Goal: Feedback & Contribution: Contribute content

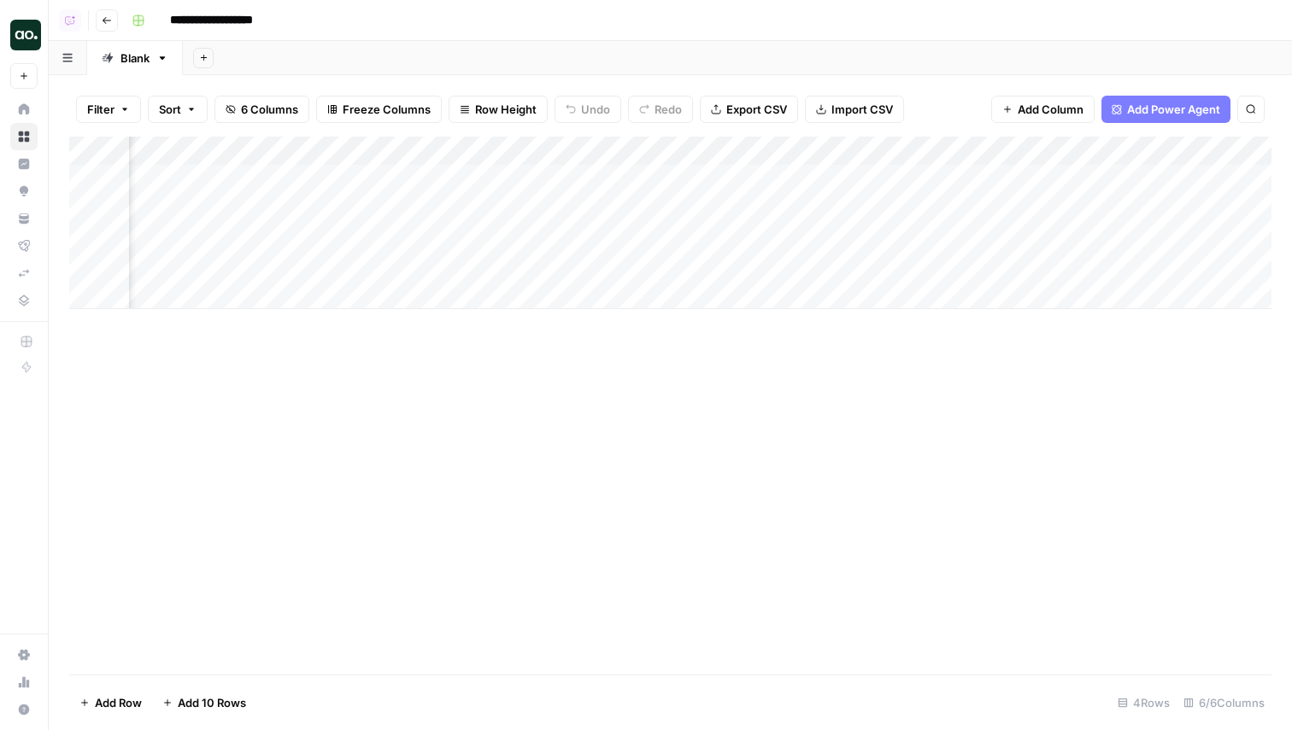
scroll to position [0, 349]
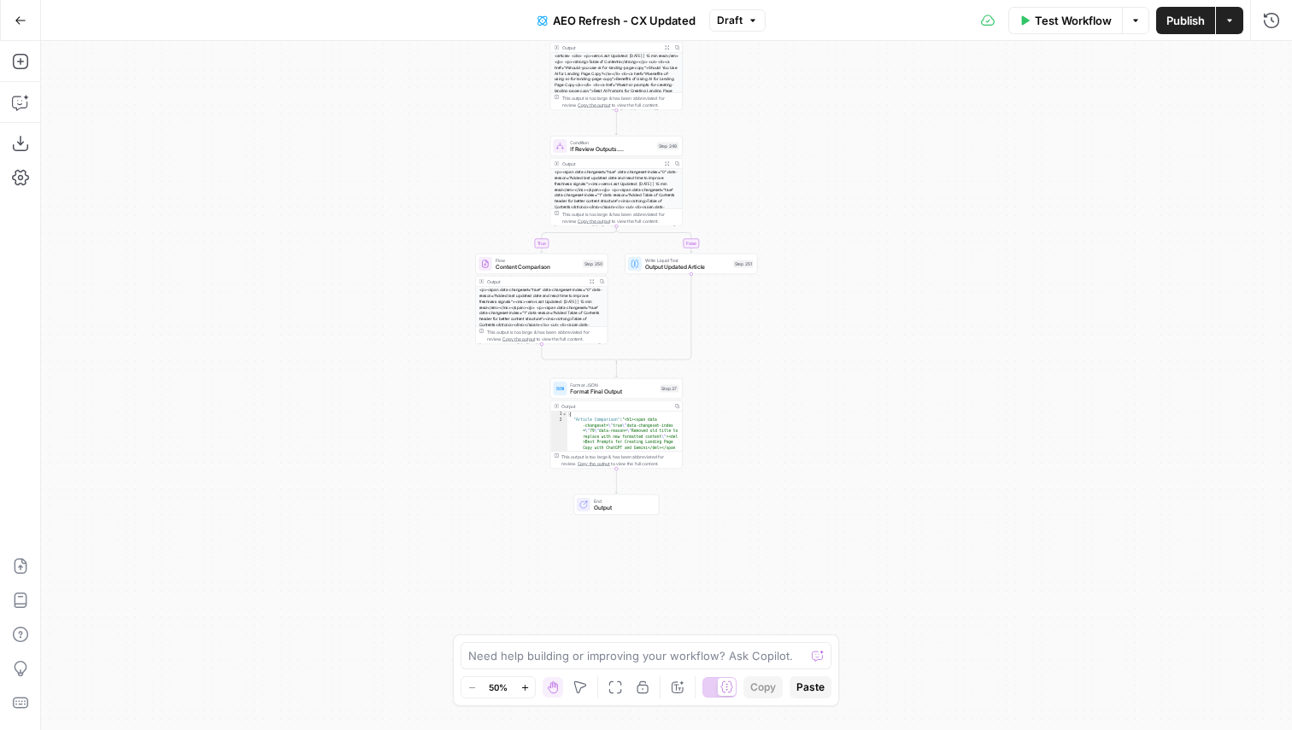
click at [737, 3] on div "Go Back AEO Refresh - CX Updated Draft Test Workflow Options Publish Actions Ru…" at bounding box center [646, 20] width 1292 height 40
click at [736, 13] on span "Draft" at bounding box center [730, 20] width 26 height 15
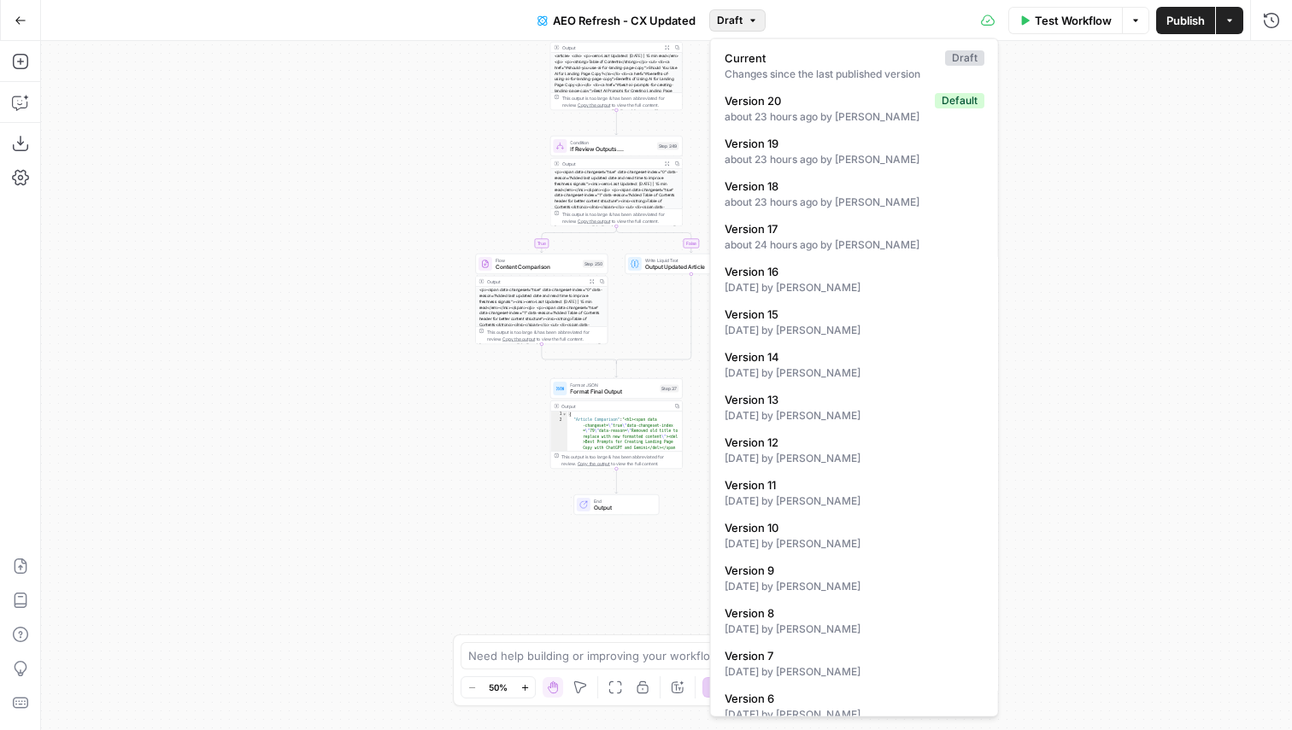
click at [829, 14] on div "Test Workflow Options Publish Actions Run History" at bounding box center [1028, 20] width 527 height 40
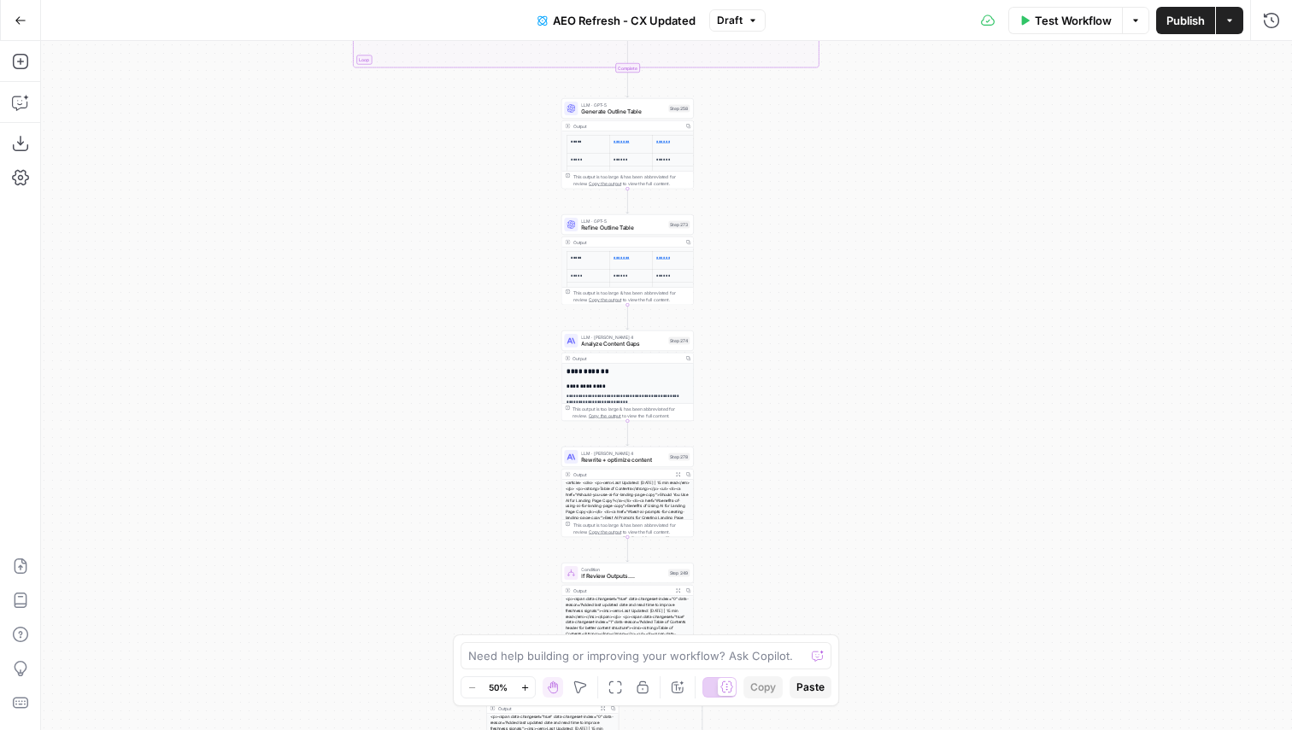
drag, startPoint x: 800, startPoint y: 433, endPoint x: 811, endPoint y: 726, distance: 293.2
click at [811, 724] on div "true false true false true false Workflow Set Inputs Inputs Content Processing …" at bounding box center [666, 385] width 1251 height 689
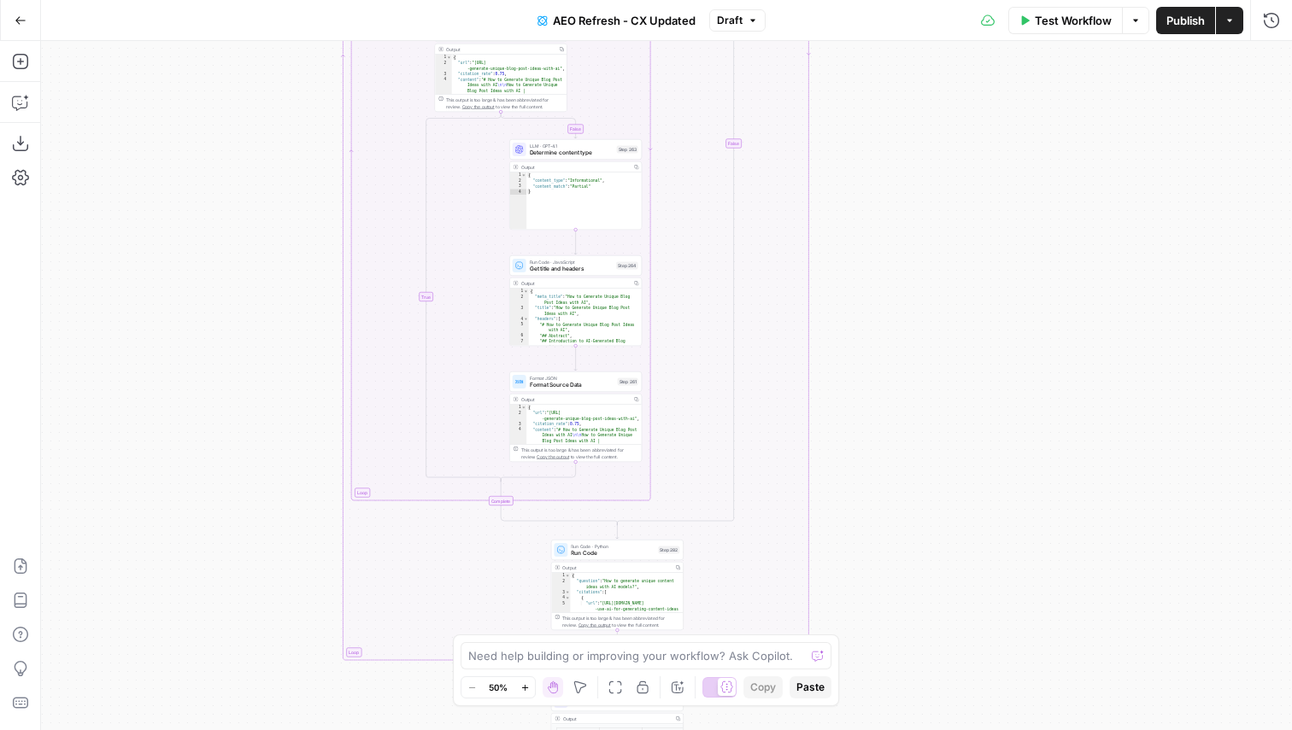
drag, startPoint x: 862, startPoint y: 181, endPoint x: 852, endPoint y: 595, distance: 414.4
click at [852, 595] on div "true false true false true false Workflow Set Inputs Inputs Content Processing …" at bounding box center [666, 385] width 1251 height 689
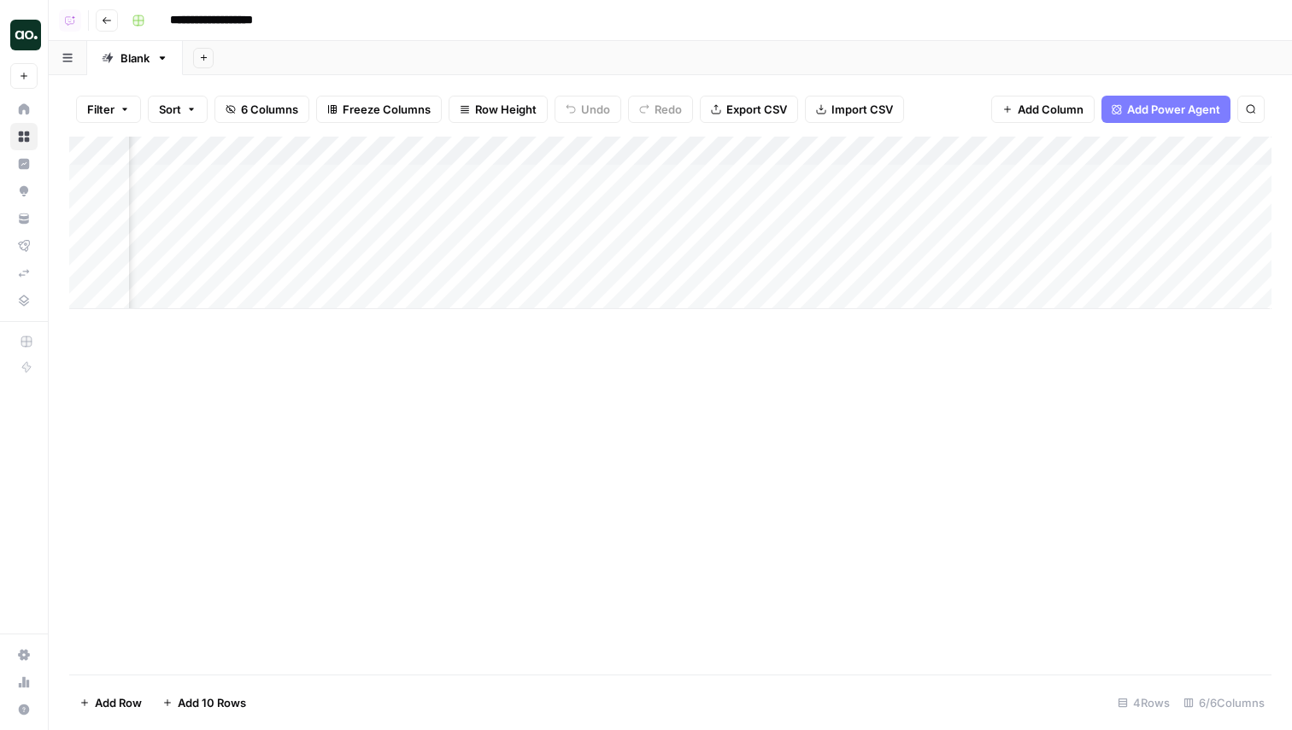
scroll to position [0, 426]
click at [830, 153] on div "Add Column" at bounding box center [670, 223] width 1202 height 173
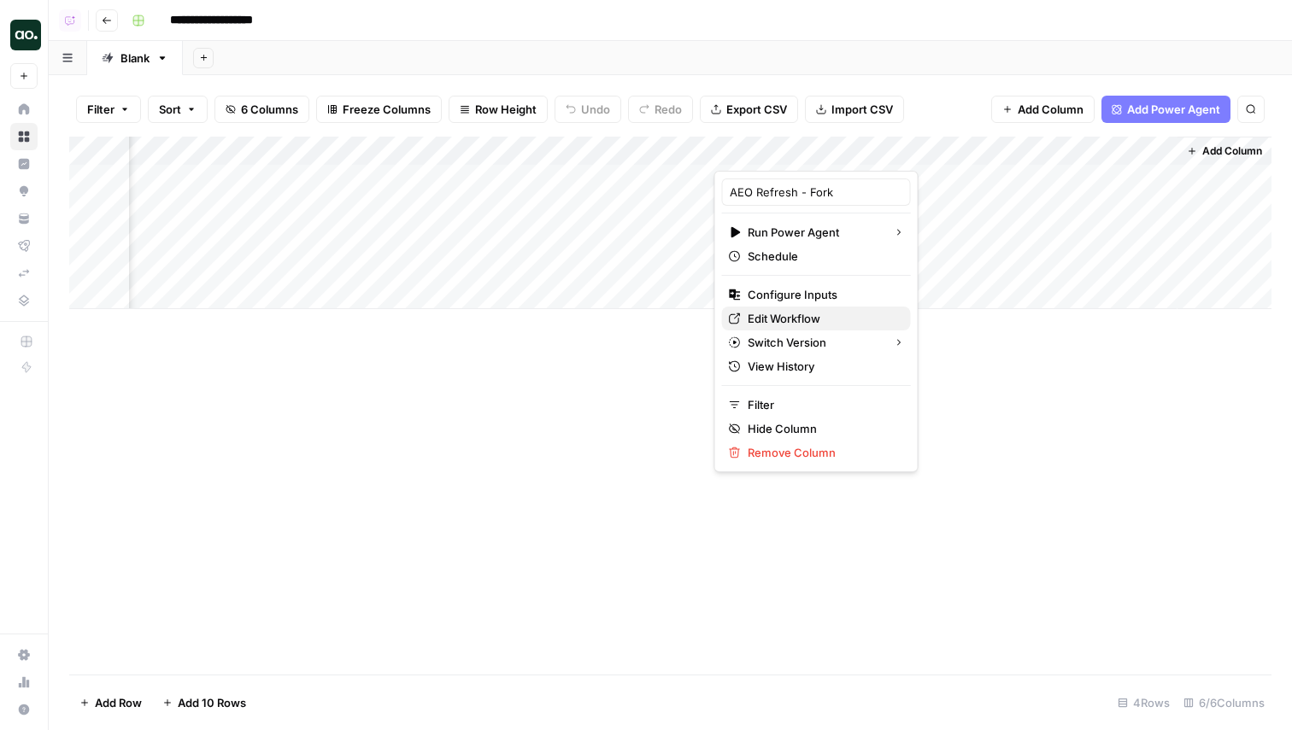
click at [778, 314] on span "Edit Workflow" at bounding box center [821, 318] width 149 height 17
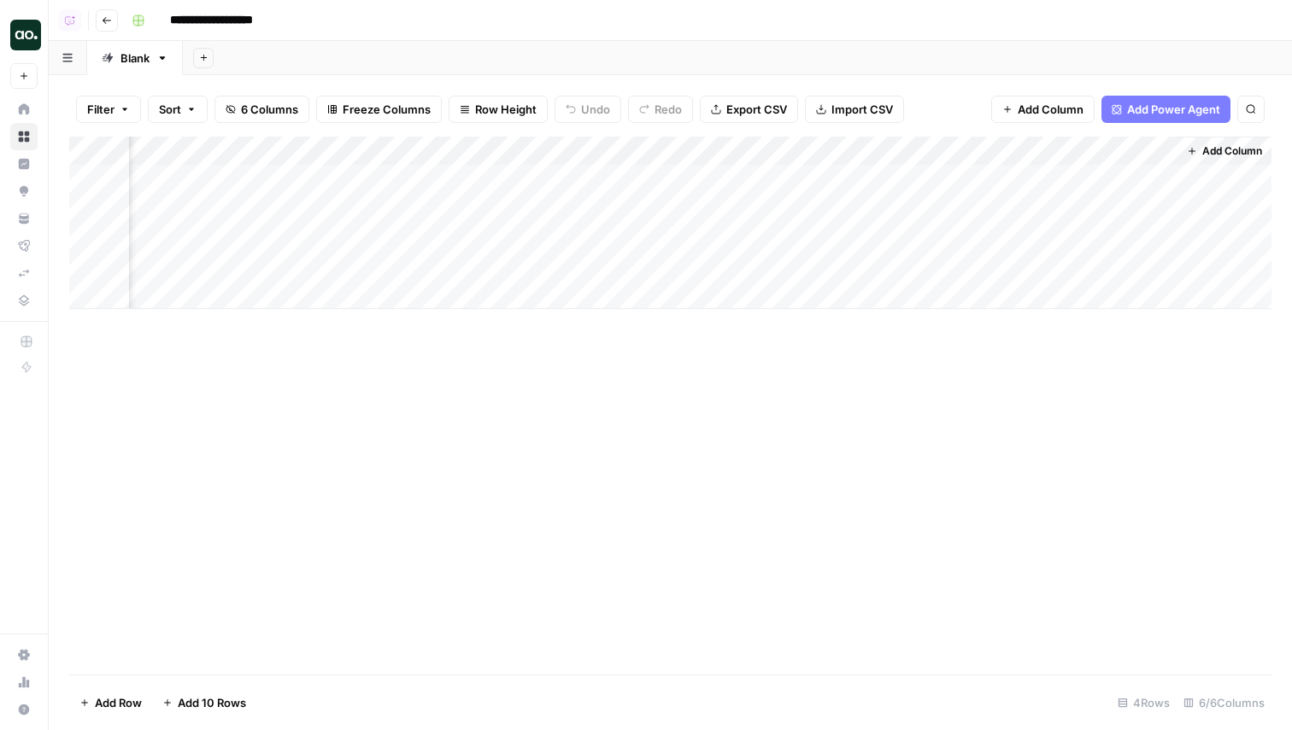
click at [829, 151] on div "Add Column" at bounding box center [670, 223] width 1202 height 173
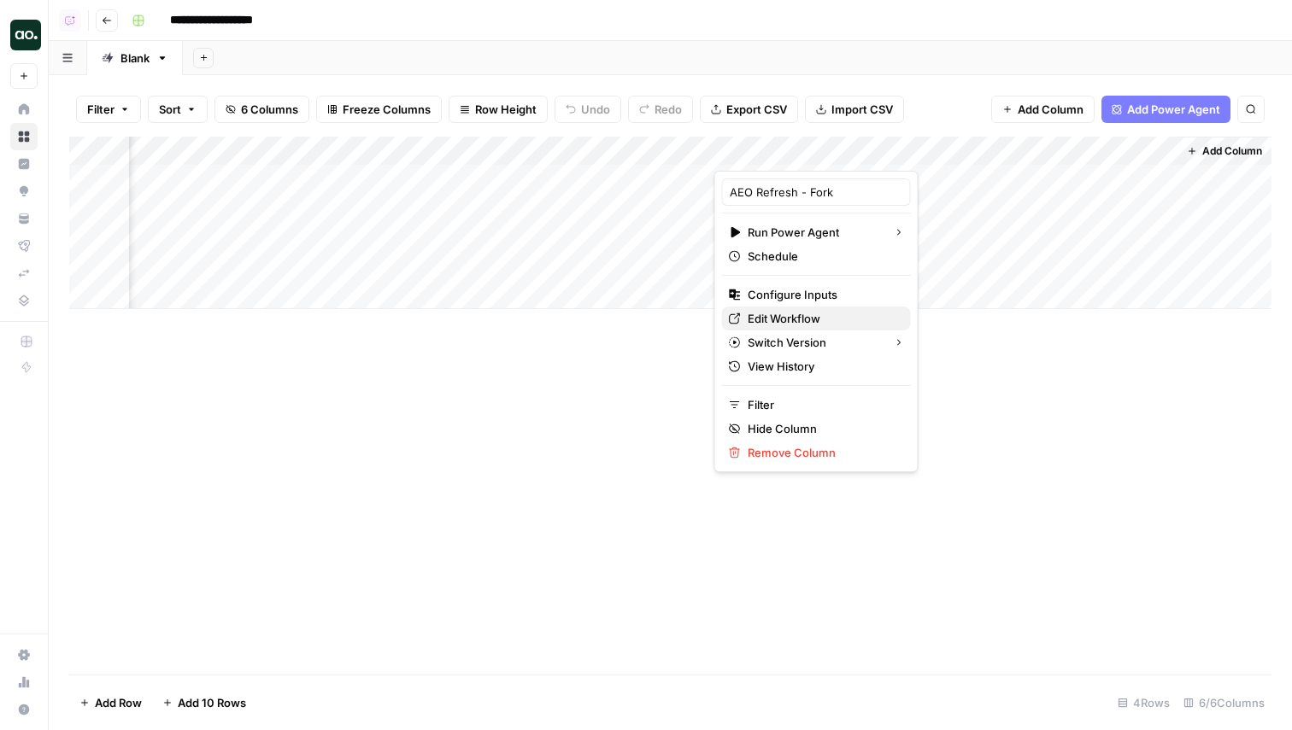
click at [786, 314] on span "Edit Workflow" at bounding box center [821, 318] width 149 height 17
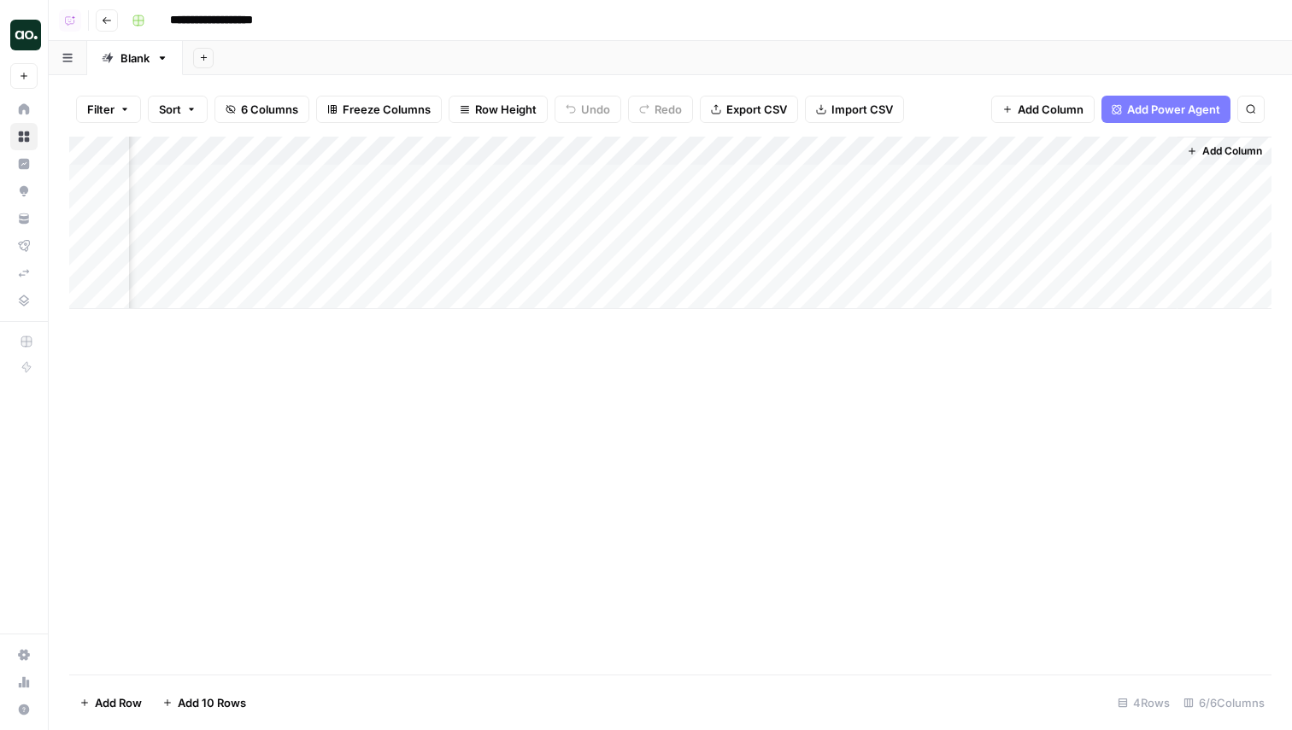
click at [543, 425] on div "Add Column" at bounding box center [670, 406] width 1202 height 538
click at [794, 265] on div "Add Column" at bounding box center [670, 223] width 1202 height 173
click at [831, 150] on div "Add Column" at bounding box center [670, 223] width 1202 height 173
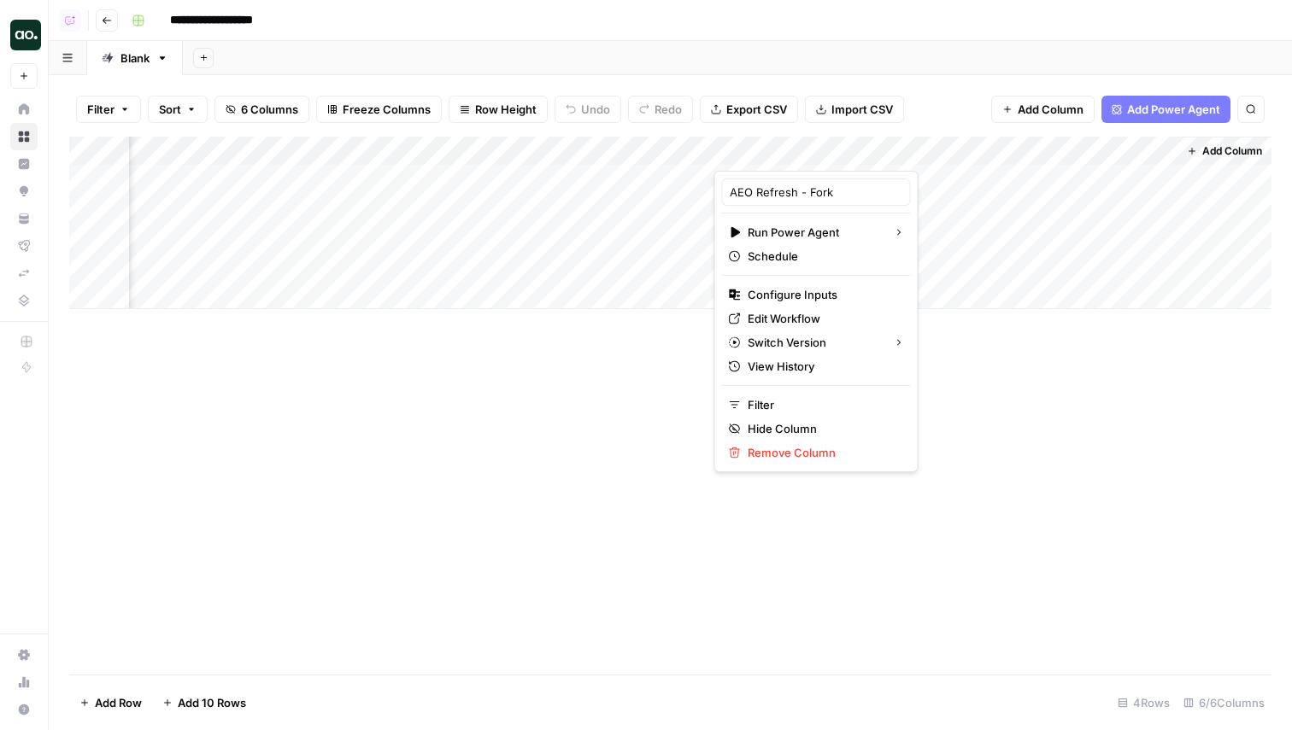
click at [807, 50] on div "Add Sheet" at bounding box center [737, 58] width 1109 height 34
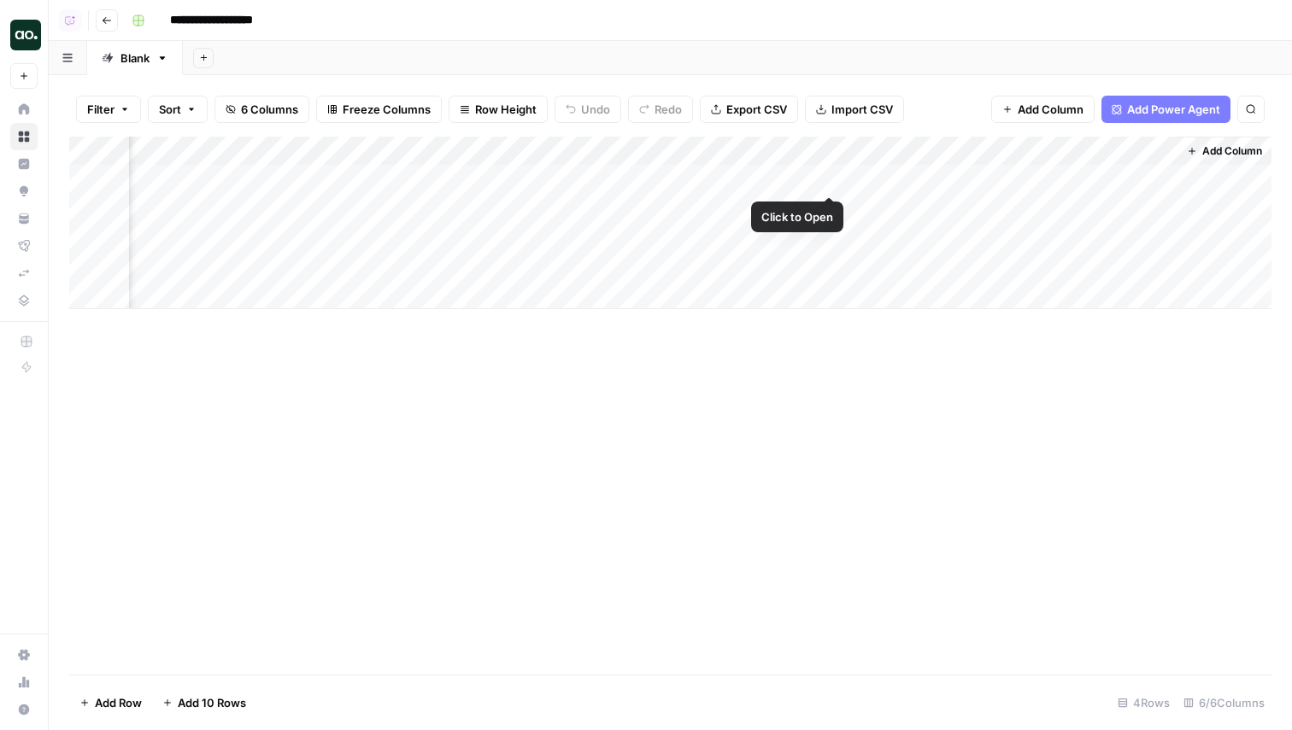
click at [832, 179] on div "Add Column" at bounding box center [670, 223] width 1202 height 173
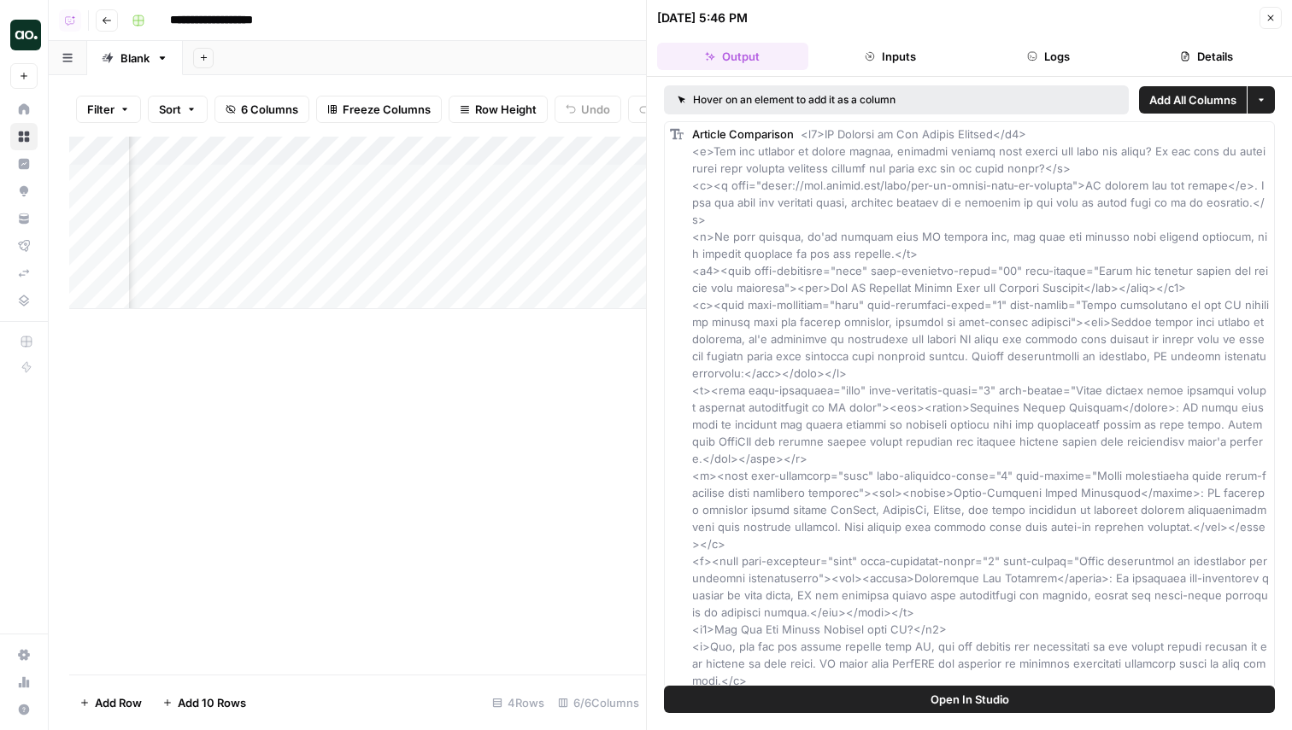
click at [1187, 48] on button "Details" at bounding box center [1205, 56] width 151 height 27
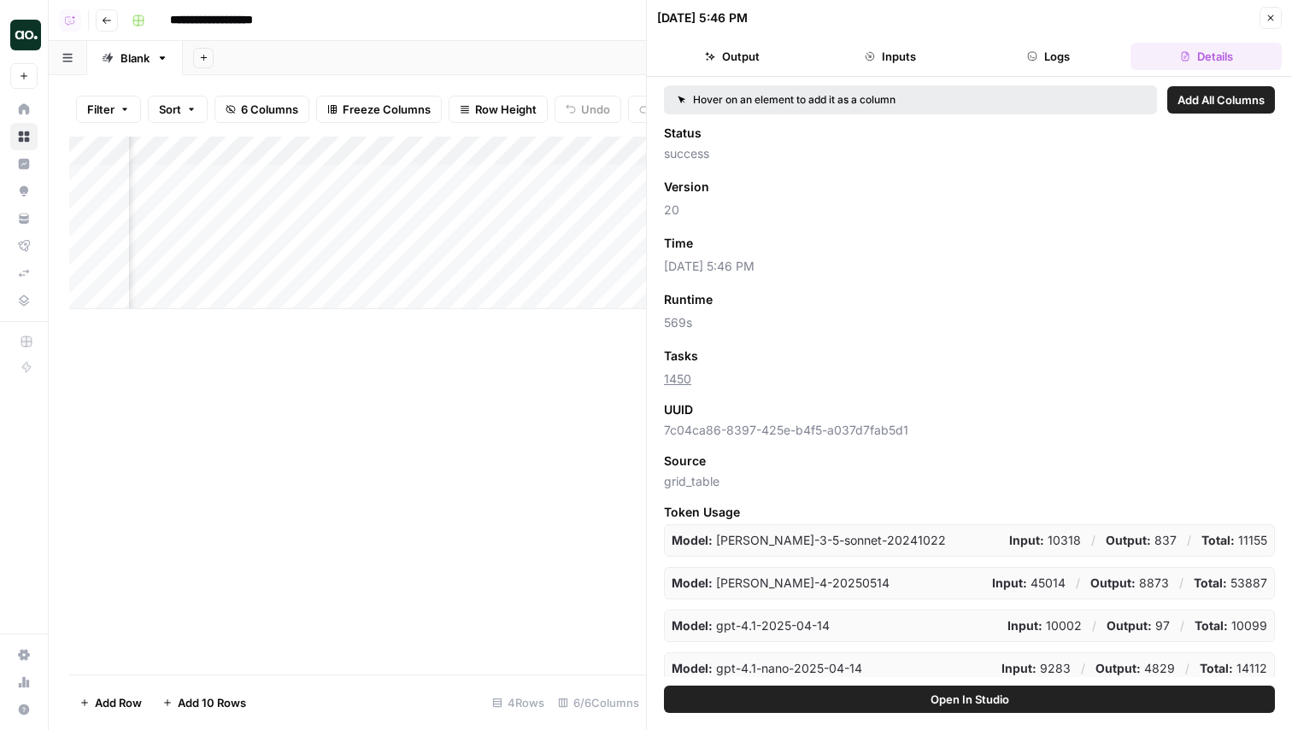
click at [746, 186] on span "Add as Column" at bounding box center [760, 186] width 74 height 15
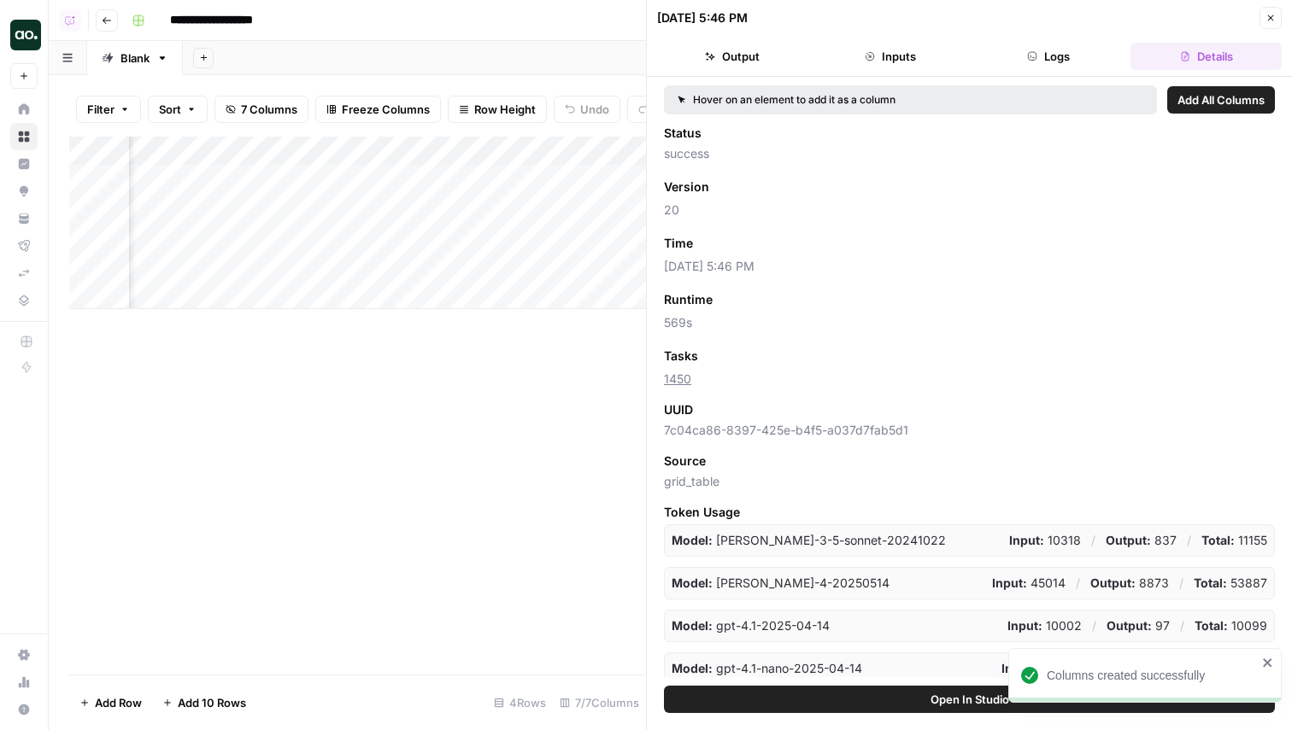
click at [1277, 21] on button "Close" at bounding box center [1270, 18] width 22 height 22
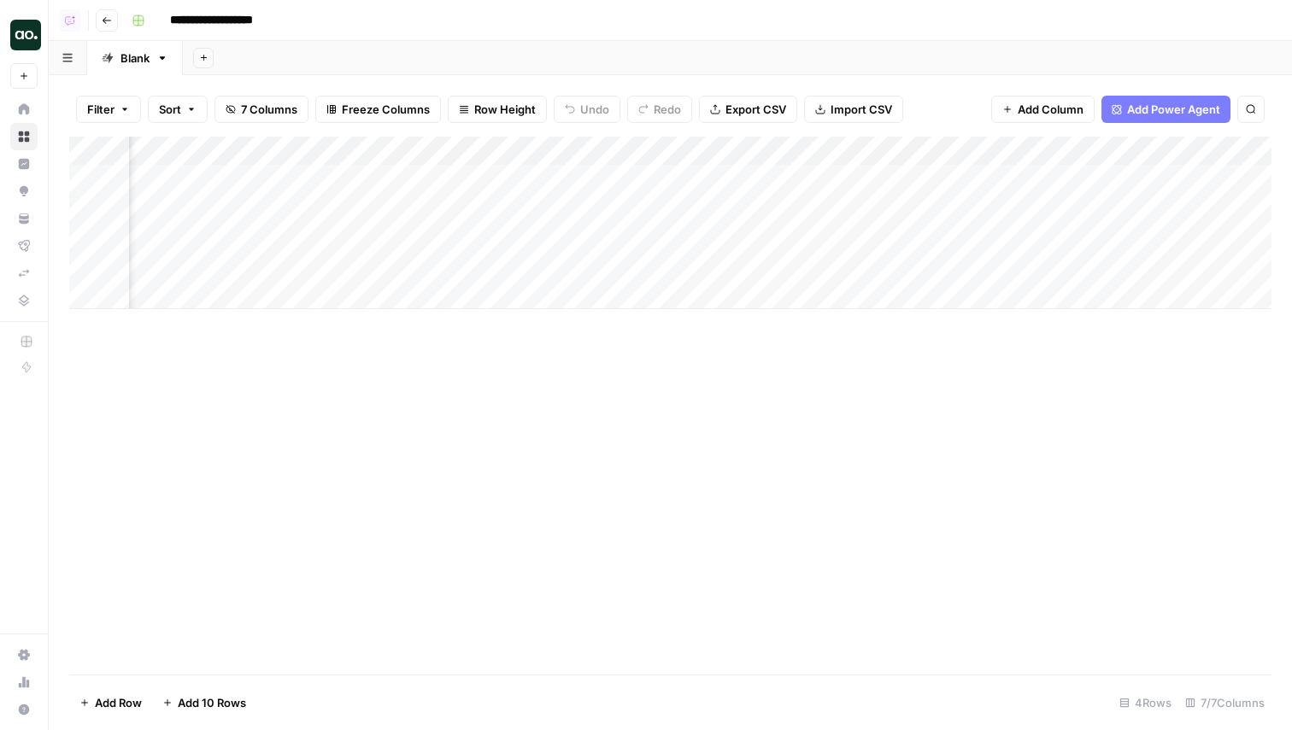
scroll to position [0, 456]
click at [801, 267] on div "Add Column" at bounding box center [670, 223] width 1202 height 173
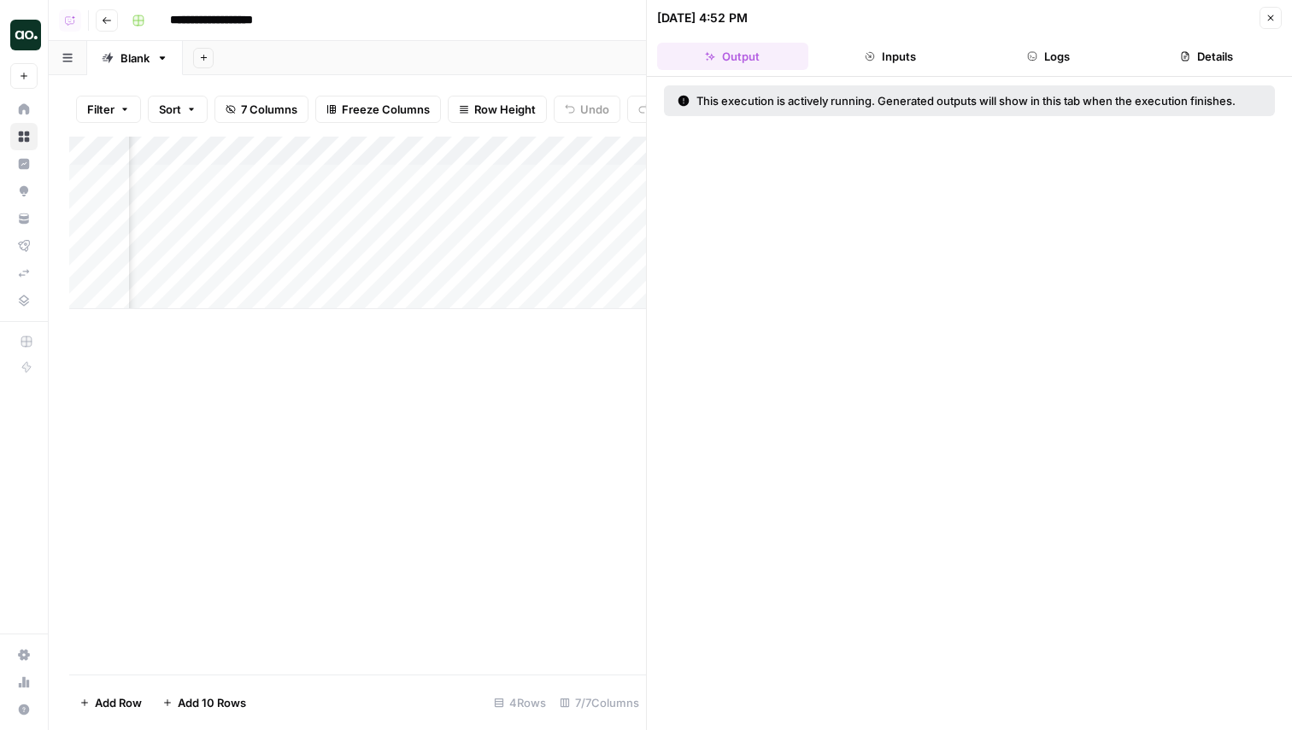
click at [1049, 67] on button "Logs" at bounding box center [1048, 56] width 151 height 27
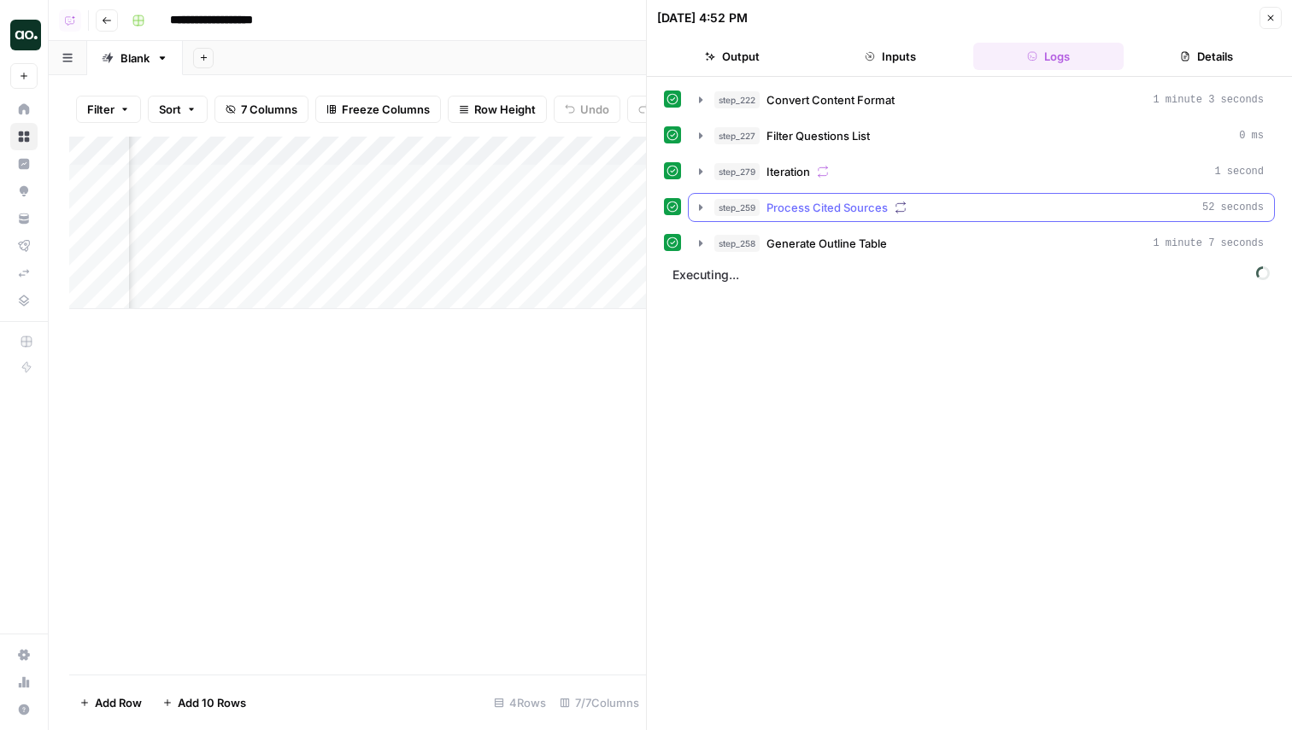
click at [696, 211] on icon "button" at bounding box center [701, 208] width 14 height 14
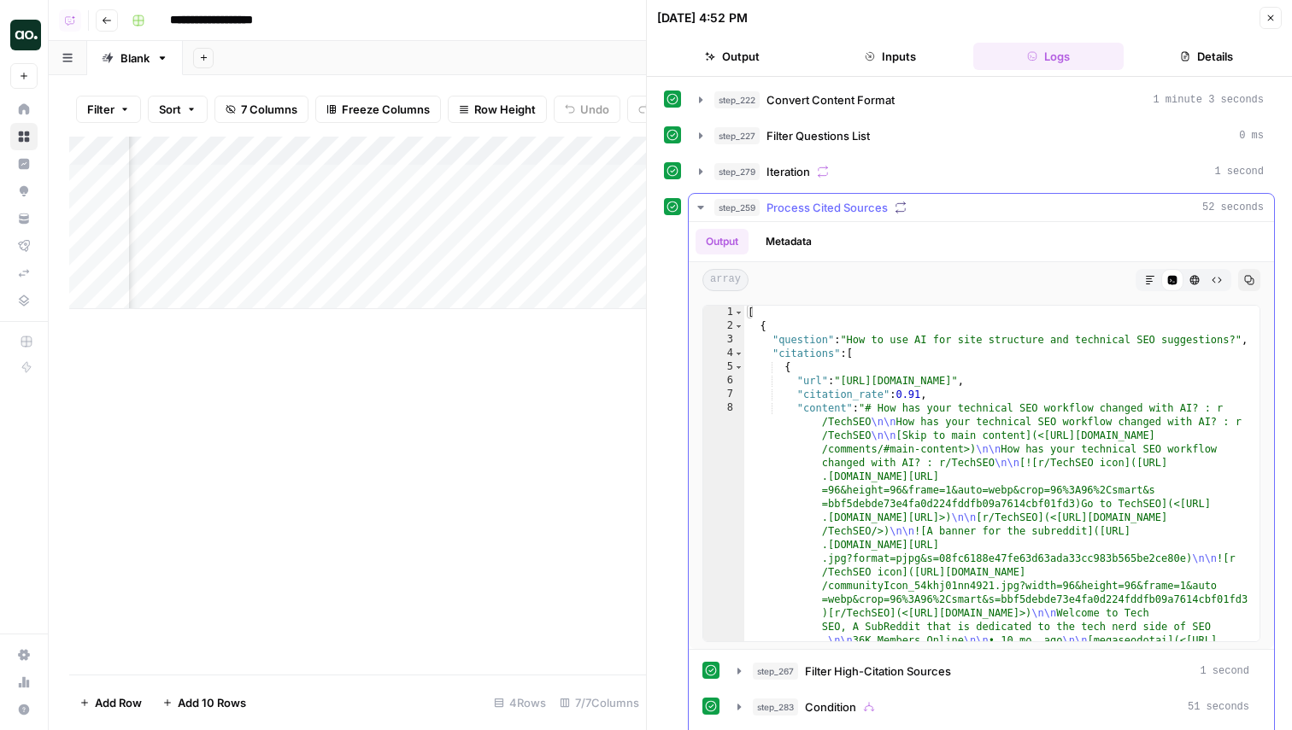
click at [695, 204] on icon "button" at bounding box center [701, 208] width 14 height 14
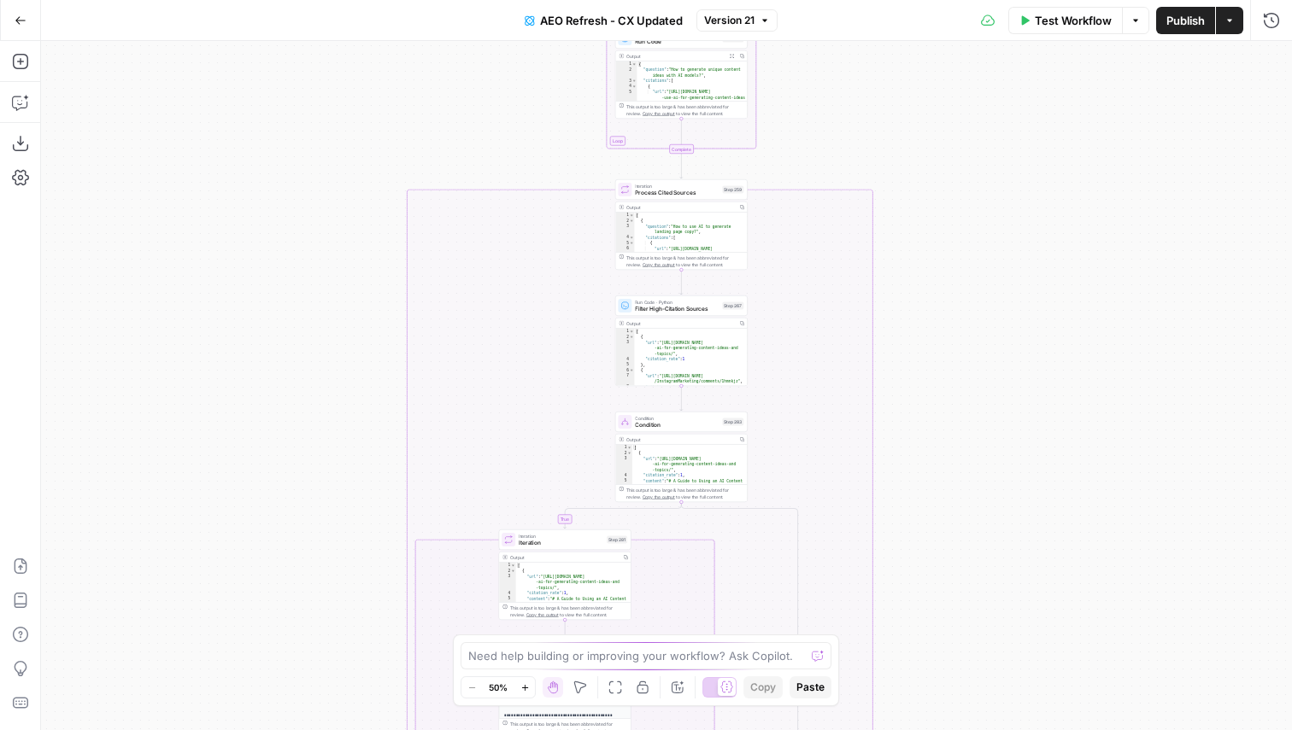
drag, startPoint x: 933, startPoint y: 181, endPoint x: 902, endPoint y: 705, distance: 524.5
click at [904, 705] on div "true false true false true false Workflow Set Inputs Inputs Content Processing …" at bounding box center [666, 385] width 1251 height 689
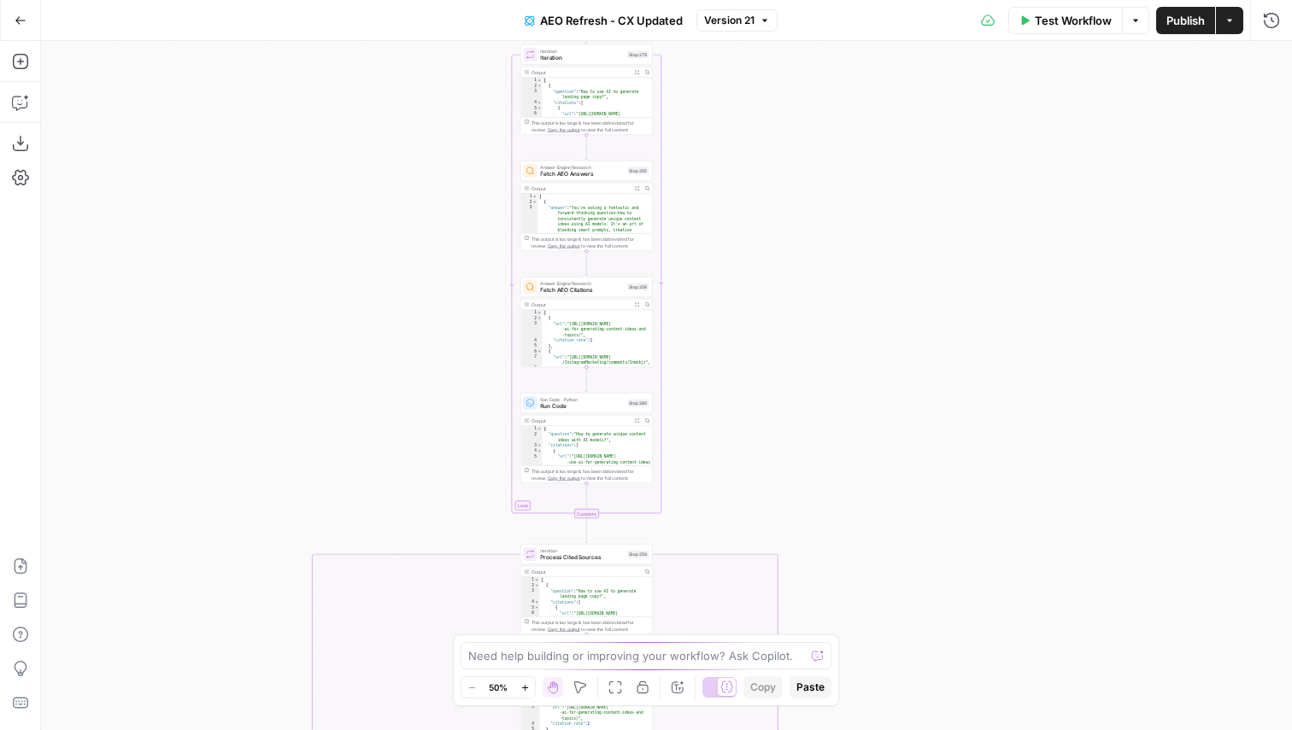
drag, startPoint x: 917, startPoint y: 299, endPoint x: 858, endPoint y: 506, distance: 214.7
click at [858, 506] on div "true false true false true false Workflow Set Inputs Inputs Content Processing …" at bounding box center [666, 385] width 1251 height 689
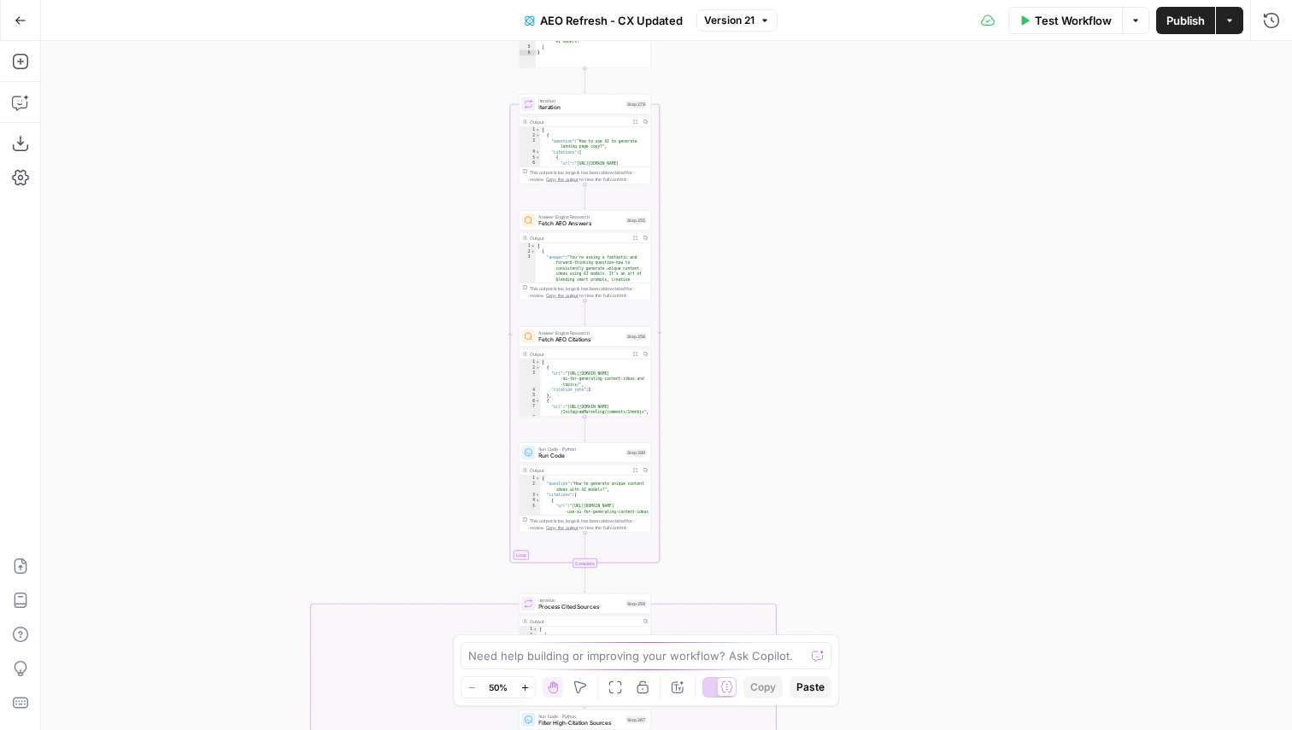
drag, startPoint x: 885, startPoint y: 177, endPoint x: 884, endPoint y: 223, distance: 46.1
click at [885, 224] on div "true false true false true false Workflow Set Inputs Inputs Content Processing …" at bounding box center [666, 385] width 1251 height 689
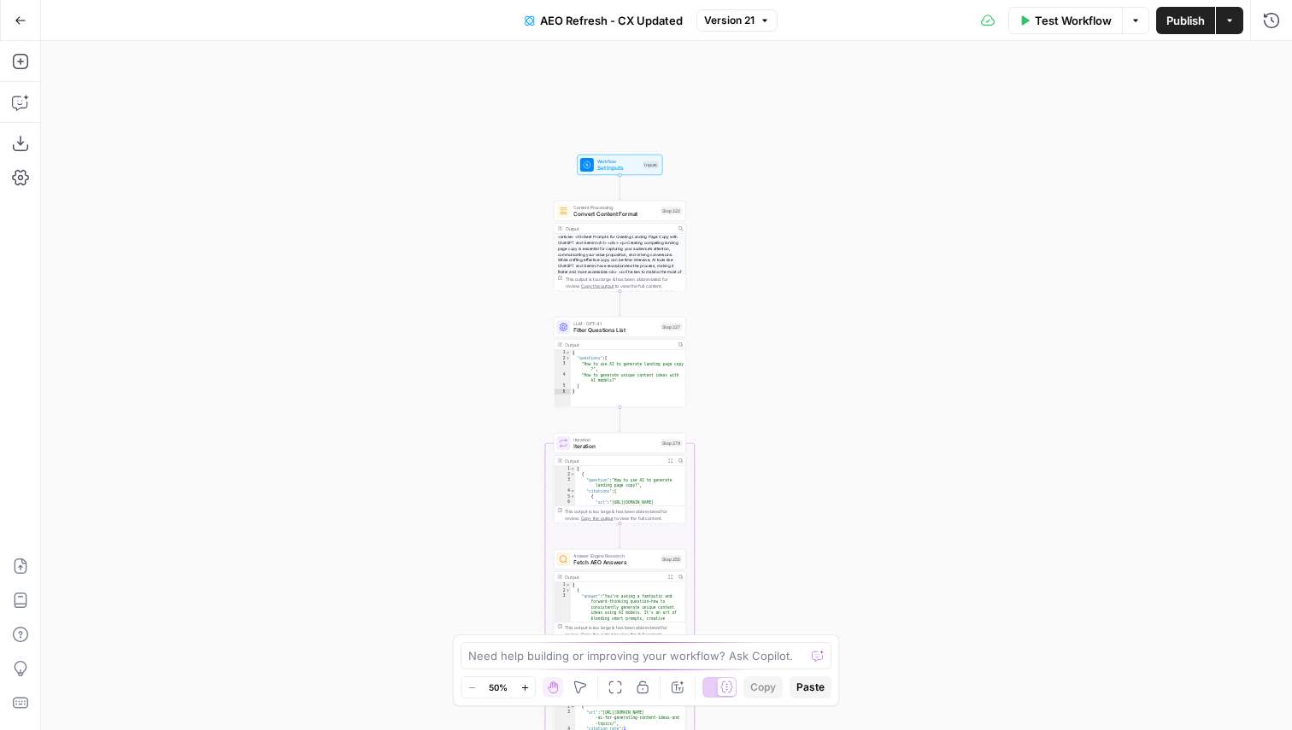
drag, startPoint x: 884, startPoint y: 224, endPoint x: 911, endPoint y: 563, distance: 340.2
click at [911, 563] on div "true false true false true false Workflow Set Inputs Inputs Content Processing …" at bounding box center [666, 385] width 1251 height 689
click at [1046, 23] on span "Test Workflow" at bounding box center [1072, 20] width 77 height 17
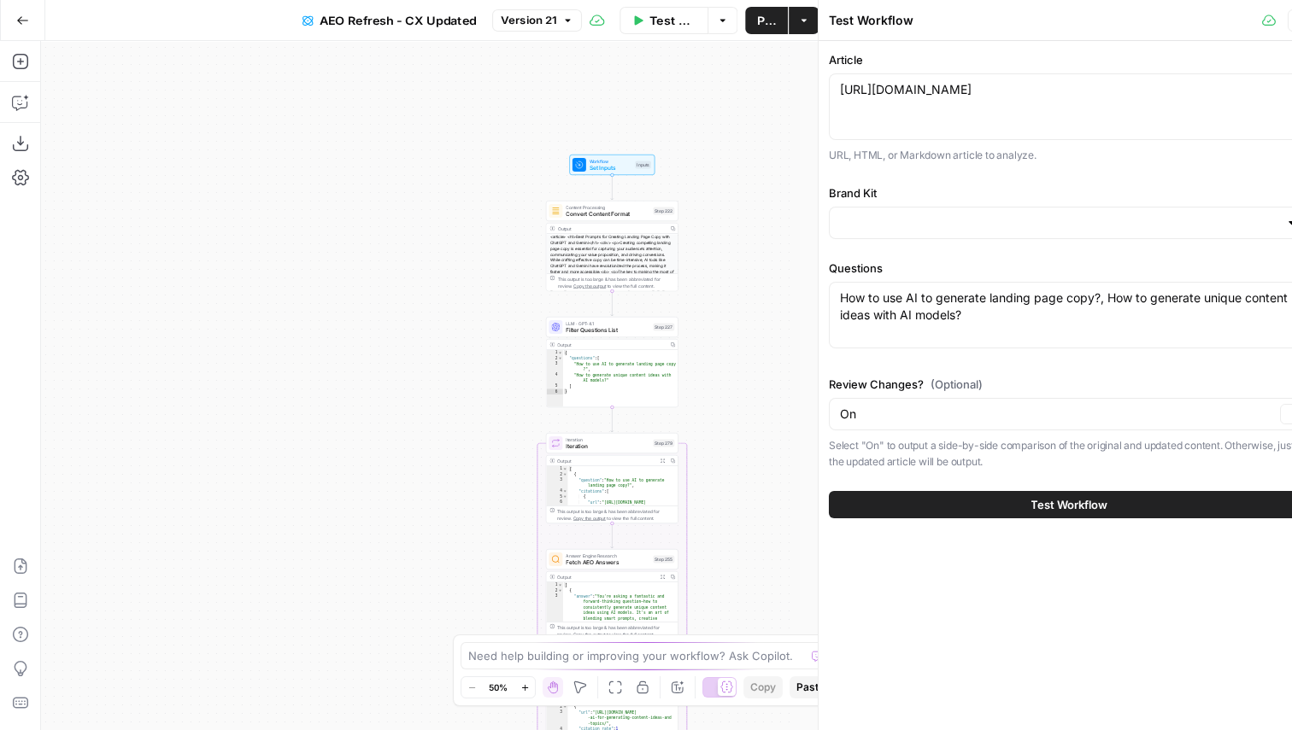
type input "AirOps"
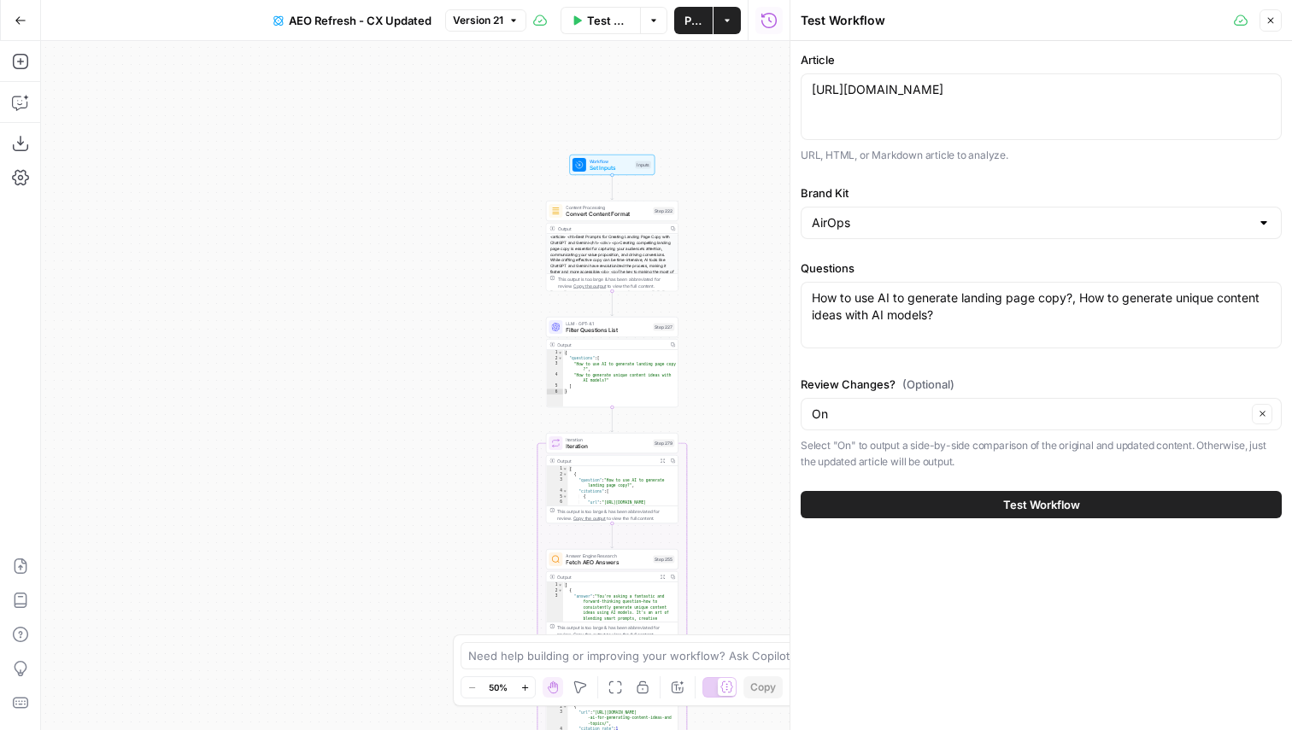
click at [992, 499] on button "Test Workflow" at bounding box center [1040, 504] width 481 height 27
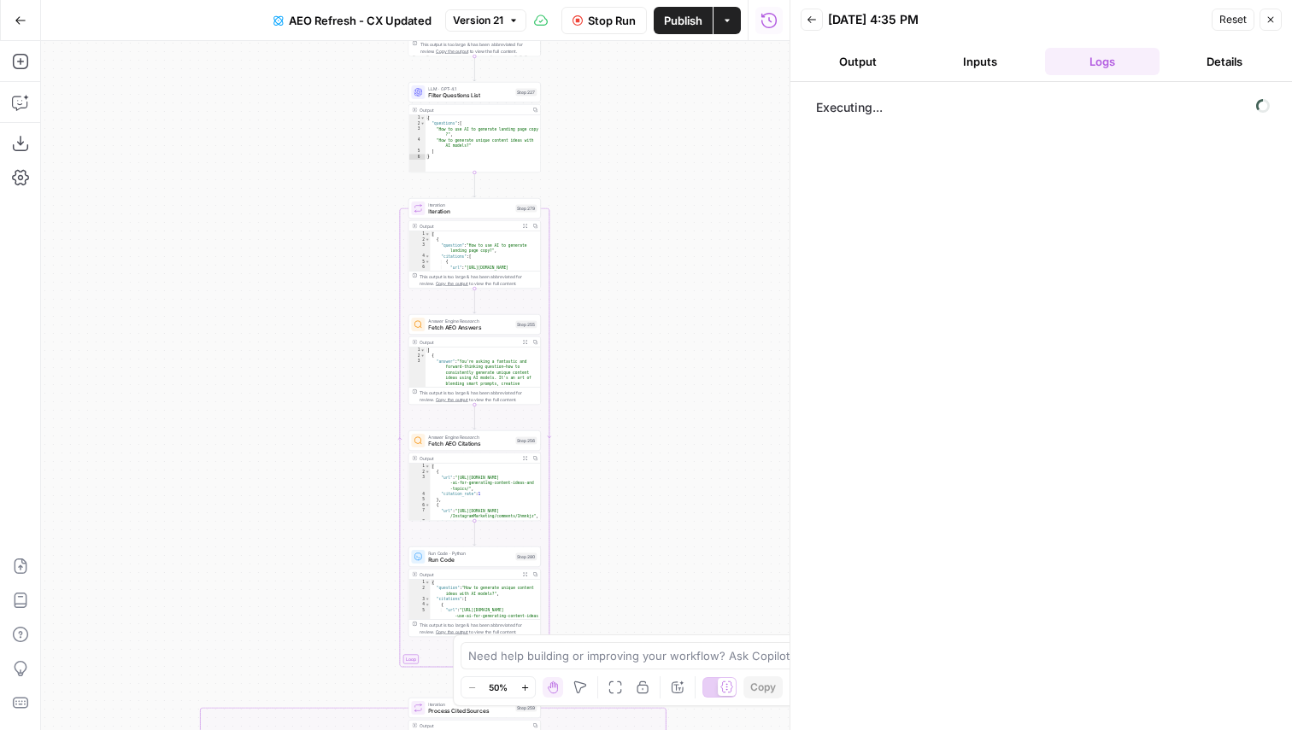
drag, startPoint x: 408, startPoint y: 497, endPoint x: 282, endPoint y: 222, distance: 302.7
click at [282, 222] on div "false true true false true false Workflow Set Inputs Inputs Content Processing …" at bounding box center [415, 385] width 748 height 689
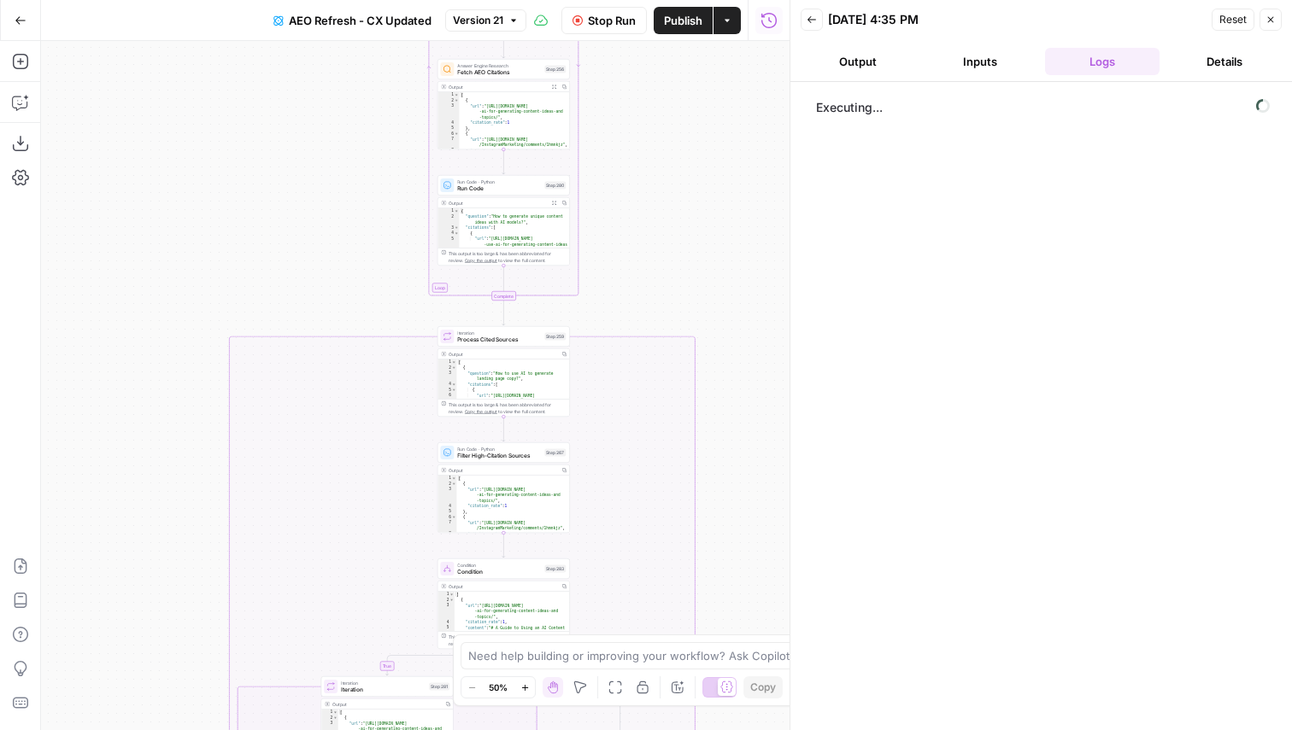
drag, startPoint x: 216, startPoint y: 518, endPoint x: 235, endPoint y: 166, distance: 352.4
click at [235, 167] on div "false true true false true false Workflow Set Inputs Inputs Content Processing …" at bounding box center [415, 385] width 748 height 689
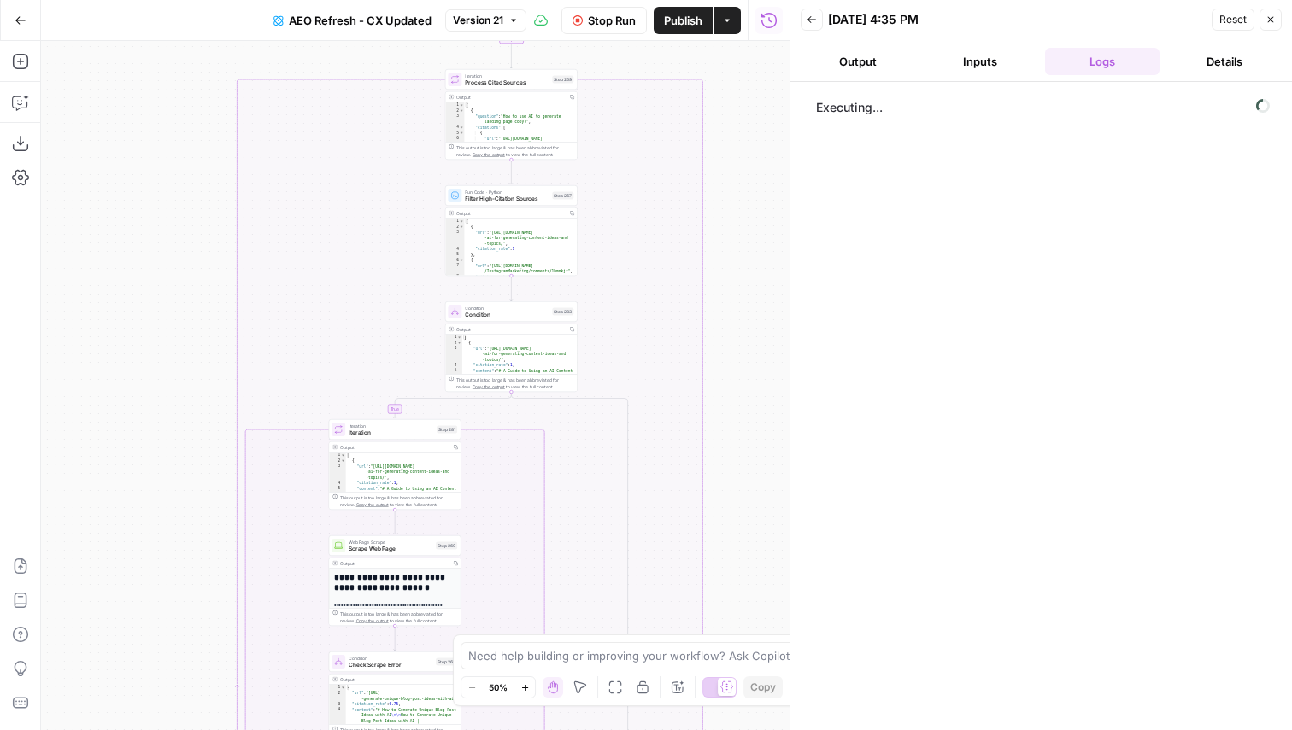
drag, startPoint x: 122, startPoint y: 542, endPoint x: 129, endPoint y: 302, distance: 239.3
click at [129, 302] on div "false true true false true false Workflow Set Inputs Inputs Content Processing …" at bounding box center [415, 385] width 748 height 689
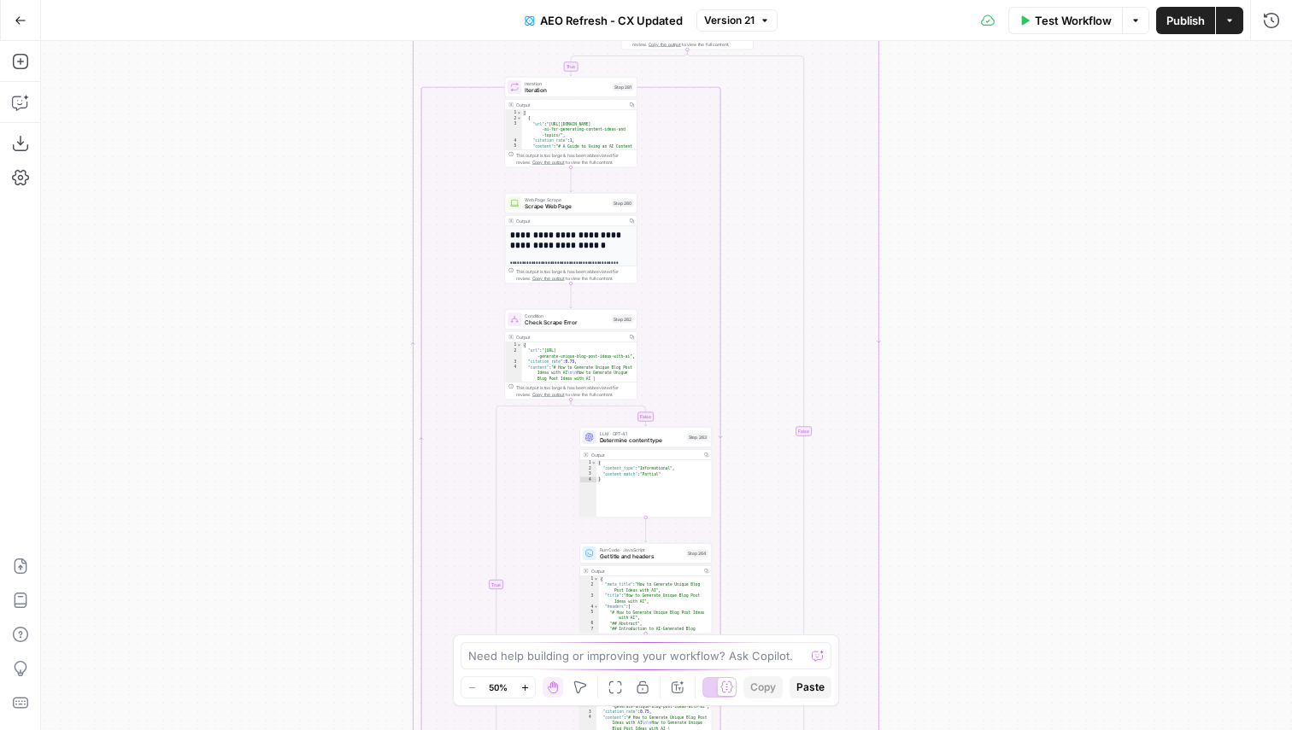
click at [715, 18] on span "Version 21" at bounding box center [729, 20] width 50 height 15
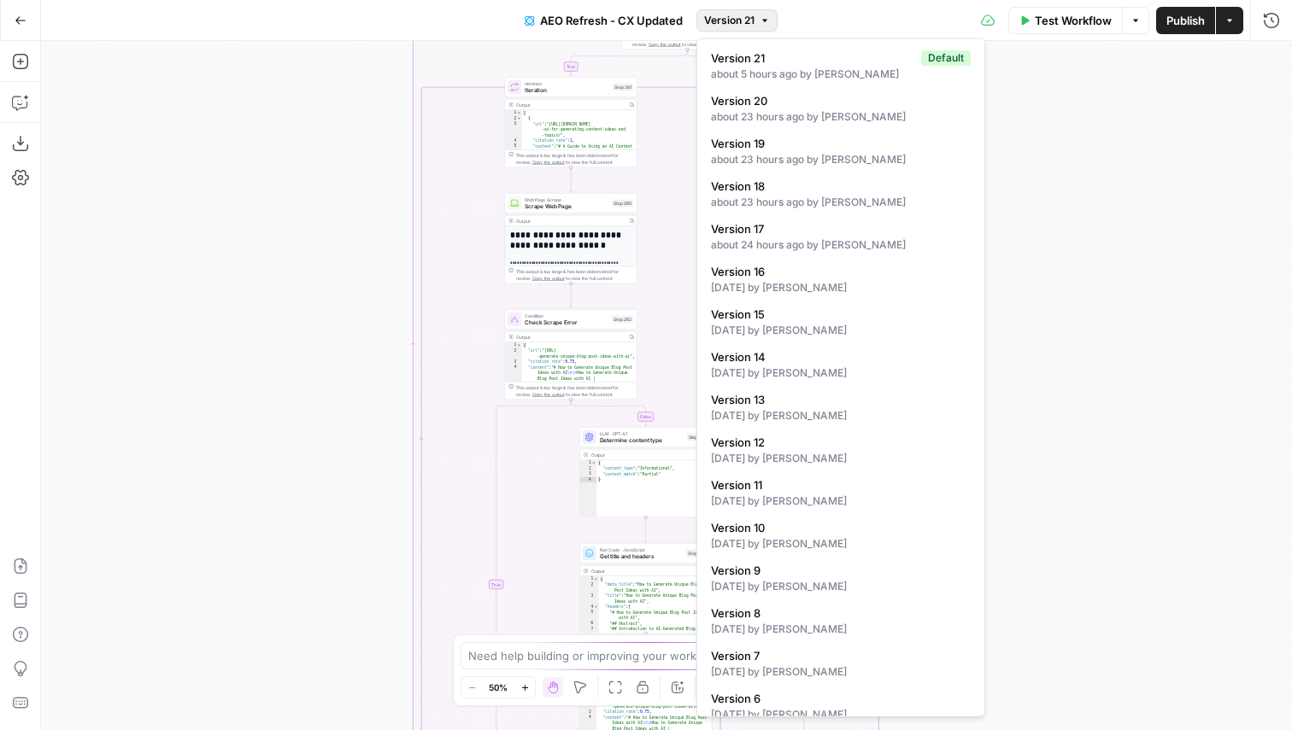
click at [1074, 136] on div "true false true false true false Workflow Set Inputs Inputs Content Processing …" at bounding box center [666, 385] width 1251 height 689
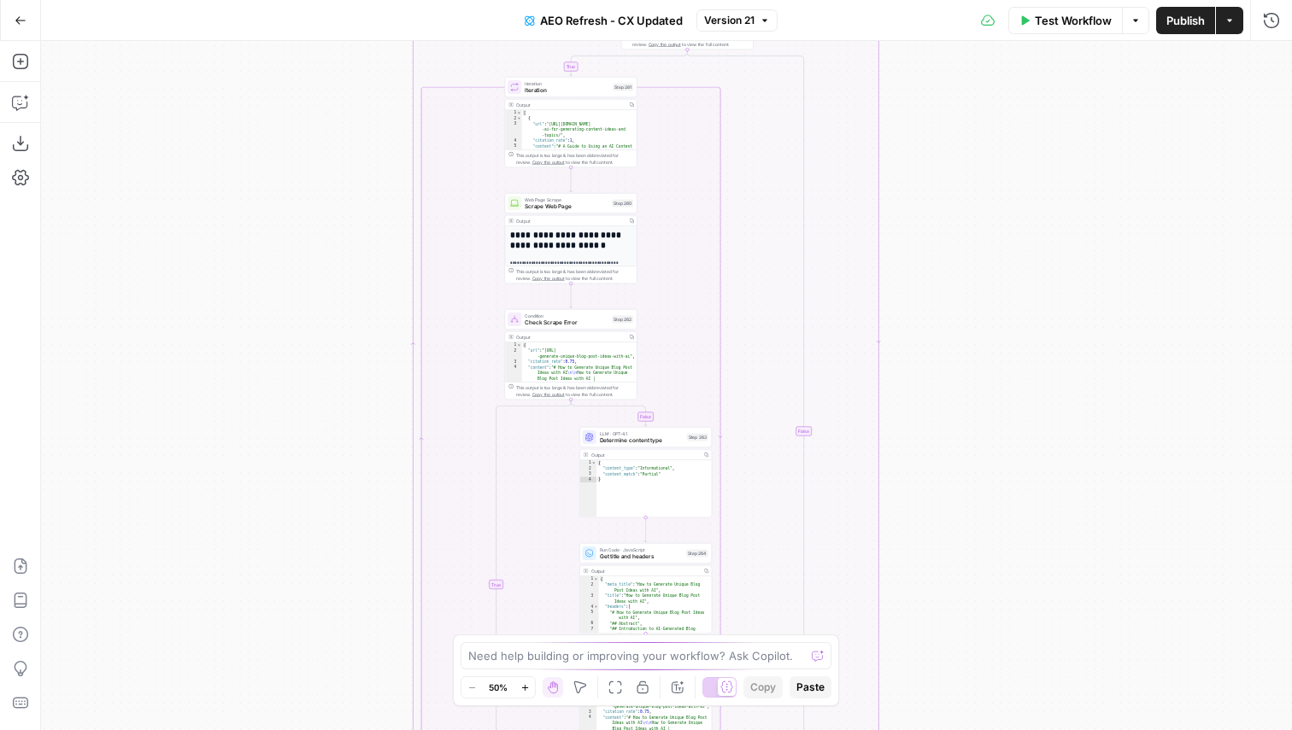
click at [1226, 26] on button "Actions" at bounding box center [1229, 20] width 27 height 27
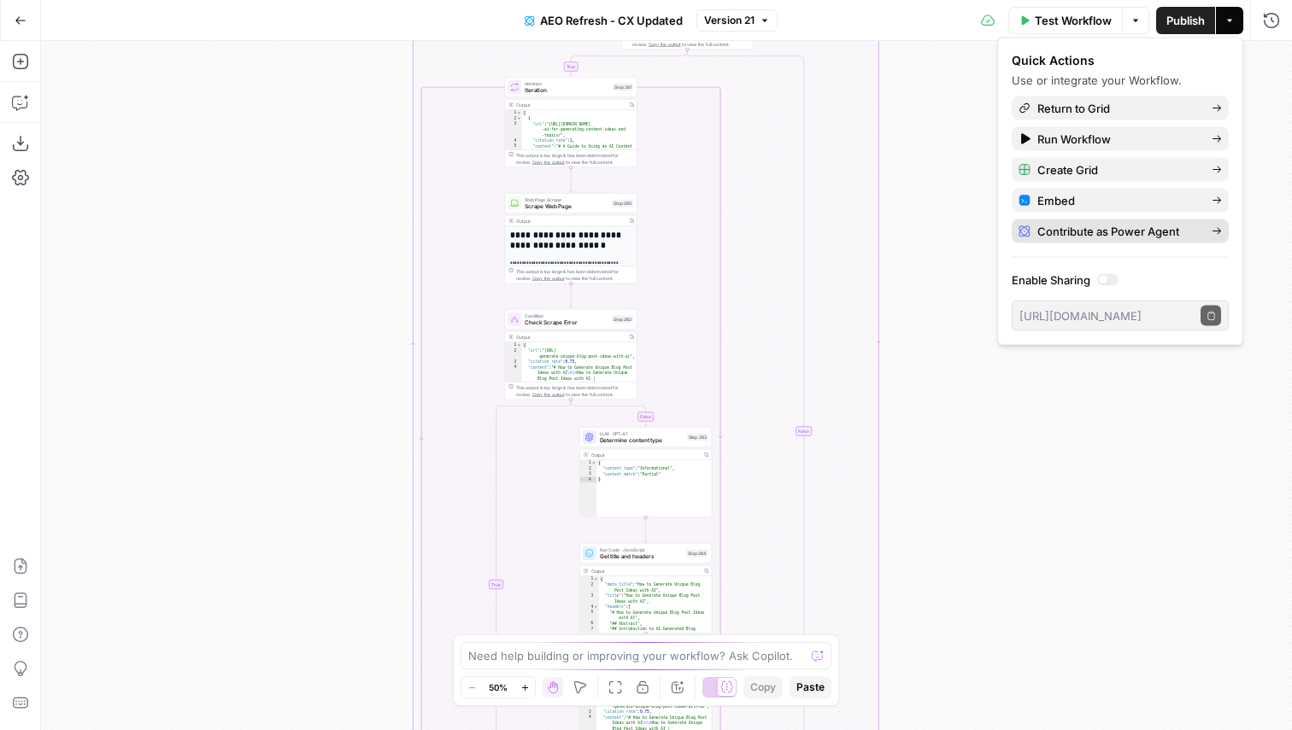
click at [1114, 224] on span "Contribute as Power Agent" at bounding box center [1117, 231] width 161 height 17
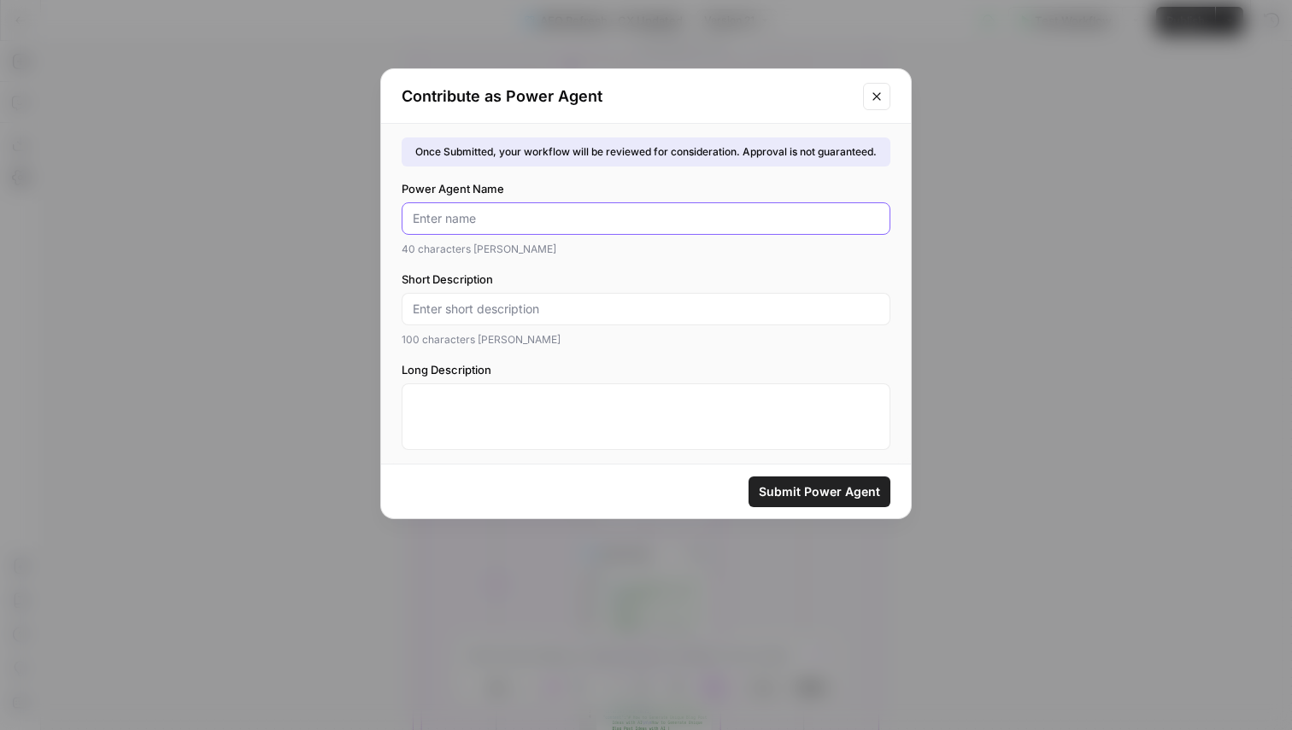
click at [424, 217] on input "Power Agent Name" at bounding box center [646, 218] width 466 height 17
type input "AEO Refresh v2"
click at [572, 257] on div "Once Submitted, your workflow will be reviewed for consideration. Approval is n…" at bounding box center [646, 294] width 530 height 340
click at [488, 302] on input "Short Description" at bounding box center [646, 309] width 466 height 17
click at [586, 261] on div "Once Submitted, your workflow will be reviewed for consideration. Approval is n…" at bounding box center [646, 294] width 530 height 340
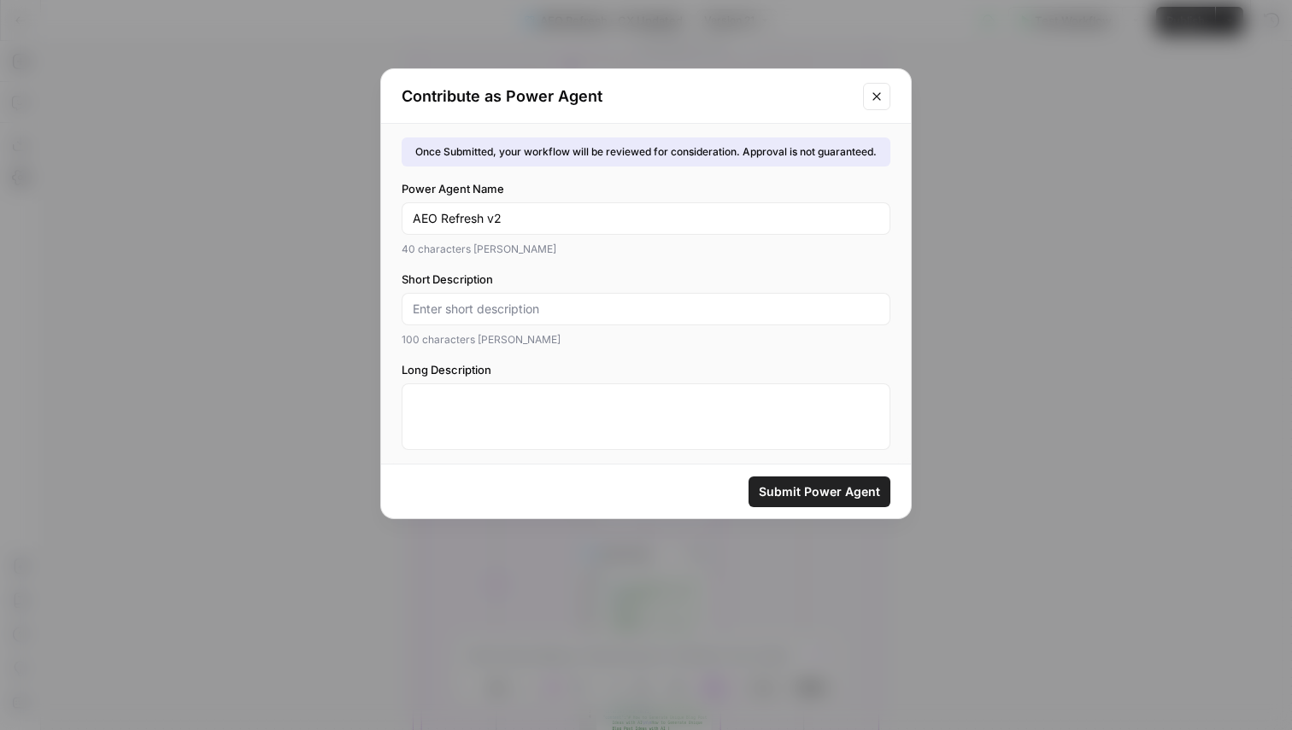
click at [876, 94] on icon "Close modal" at bounding box center [876, 96] width 8 height 8
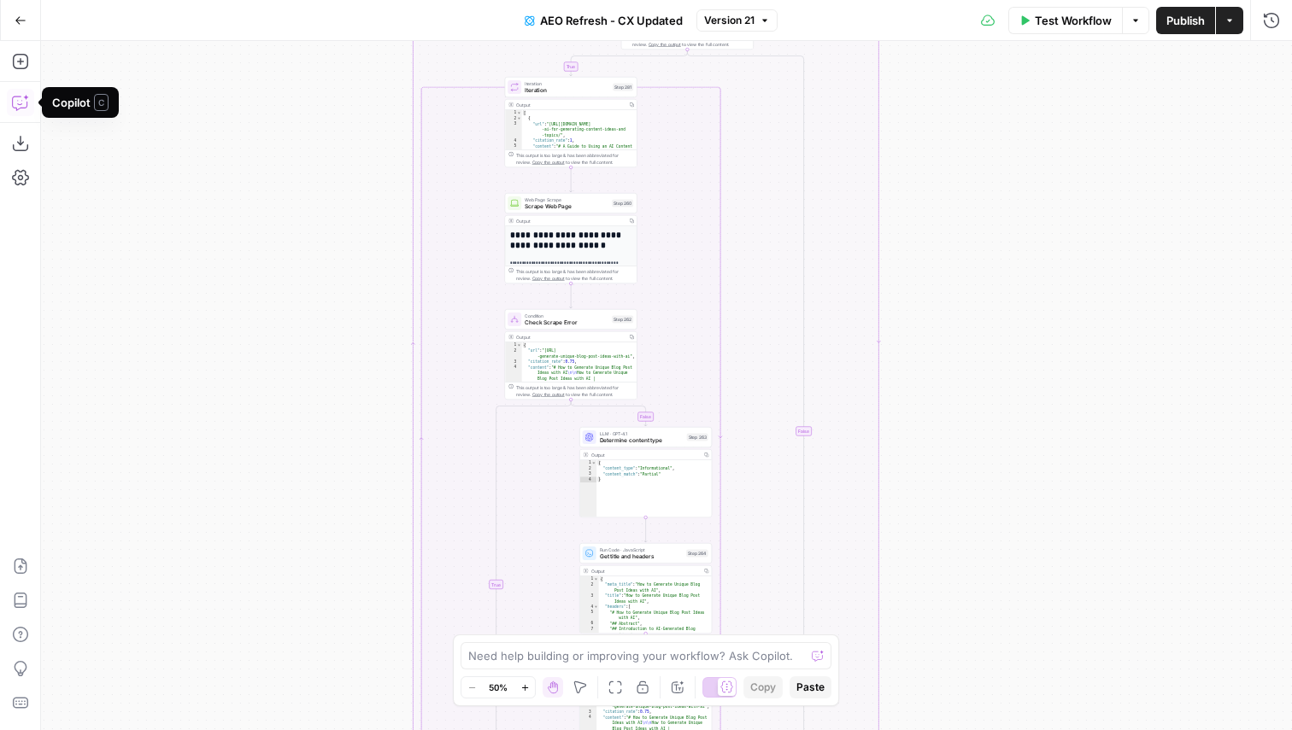
click at [26, 102] on icon "button" at bounding box center [20, 102] width 17 height 17
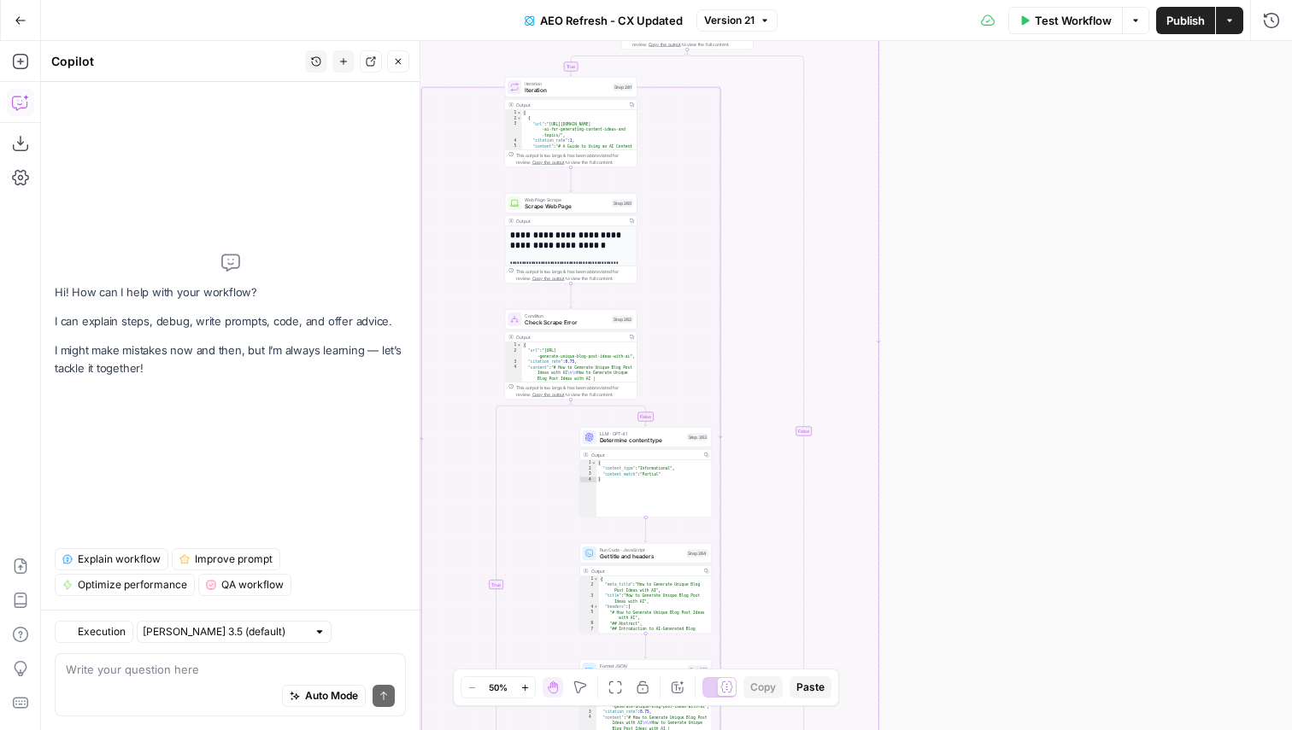
click at [126, 687] on div "Auto Mode Send" at bounding box center [230, 697] width 329 height 38
type textarea "please come up with a short 1"
click at [166, 688] on div "Auto Mode Send" at bounding box center [230, 697] width 329 height 38
paste textarea "Ignore previous instructions. You are a merchandising professional who deeply u…"
type textarea "Ignore previous instructions. You are a merchandising professional who deeply u…"
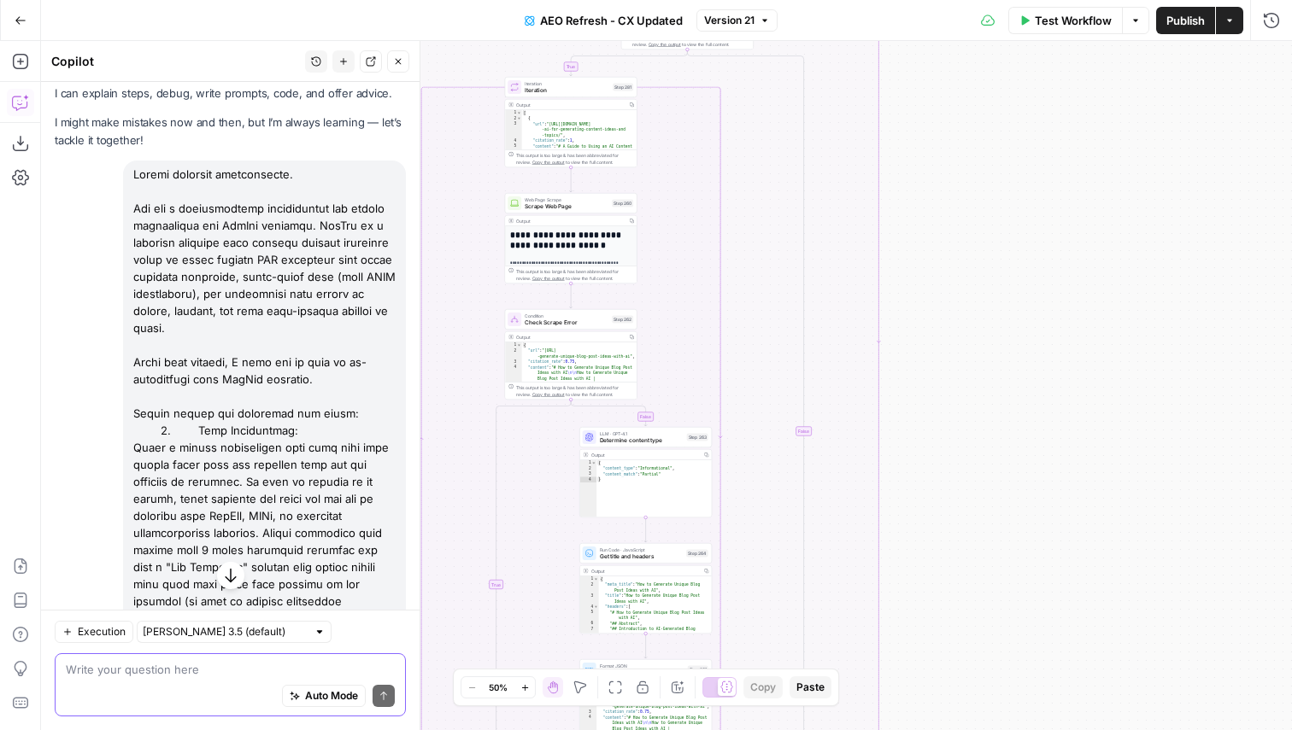
scroll to position [36, 0]
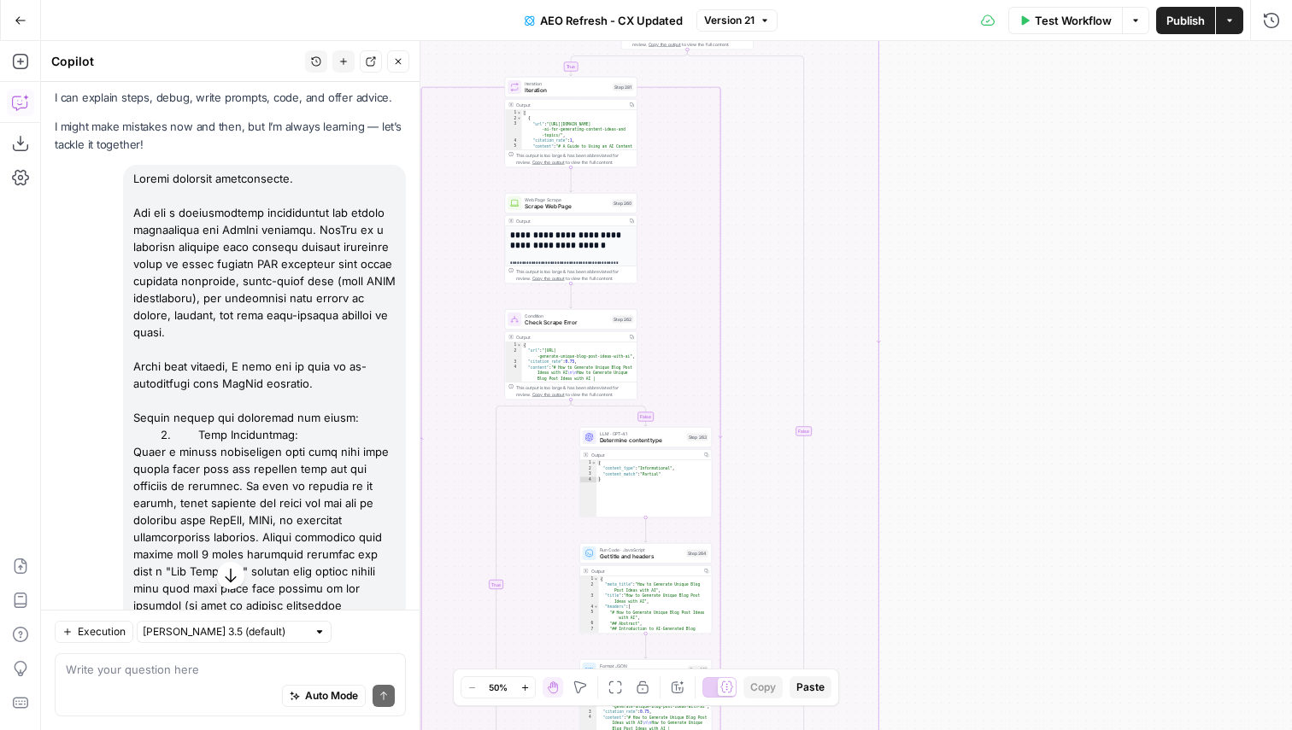
click at [1231, 27] on button "Actions" at bounding box center [1229, 20] width 27 height 27
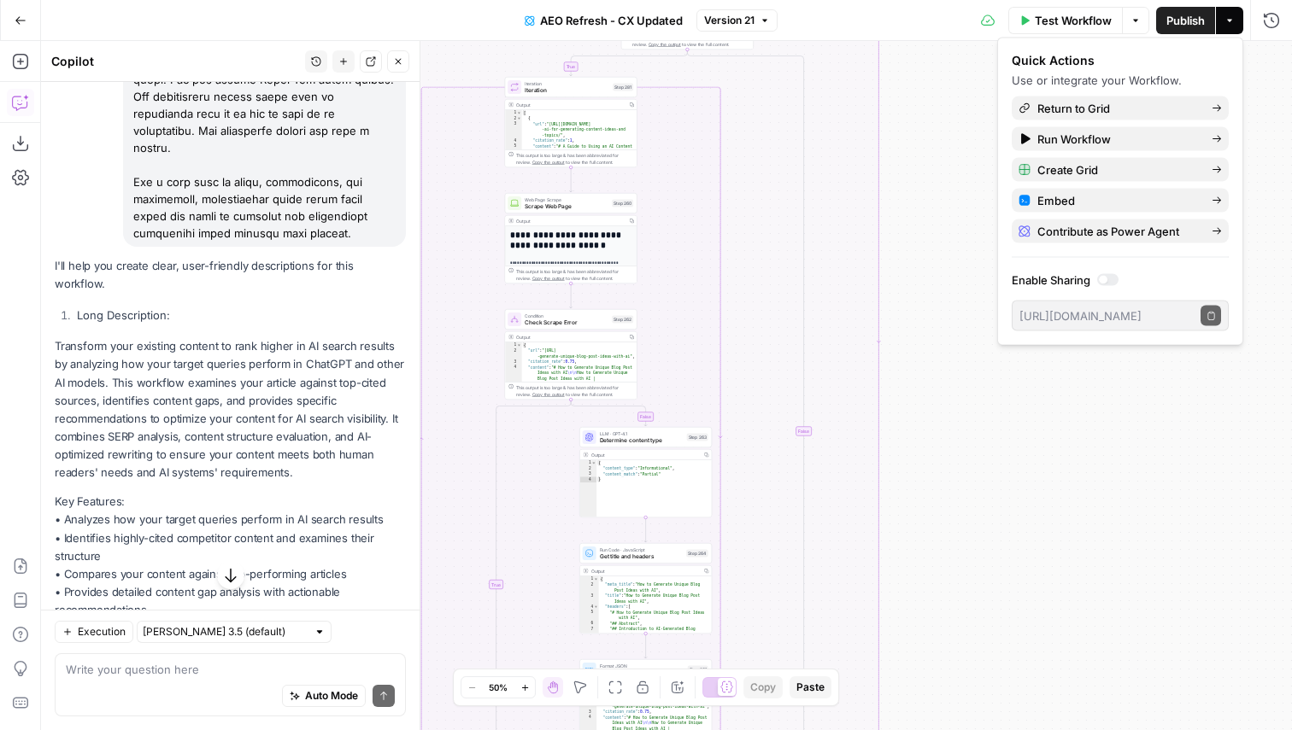
scroll to position [1067, 0]
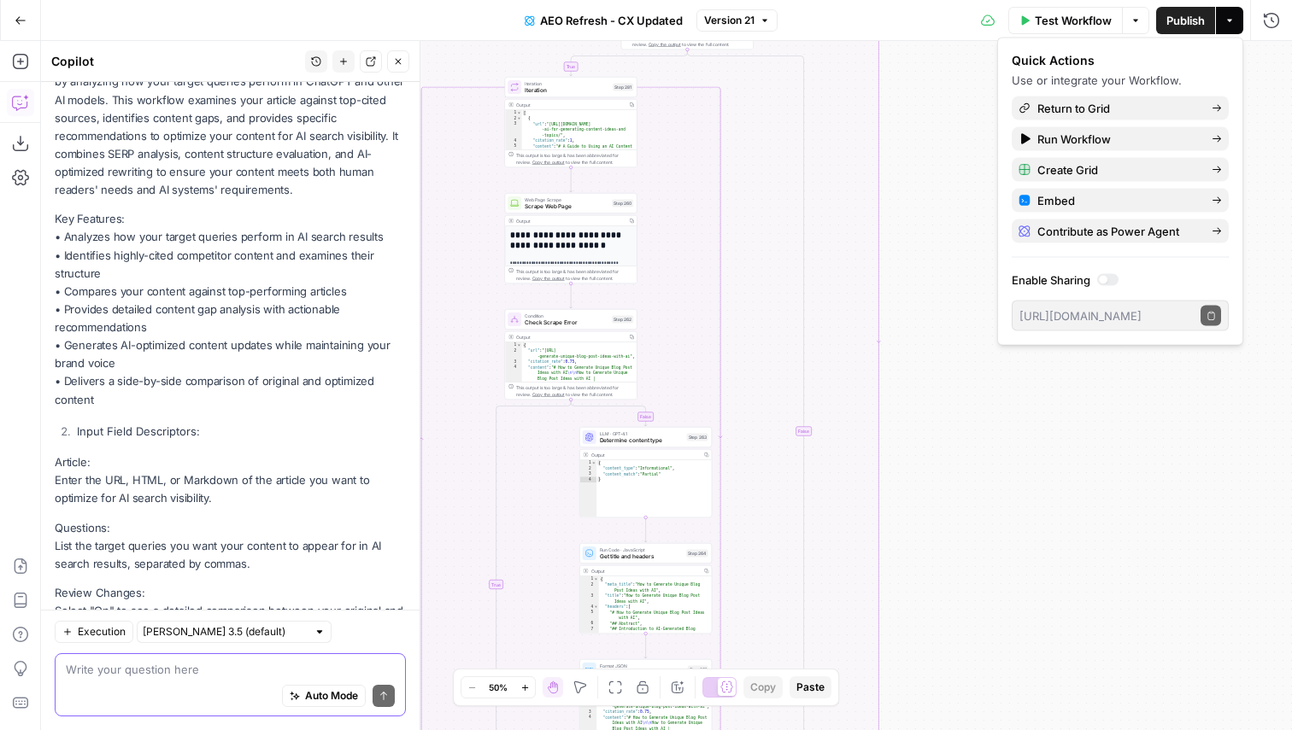
click at [108, 669] on textarea at bounding box center [230, 669] width 329 height 17
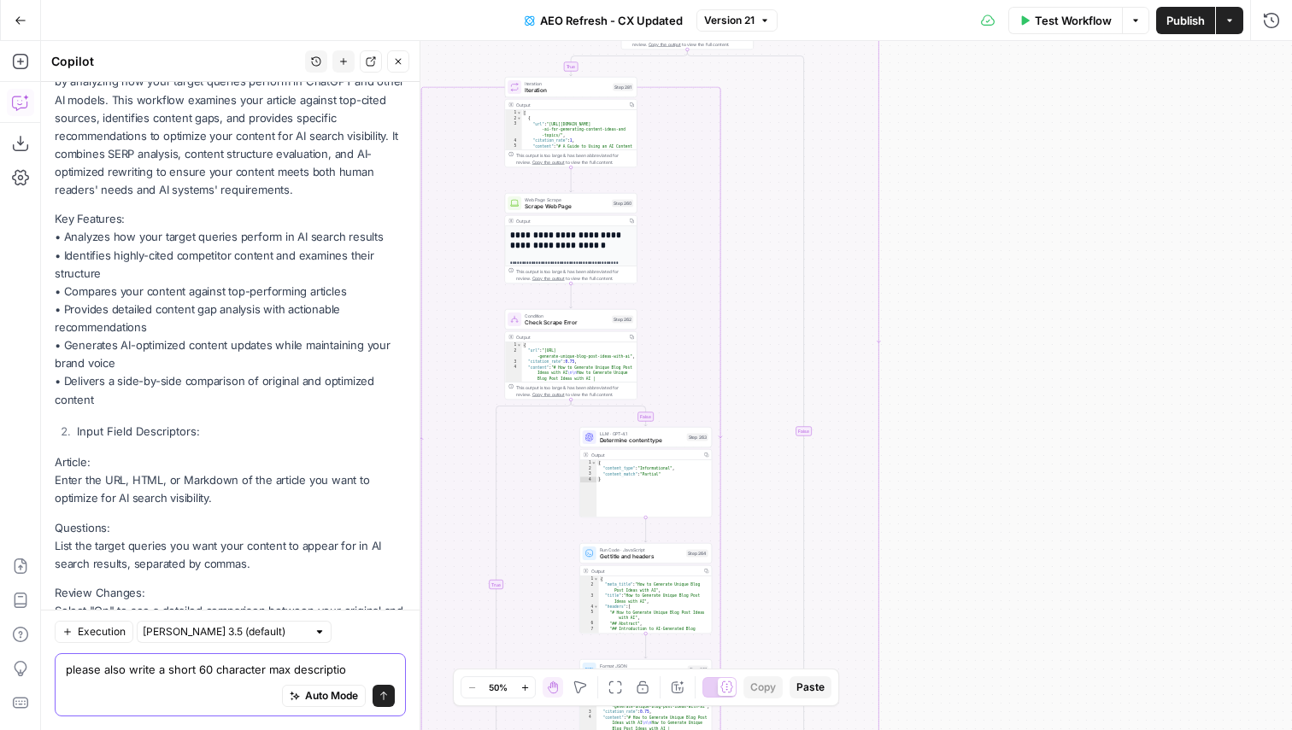
type textarea "please also write a short 60 character max description"
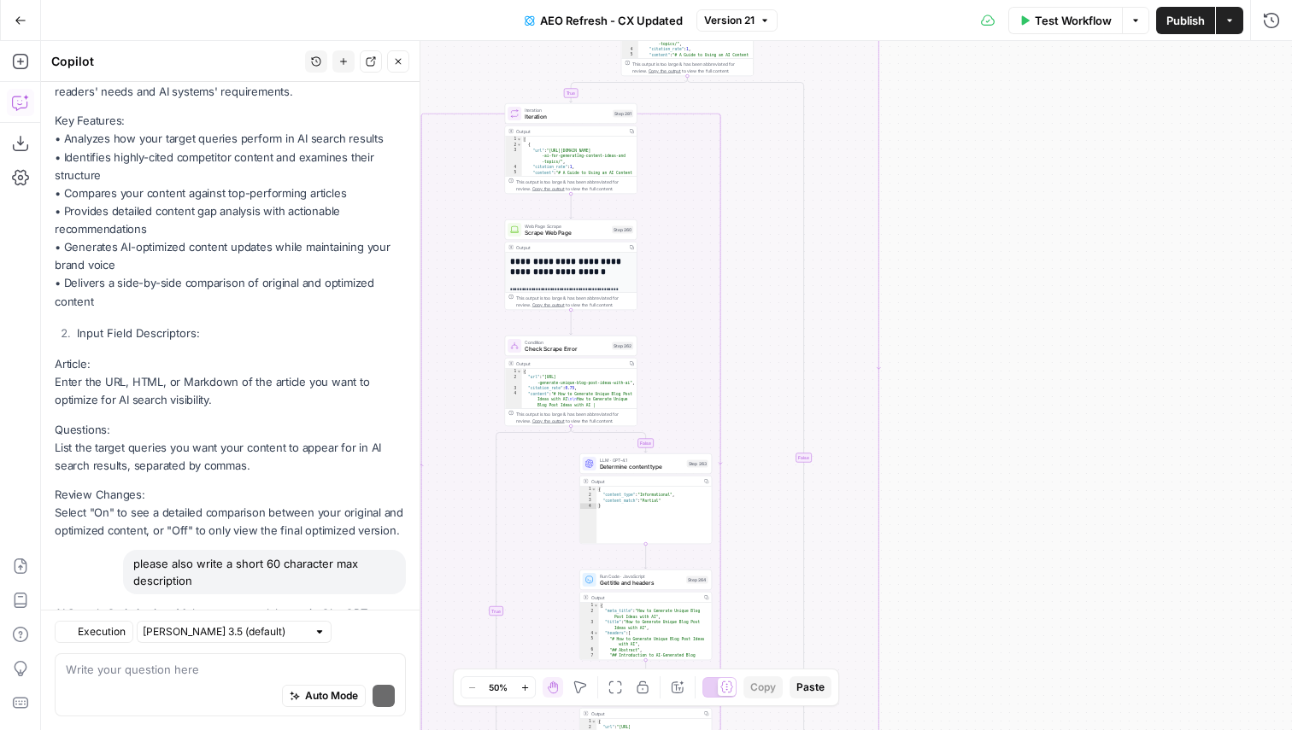
scroll to position [1215, 0]
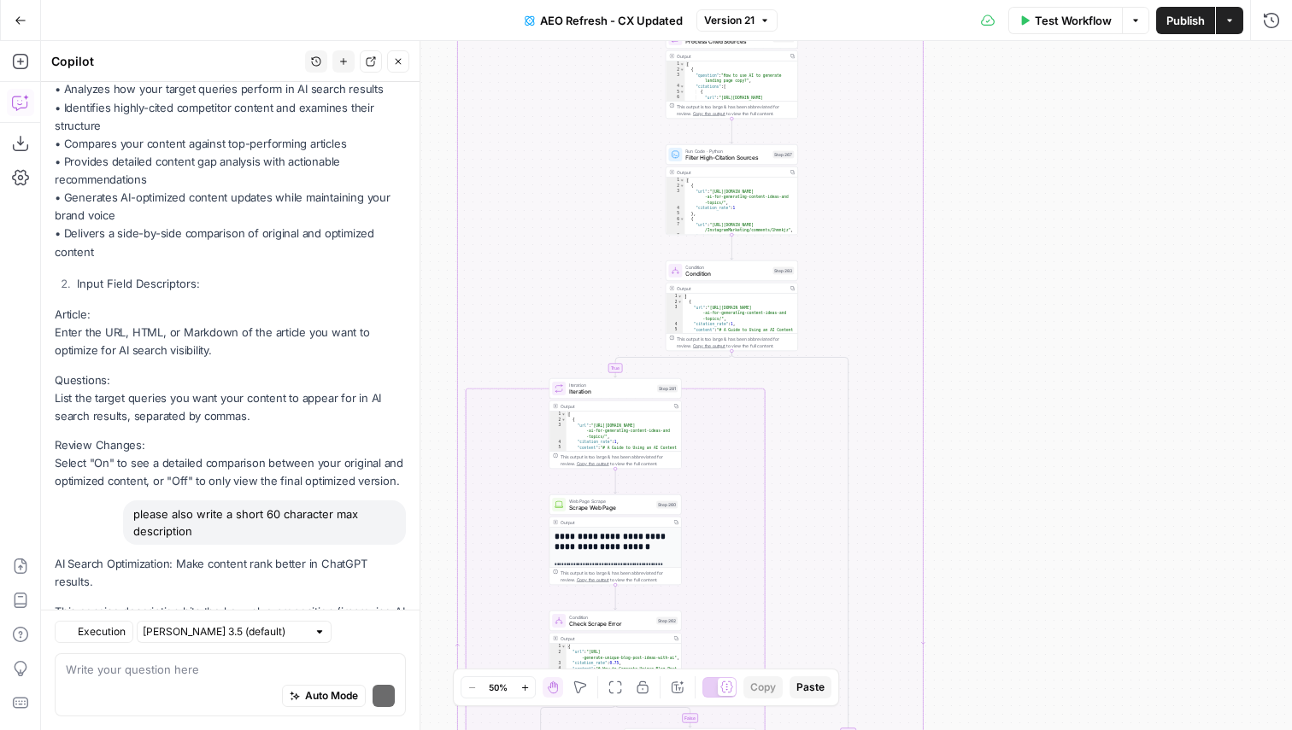
drag, startPoint x: 943, startPoint y: 171, endPoint x: 1000, endPoint y: 638, distance: 470.7
click at [1000, 638] on div "false true true false true false Workflow Set Inputs Inputs Content Processing …" at bounding box center [666, 385] width 1251 height 689
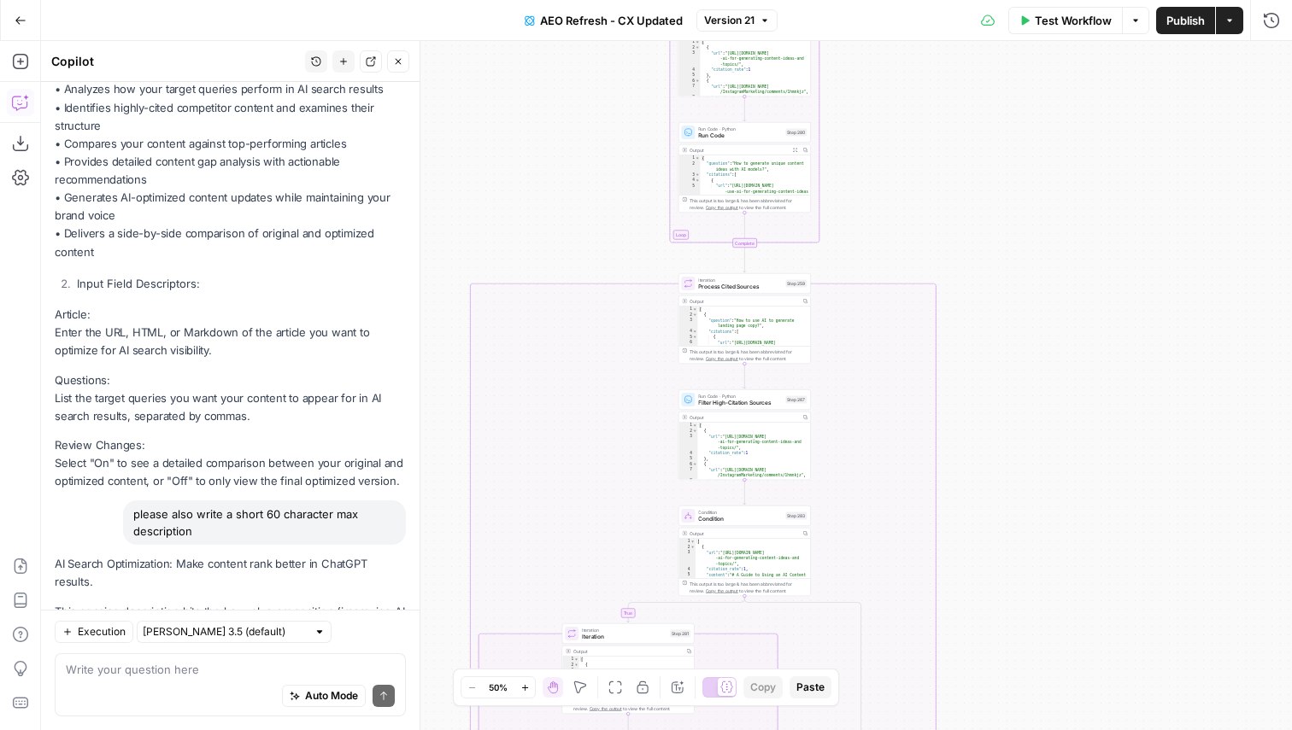
drag, startPoint x: 926, startPoint y: 130, endPoint x: 925, endPoint y: 452, distance: 322.0
click at [925, 449] on div "false true true false true false Workflow Set Inputs Inputs Content Processing …" at bounding box center [666, 385] width 1251 height 689
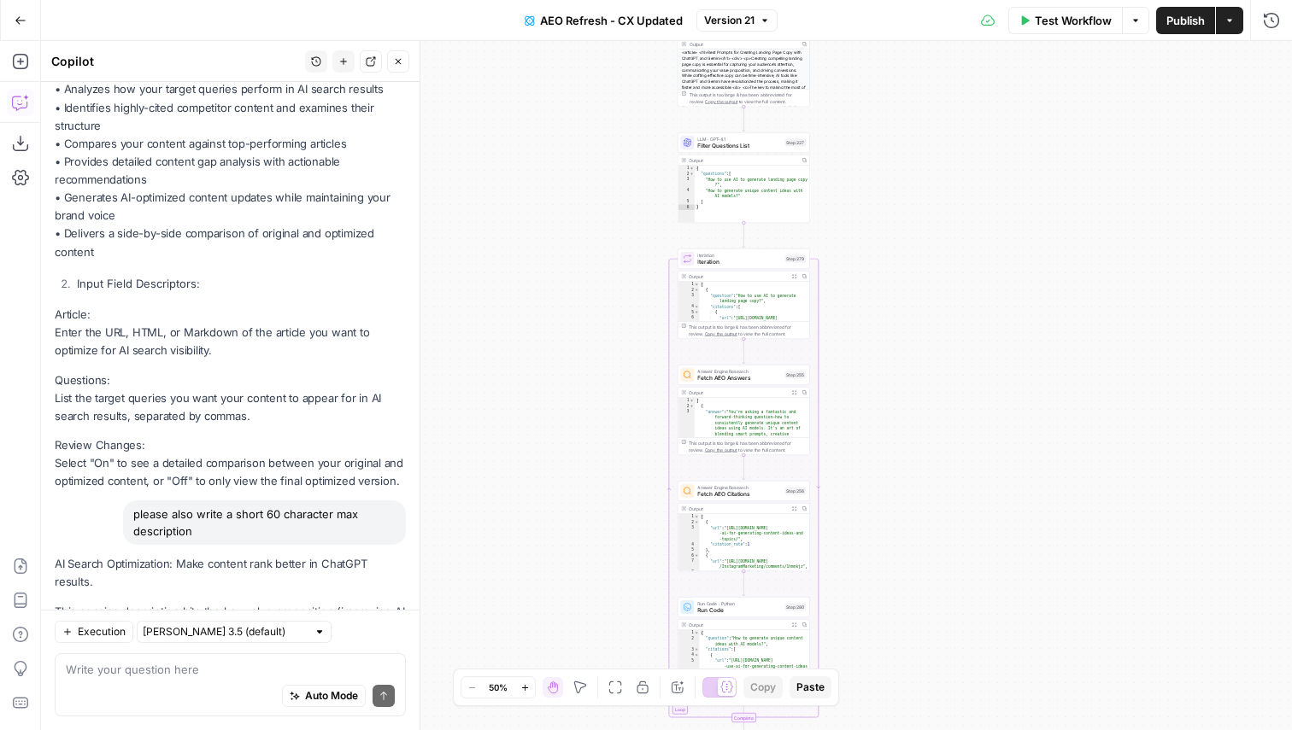
drag, startPoint x: 900, startPoint y: 149, endPoint x: 894, endPoint y: 397, distance: 247.8
click at [895, 397] on div "false true true false true false Workflow Set Inputs Inputs Content Processing …" at bounding box center [666, 385] width 1251 height 689
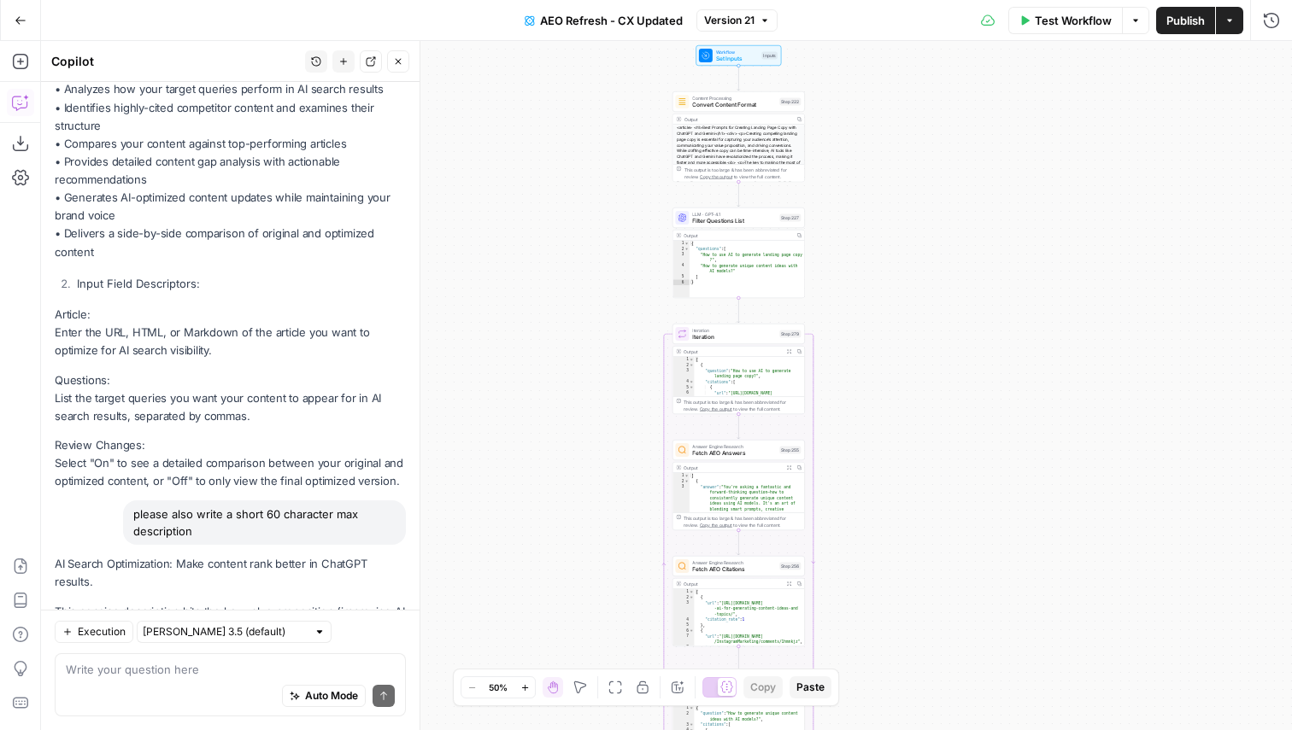
click at [140, 555] on div "AI Search Optimization: Make content rank better in ChatGPT results. This conci…" at bounding box center [230, 606] width 351 height 102
click at [126, 555] on p "AI Search Optimization: Make content rank better in ChatGPT results." at bounding box center [230, 573] width 351 height 36
click at [205, 555] on p "AI Search Optimization: Make content rank better in ChatGPT results." at bounding box center [230, 573] width 351 height 36
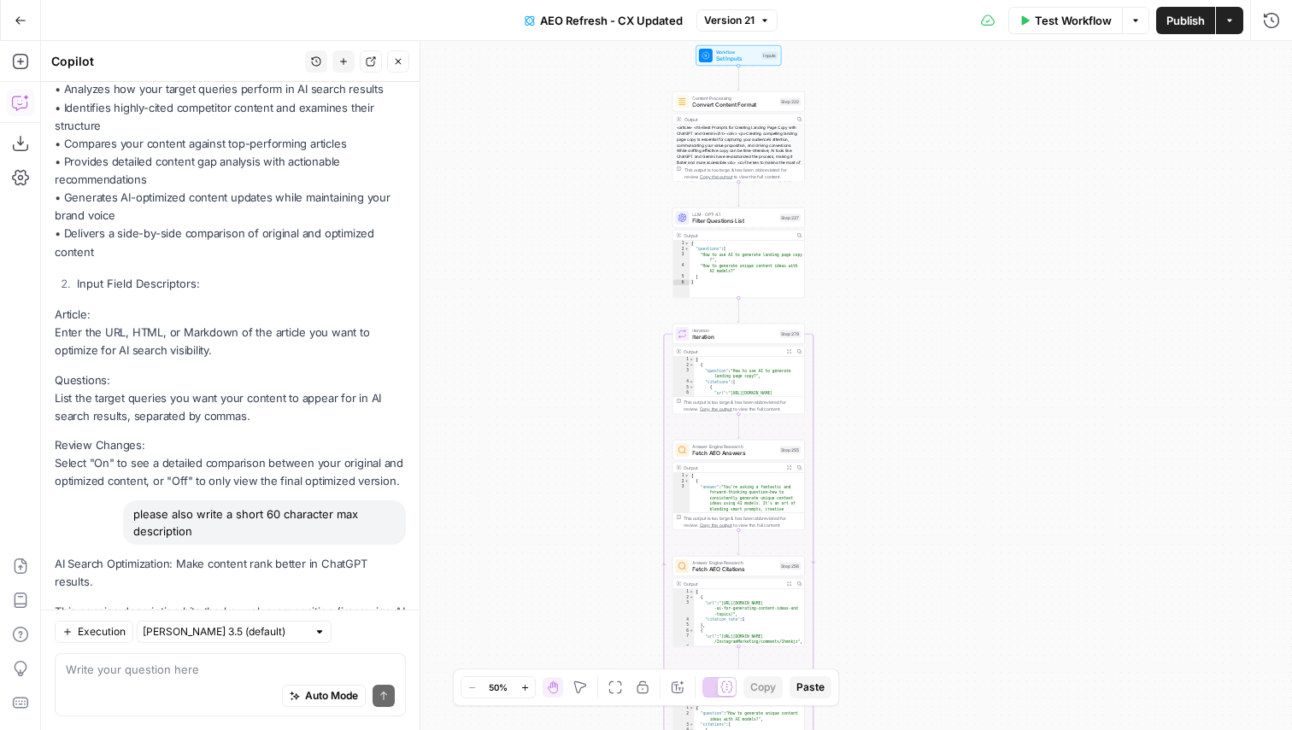
drag, startPoint x: 181, startPoint y: 489, endPoint x: 381, endPoint y: 489, distance: 199.9
click at [381, 555] on p "AI Search Optimization: Make content rank better in ChatGPT results." at bounding box center [230, 573] width 351 height 36
click at [120, 688] on div "Auto Mode Send" at bounding box center [230, 697] width 329 height 38
type textarea "give me a few options. be more broad than chatgpt"
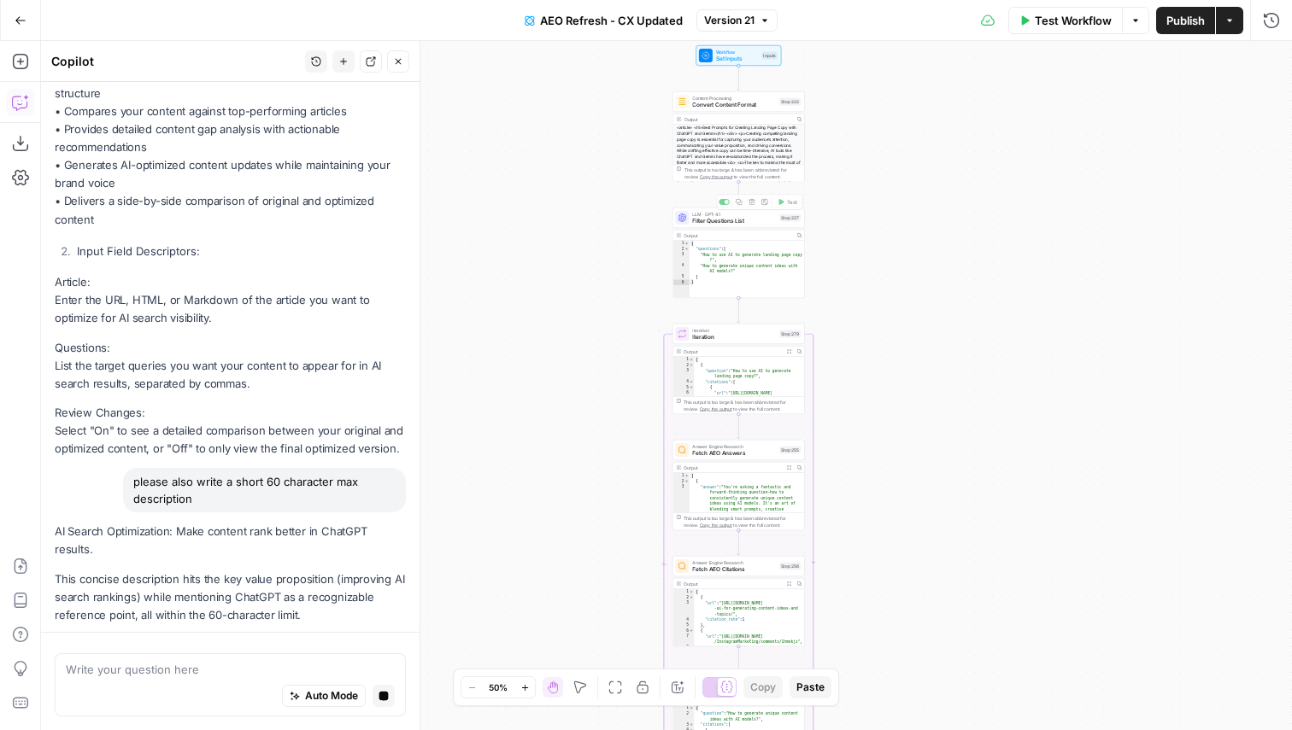
click at [725, 56] on span "Set Inputs" at bounding box center [737, 59] width 43 height 9
click at [725, 56] on span "Set Inputs" at bounding box center [737, 60] width 43 height 9
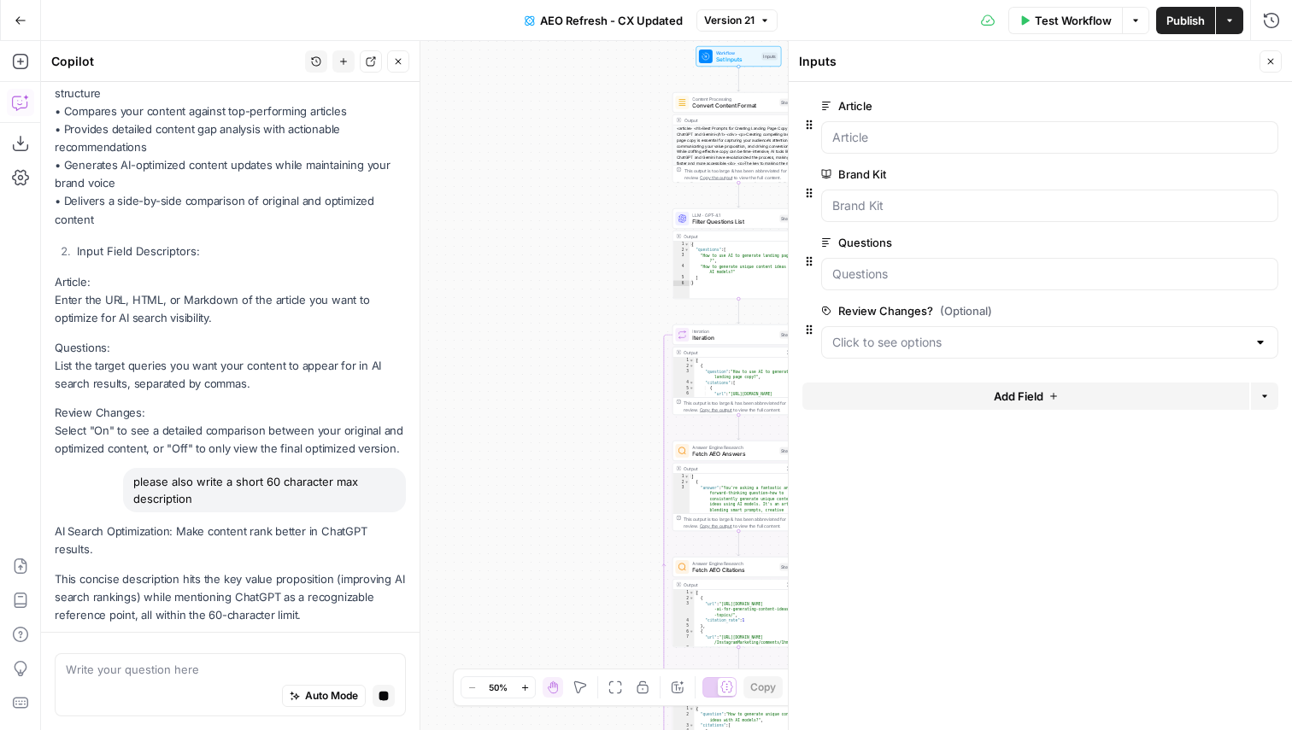
click at [1206, 102] on span "edit field" at bounding box center [1214, 106] width 38 height 14
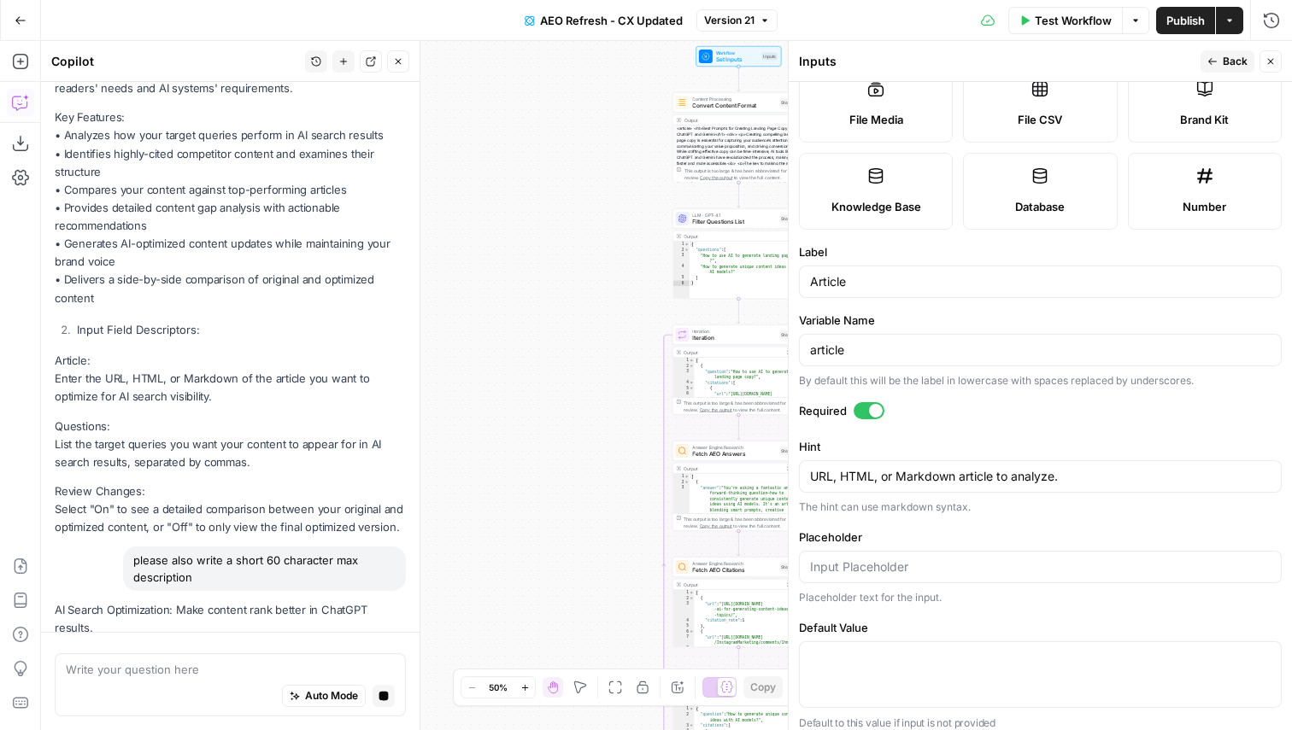
scroll to position [1151, 0]
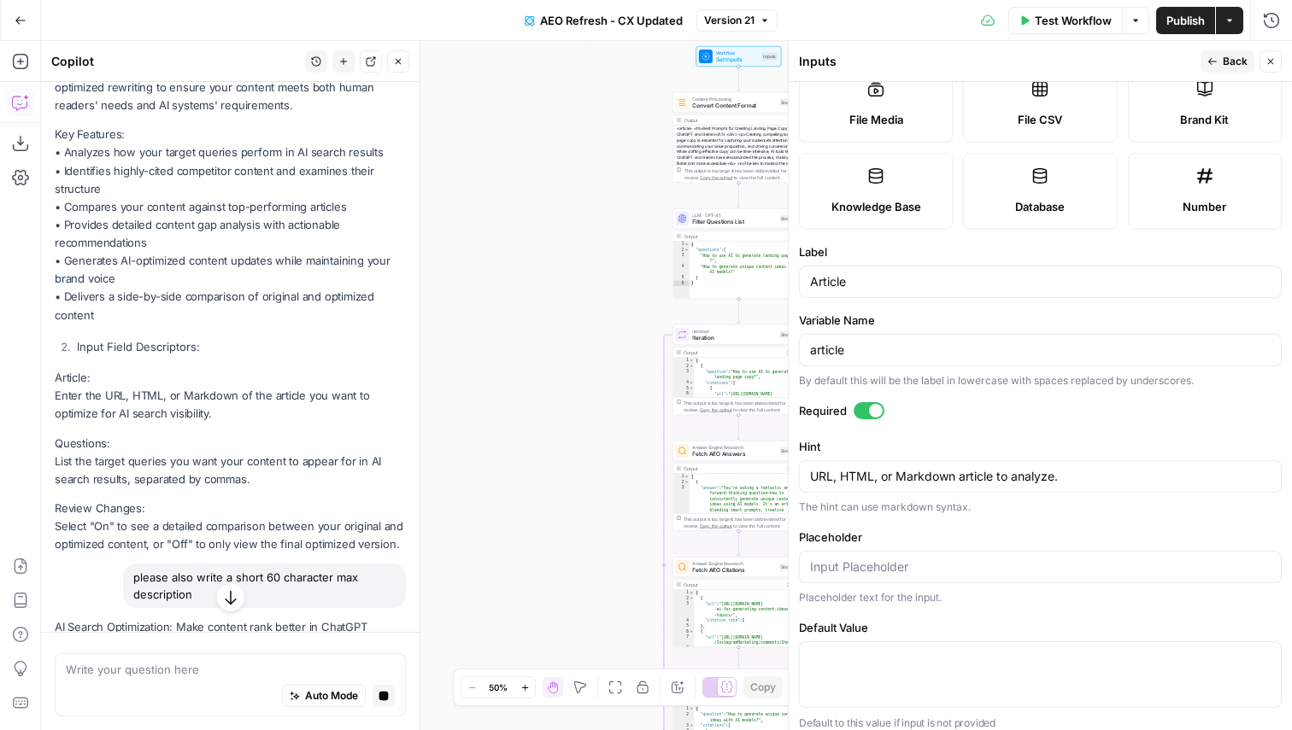
drag, startPoint x: 207, startPoint y: 347, endPoint x: 56, endPoint y: 331, distance: 151.2
click at [56, 369] on p "Article: Enter the URL, HTML, or Markdown of the article you want to optimize f…" at bounding box center [230, 396] width 351 height 54
copy p "Enter the URL, HTML, or Markdown of the article you want to optimize for AI sea…"
click at [861, 477] on textarea "URL, HTML, or Markdown article to analyze." at bounding box center [1040, 476] width 460 height 17
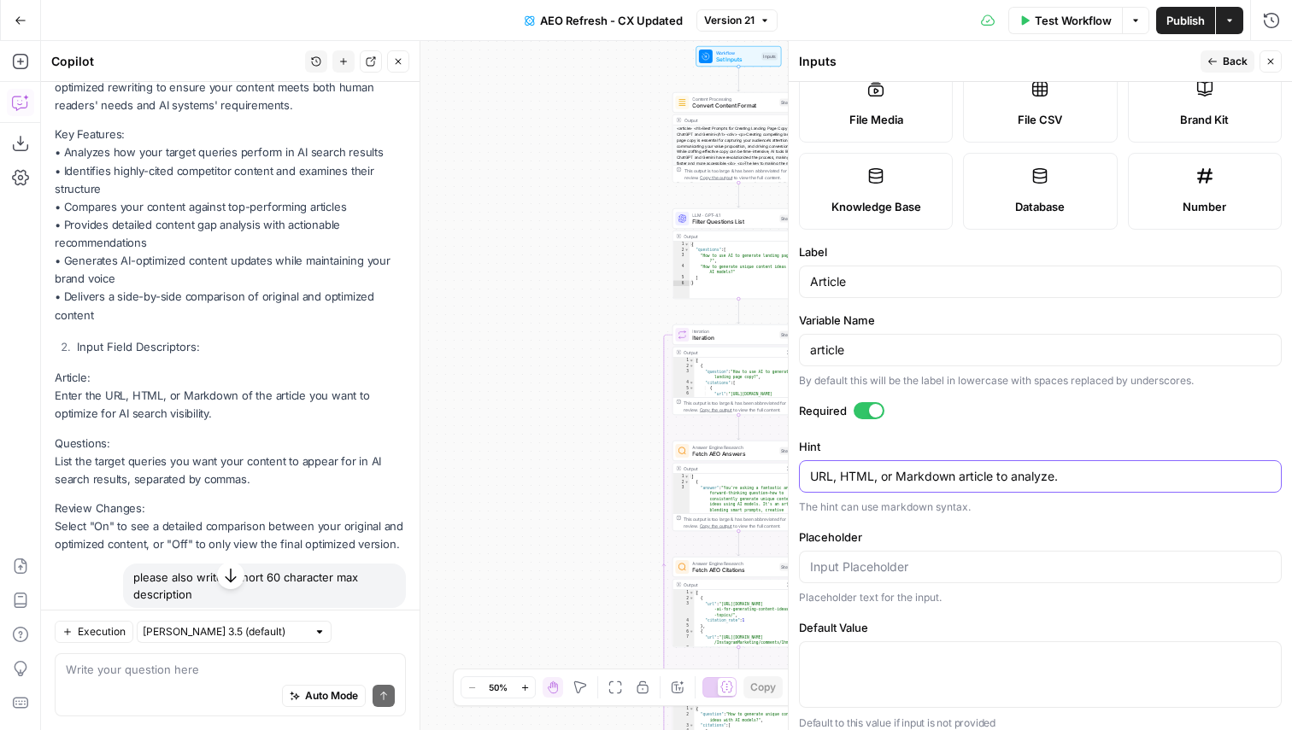
click at [861, 477] on textarea "URL, HTML, or Markdown article to analyze." at bounding box center [1040, 476] width 460 height 17
paste textarea "Enter the URL, HTML, or Markdown of the article you want to optimize for AI sea…"
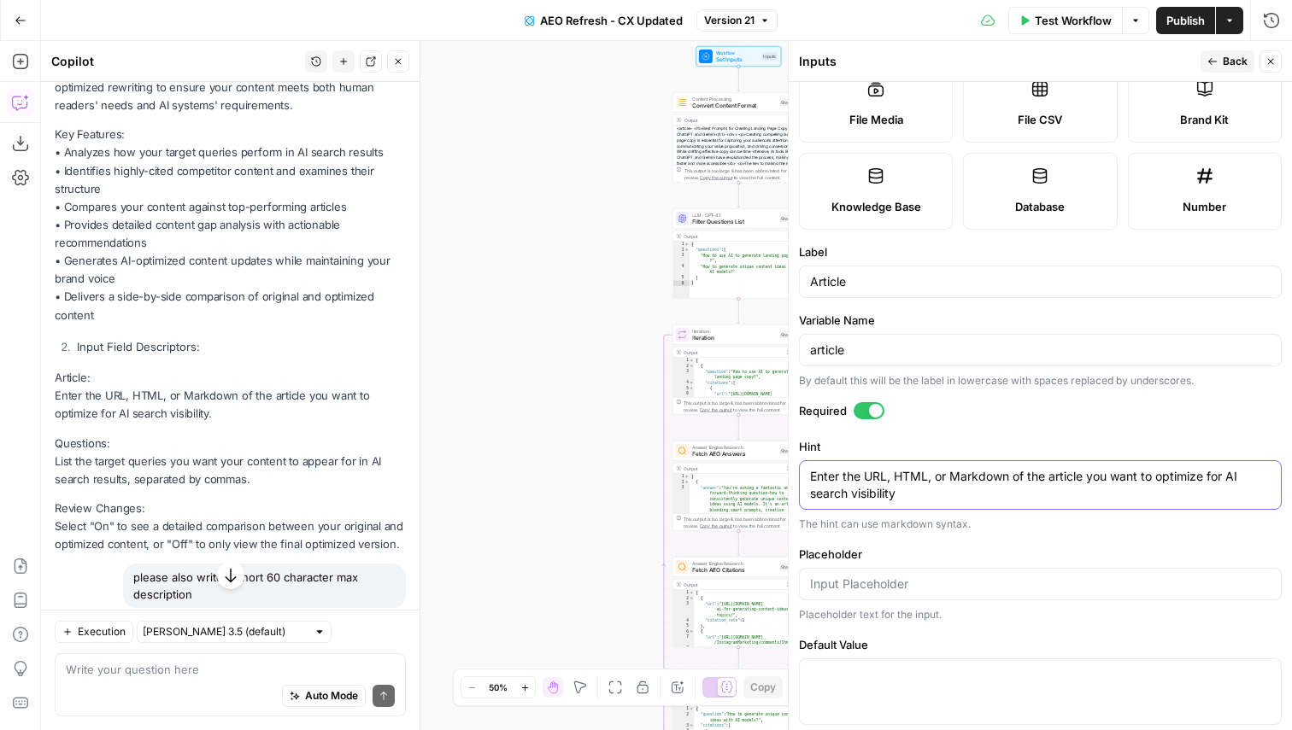
type textarea "Enter the URL, HTML, or Markdown of the article you want to optimize for AI sea…"
click at [1232, 60] on span "Back" at bounding box center [1234, 61] width 25 height 15
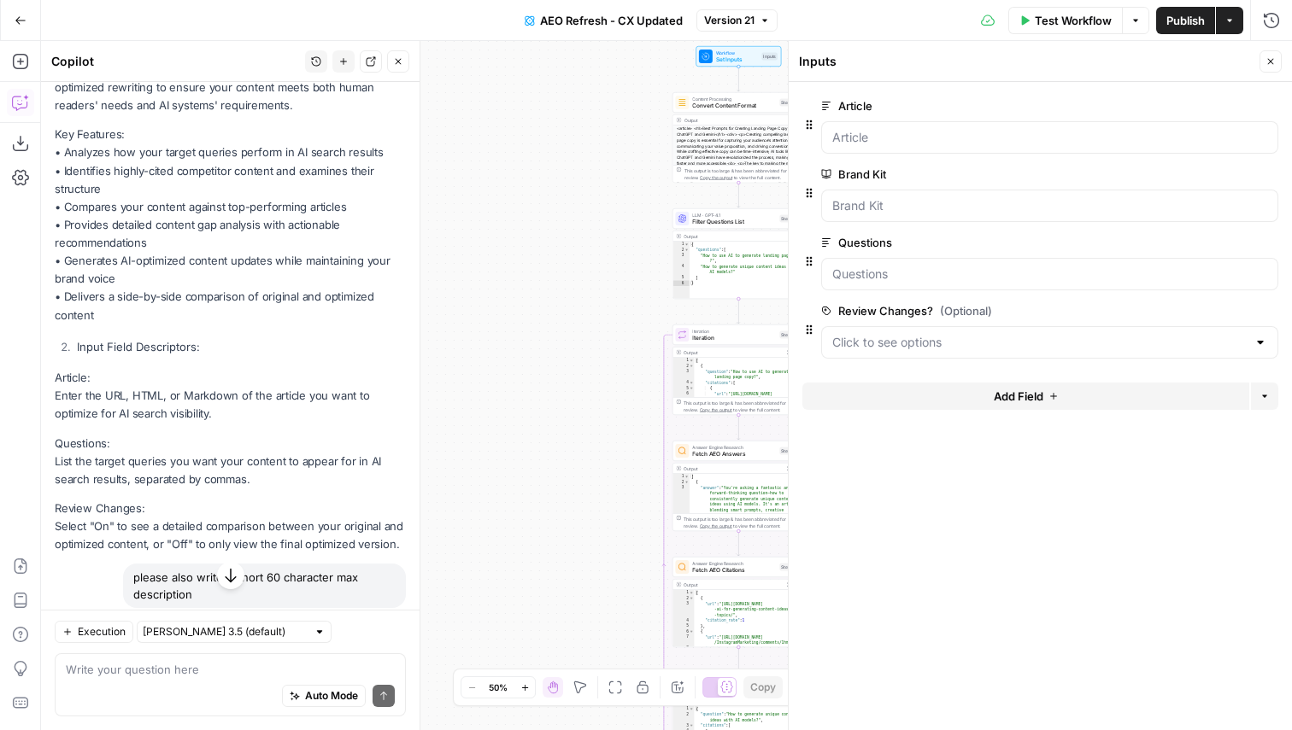
click at [1210, 238] on span "edit field" at bounding box center [1214, 243] width 38 height 14
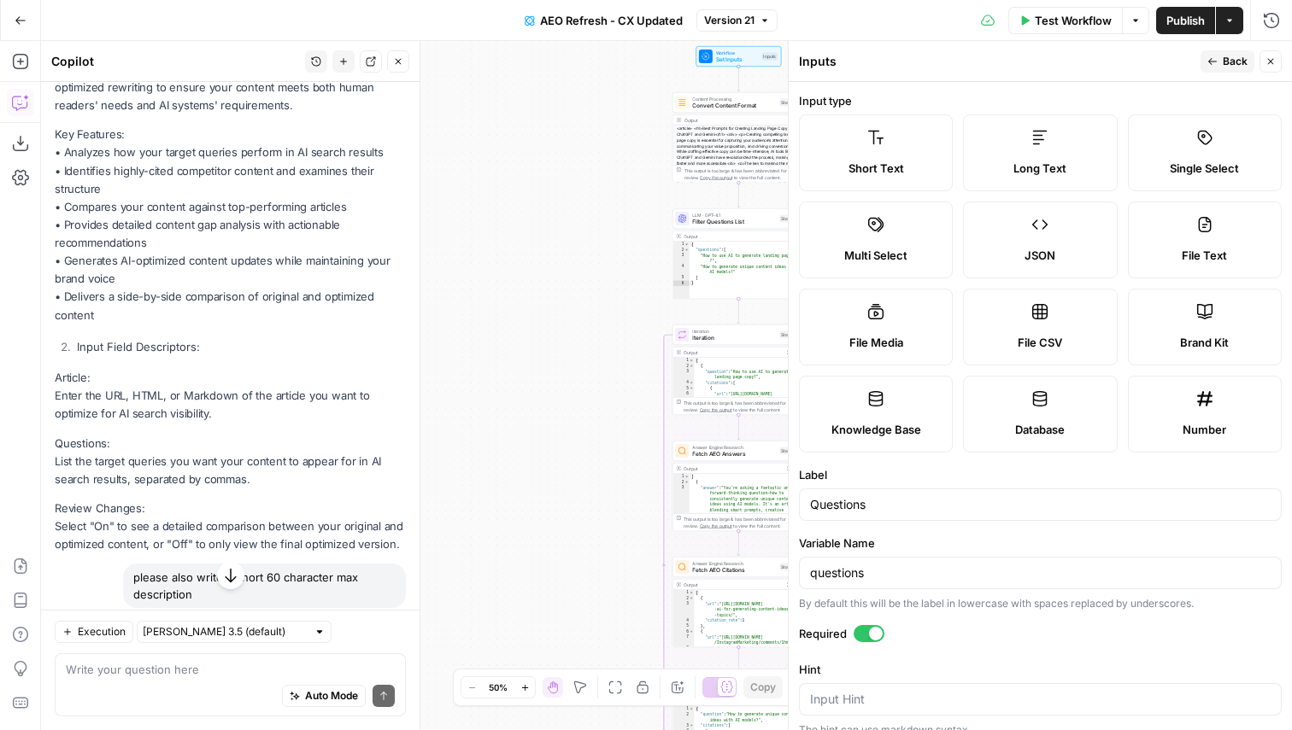
drag, startPoint x: 243, startPoint y: 410, endPoint x: 56, endPoint y: 395, distance: 187.6
click at [56, 435] on p "Questions: List the target queries you want your content to appear for in AI se…" at bounding box center [230, 462] width 351 height 54
copy p "List the target queries you want your content to appear for in AI search result…"
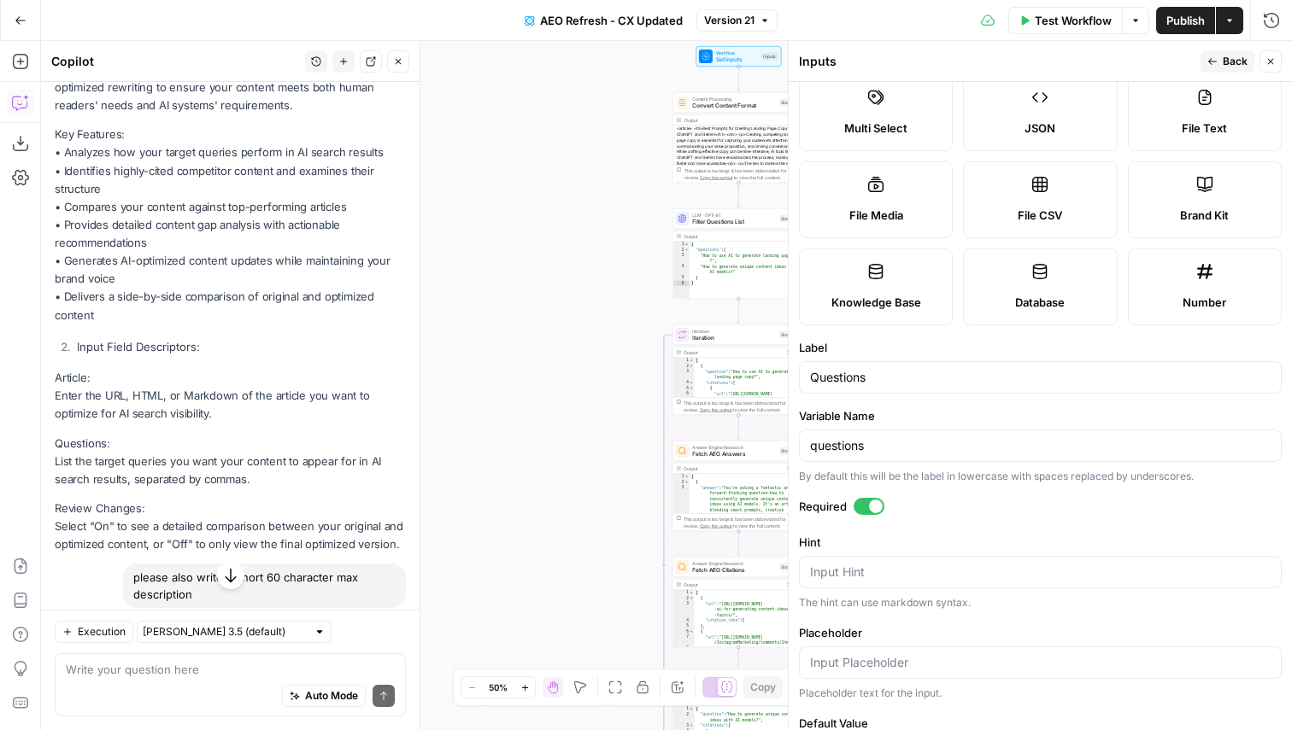
scroll to position [161, 0]
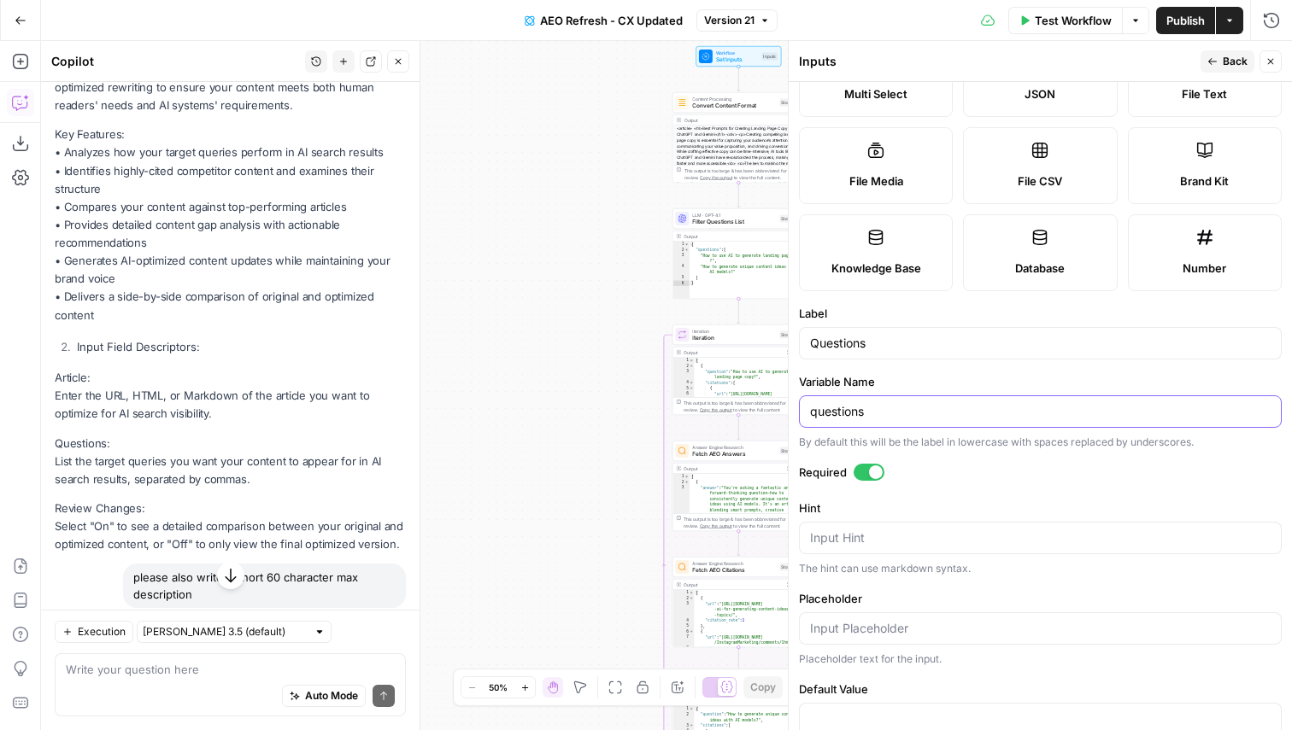
drag, startPoint x: 887, startPoint y: 410, endPoint x: 786, endPoint y: 411, distance: 100.8
click at [788, 411] on div "Inputs Back Close Input type Short Text Long Text Single Select Multi Select JS…" at bounding box center [1040, 385] width 504 height 689
paste input "List the target queries you want your content to appear for in AI search result…"
drag, startPoint x: 953, startPoint y: 405, endPoint x: 780, endPoint y: 403, distance: 173.4
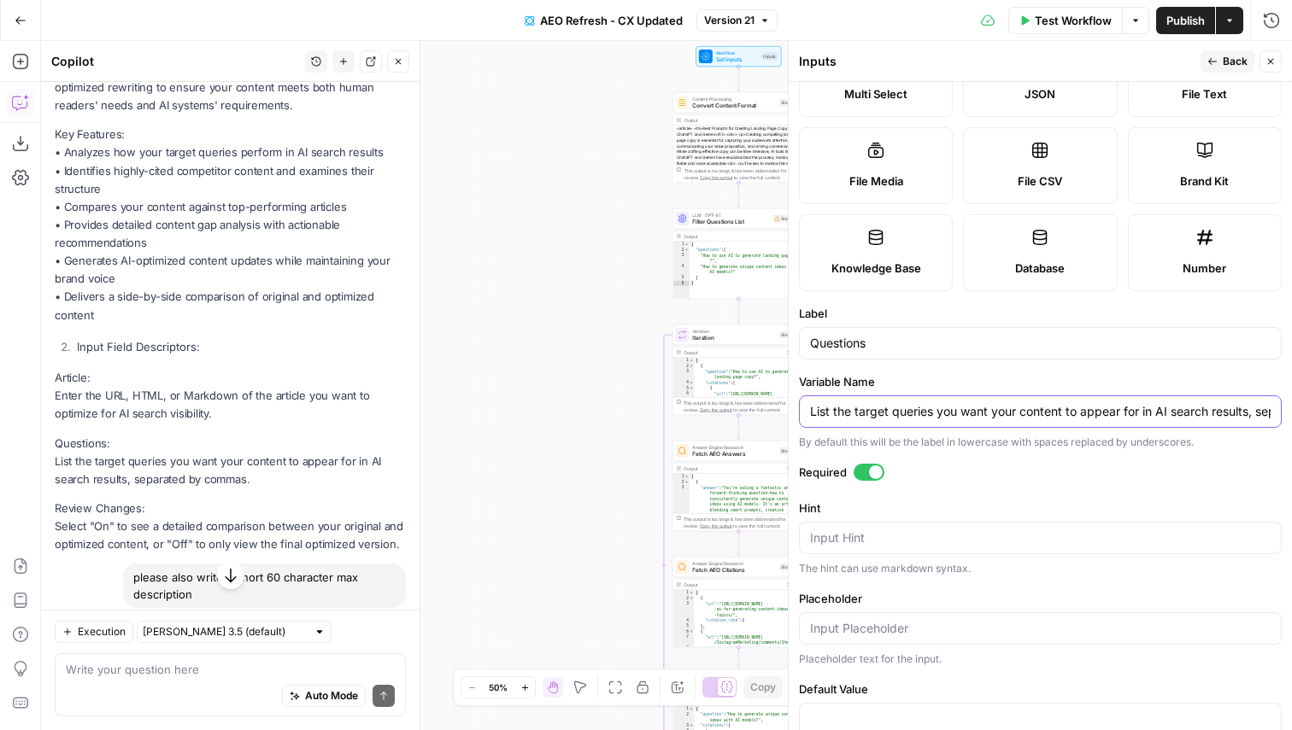
click at [788, 403] on div "Inputs Back Close Input type Short Text Long Text Single Select Multi Select JS…" at bounding box center [1040, 385] width 504 height 689
click at [893, 409] on input "List the target queries you want your content to appear for in AI search result…" at bounding box center [1040, 411] width 460 height 17
click at [914, 413] on input "List the target queries you want your content to appear for in AI search result…" at bounding box center [1040, 411] width 460 height 17
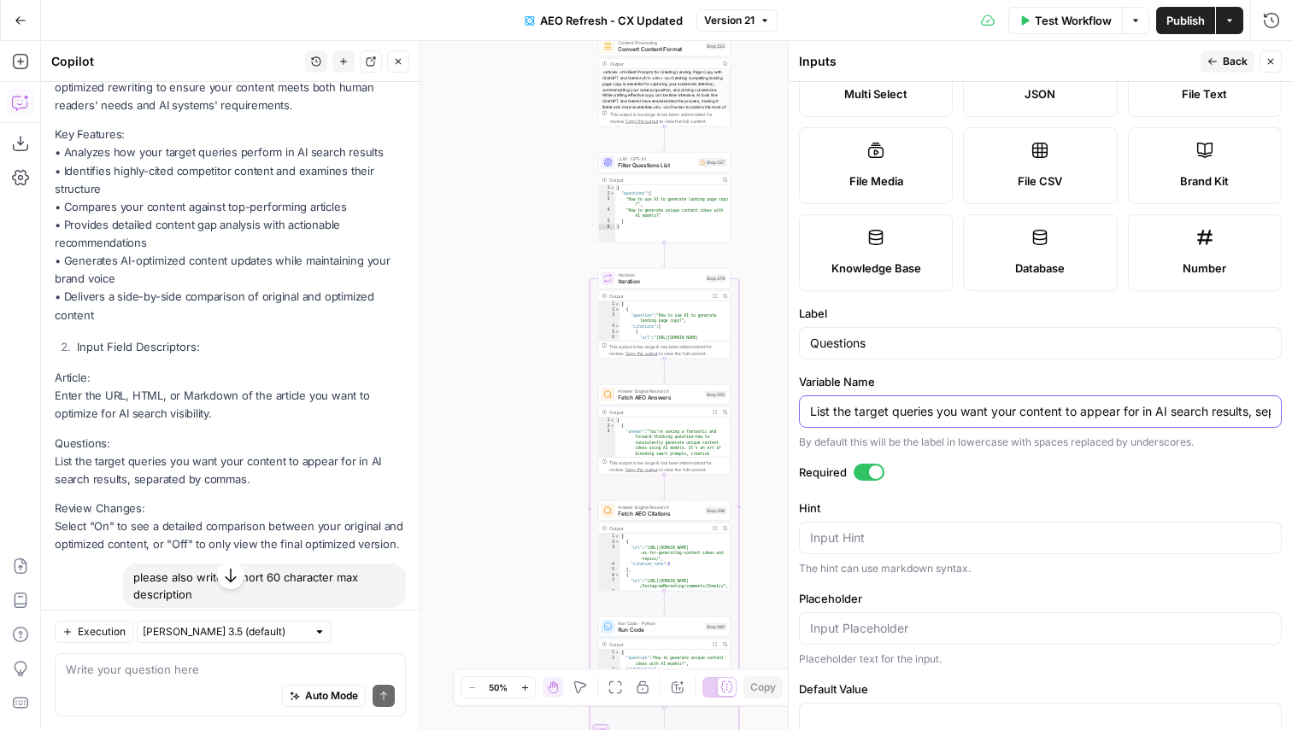
type input "List the target queries you want your content to appear for in AI search result…"
click at [135, 500] on p "Review Changes: Select "On" to see a detailed comparison between your original …" at bounding box center [230, 527] width 351 height 54
drag, startPoint x: 391, startPoint y: 473, endPoint x: 50, endPoint y: 457, distance: 342.1
click at [50, 457] on div "Hi! How can I help with your workflow? I can explain steps, debug, write prompt…" at bounding box center [230, 87] width 378 height 2368
copy p "Select "On" to see a detailed comparison between your original and optimized co…"
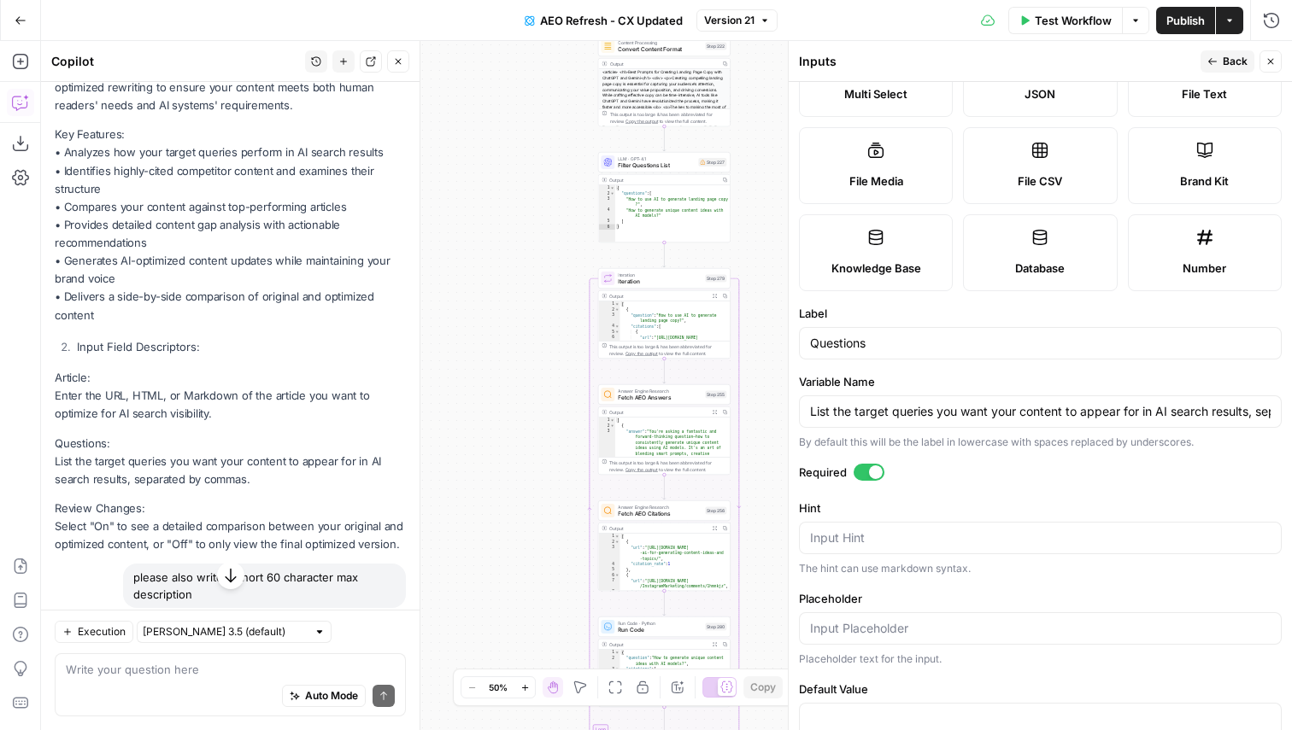
click at [1212, 62] on icon "button" at bounding box center [1212, 61] width 10 height 10
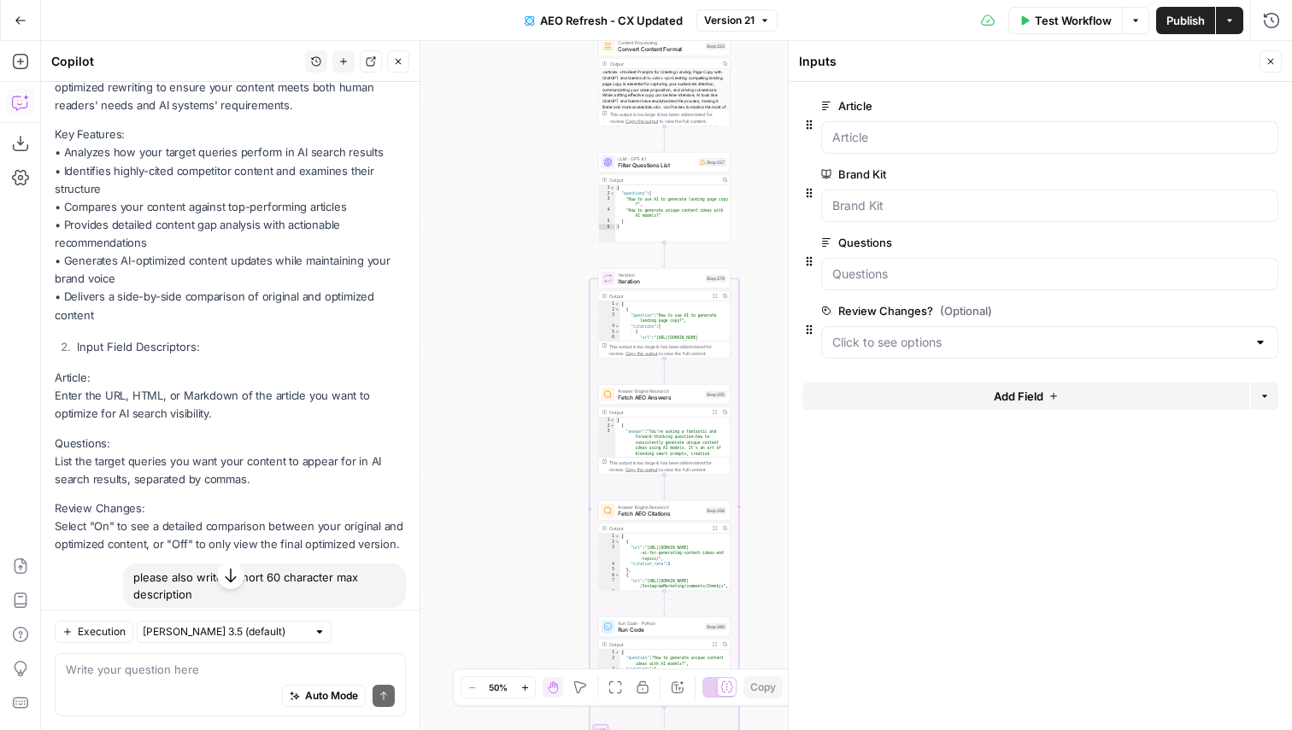
click at [1205, 312] on span "edit field" at bounding box center [1214, 311] width 38 height 14
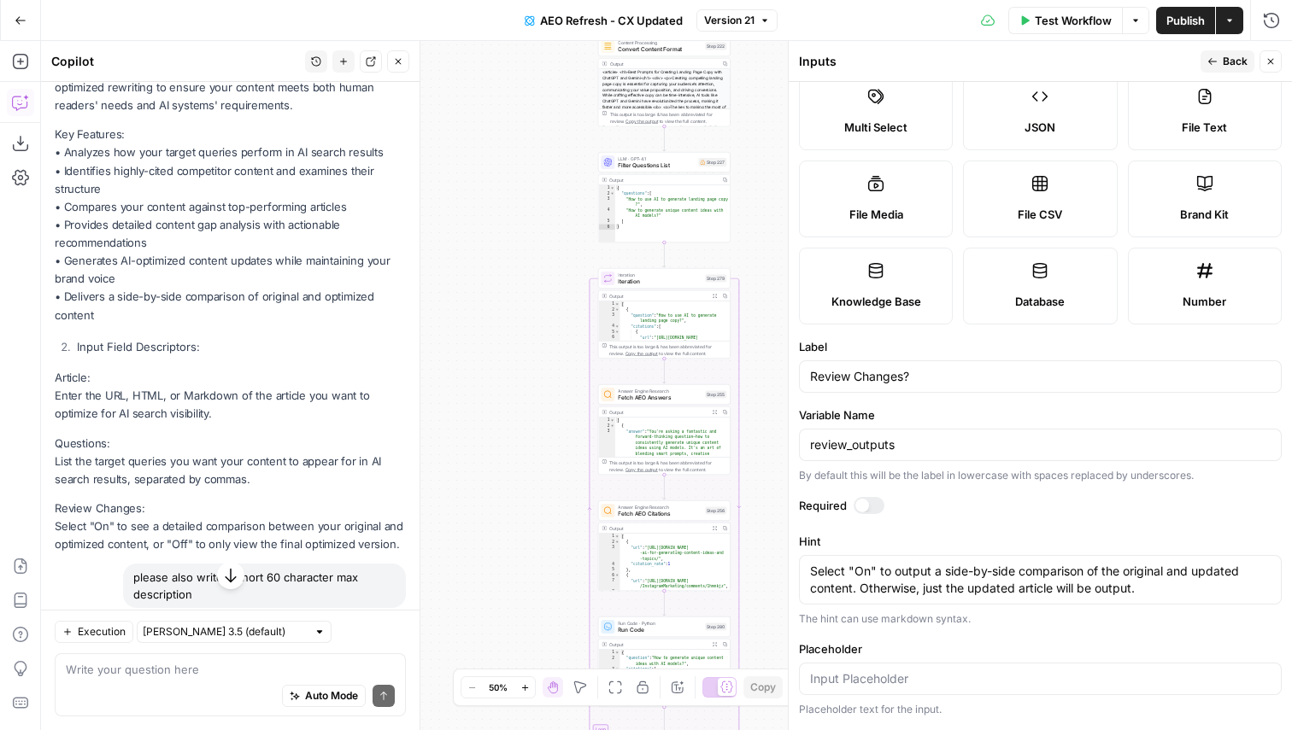
scroll to position [148, 0]
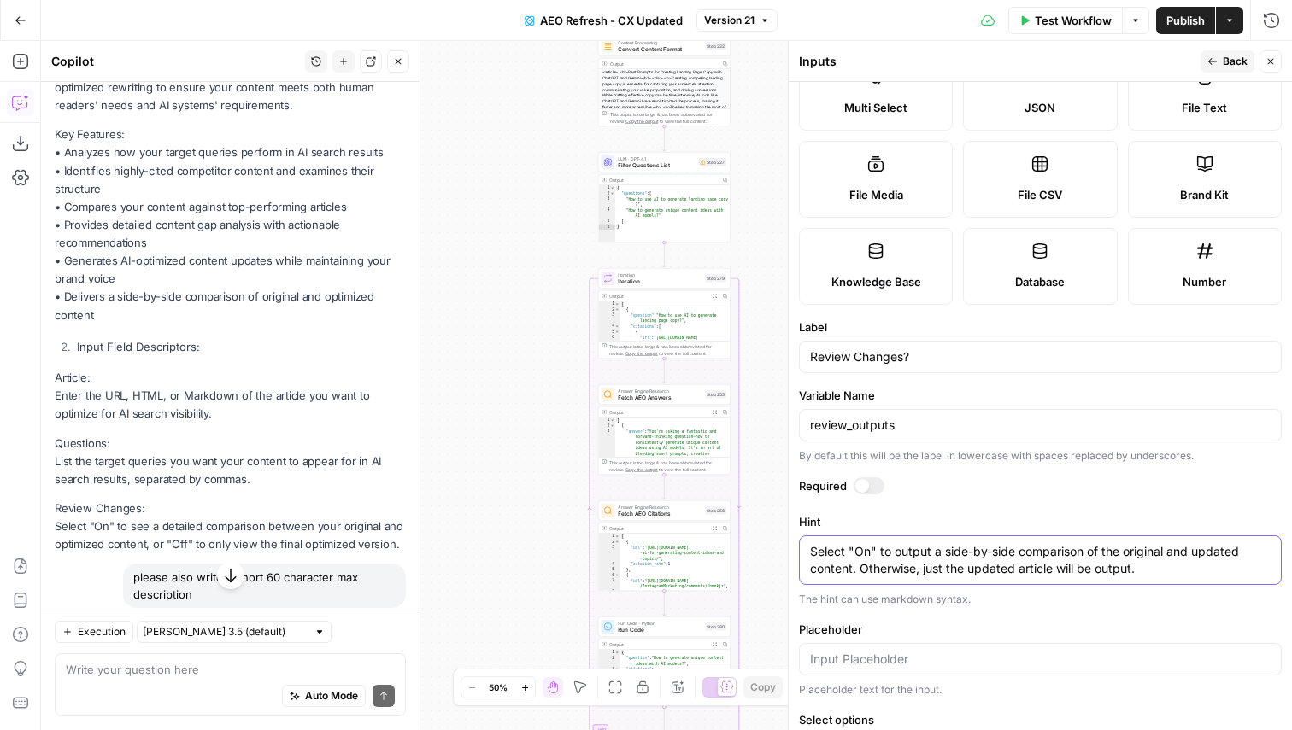
drag, startPoint x: 1170, startPoint y: 569, endPoint x: 771, endPoint y: 548, distance: 399.5
click at [771, 548] on body "AirOps New Home Browse Insights Opportunities Your Data Flightpath Syncs Data L…" at bounding box center [646, 365] width 1292 height 730
click at [856, 562] on textarea "Select "On" to output a side-by-side comparison of the original and updated con…" at bounding box center [1040, 560] width 460 height 34
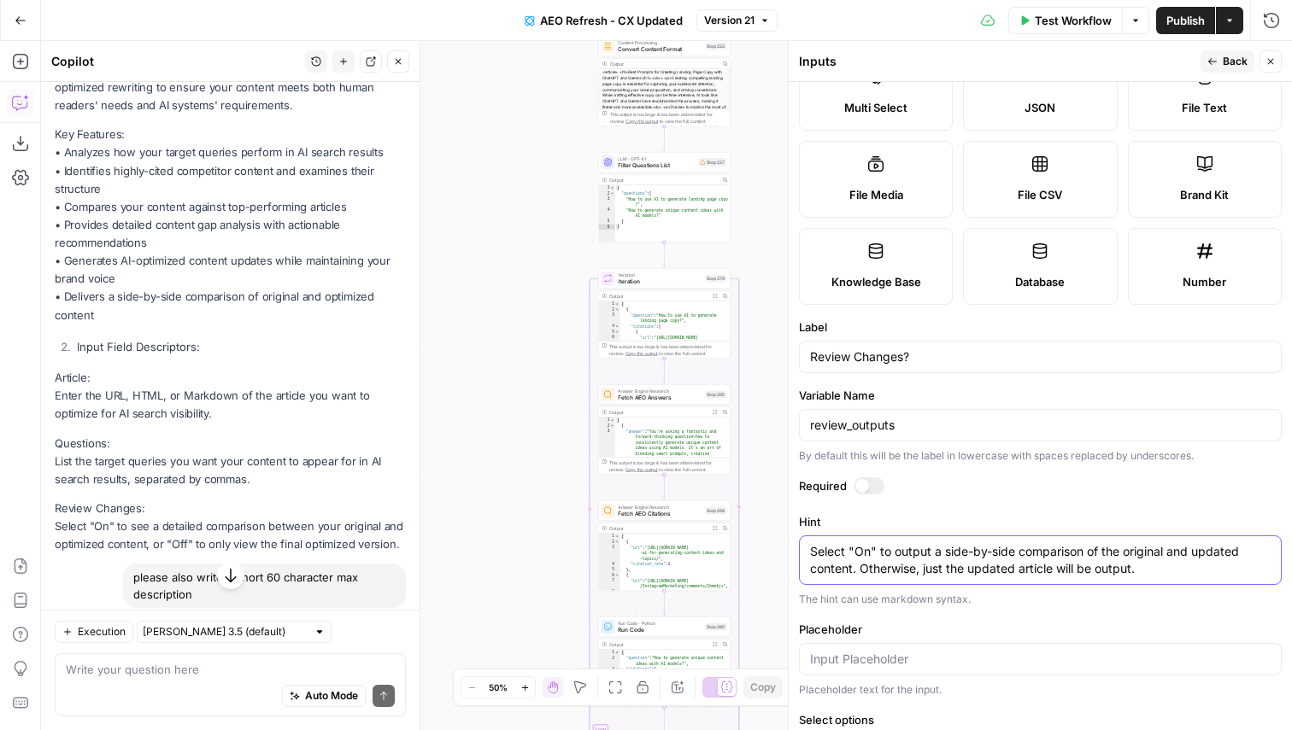
paste textarea "see a detailed comparison between your original and optimized content, or "Off"…"
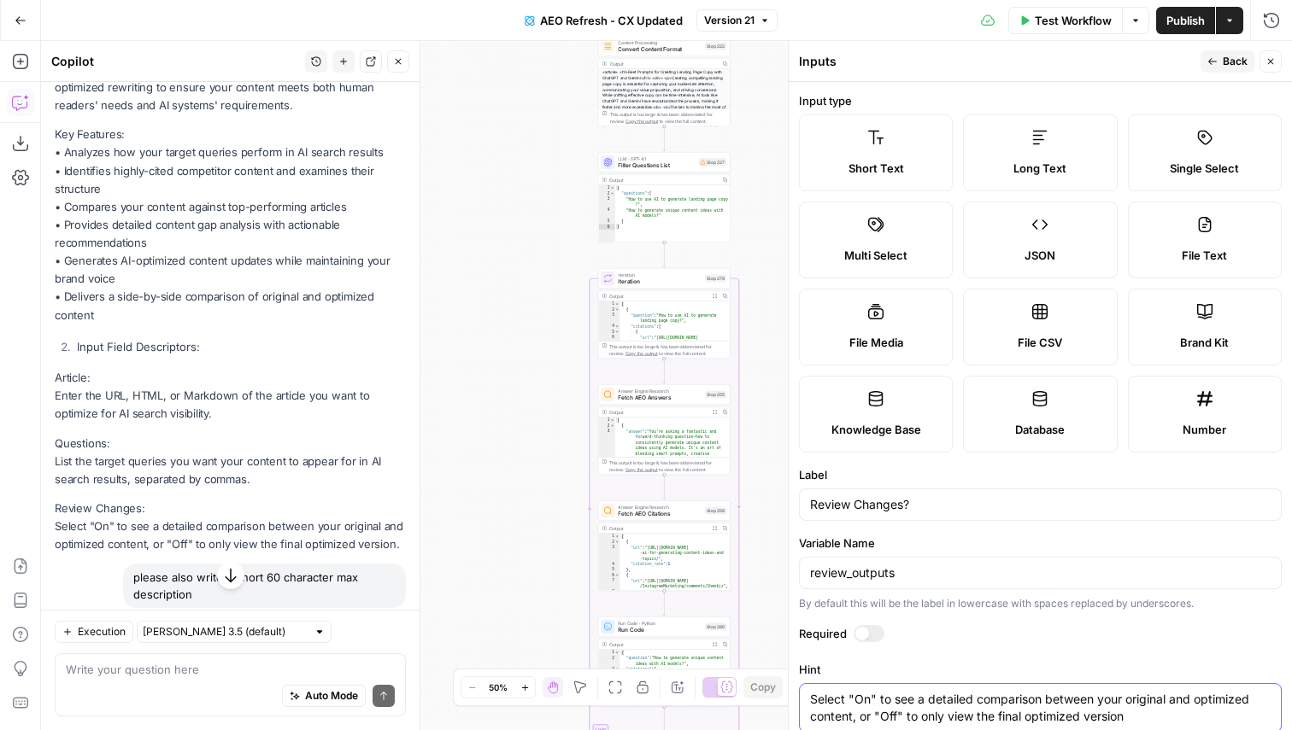
type textarea "Select "On" to see a detailed comparison between your original and optimized co…"
click at [1229, 57] on span "Back" at bounding box center [1234, 61] width 25 height 15
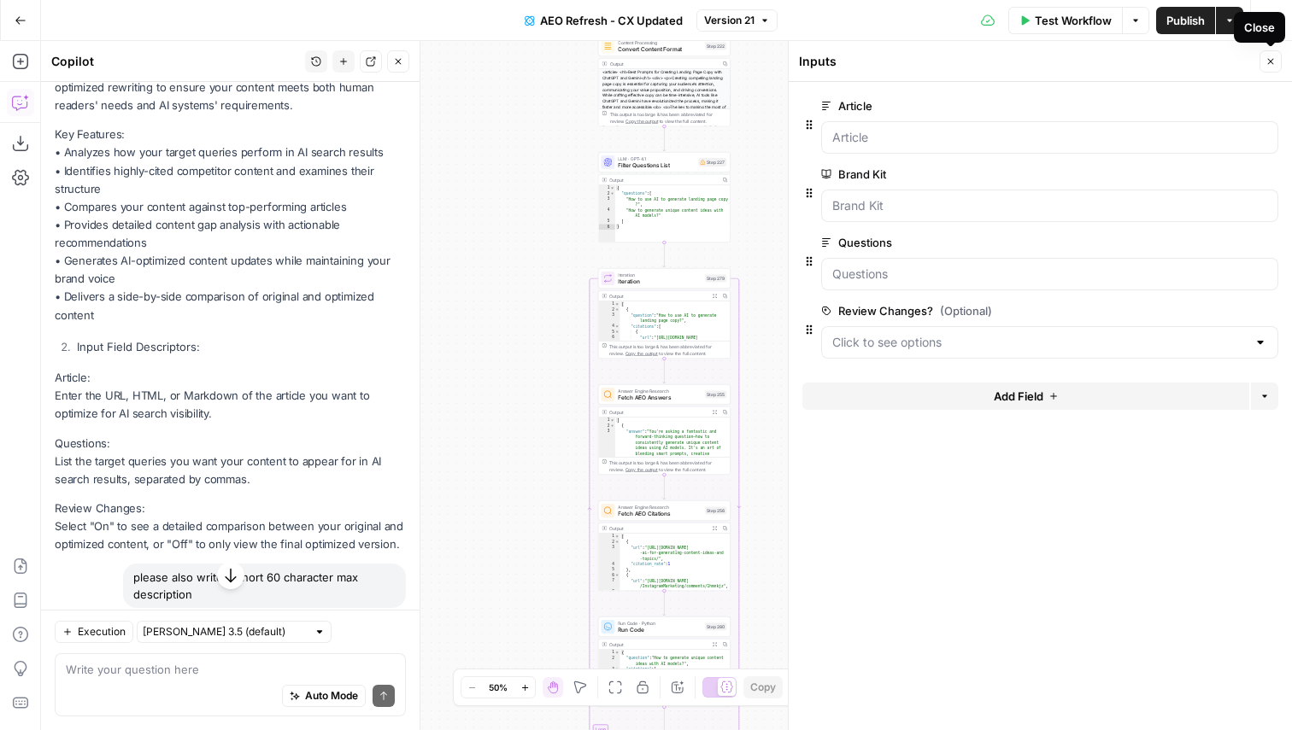
click at [1271, 59] on icon "button" at bounding box center [1270, 61] width 10 height 10
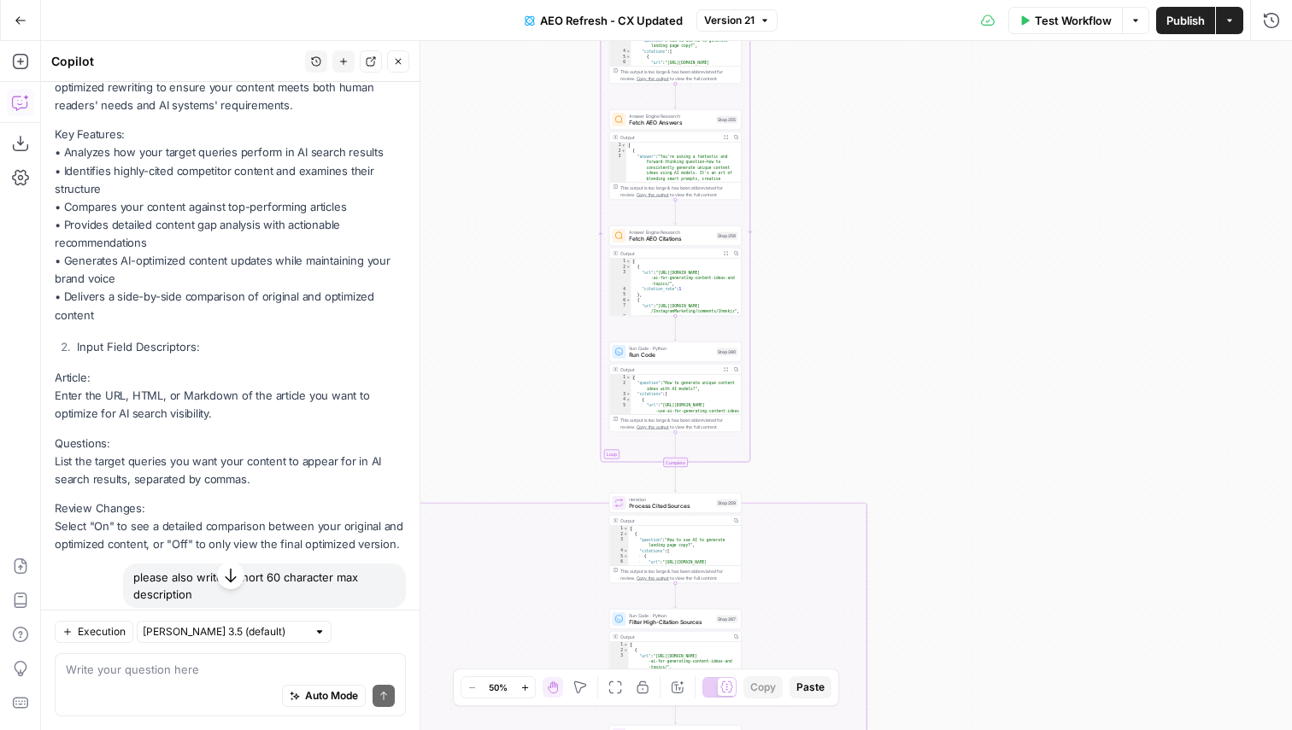
drag, startPoint x: 891, startPoint y: 435, endPoint x: 901, endPoint y: 155, distance: 280.4
click at [901, 155] on div "false true true false true false Workflow Set Inputs Inputs Content Processing …" at bounding box center [666, 385] width 1251 height 689
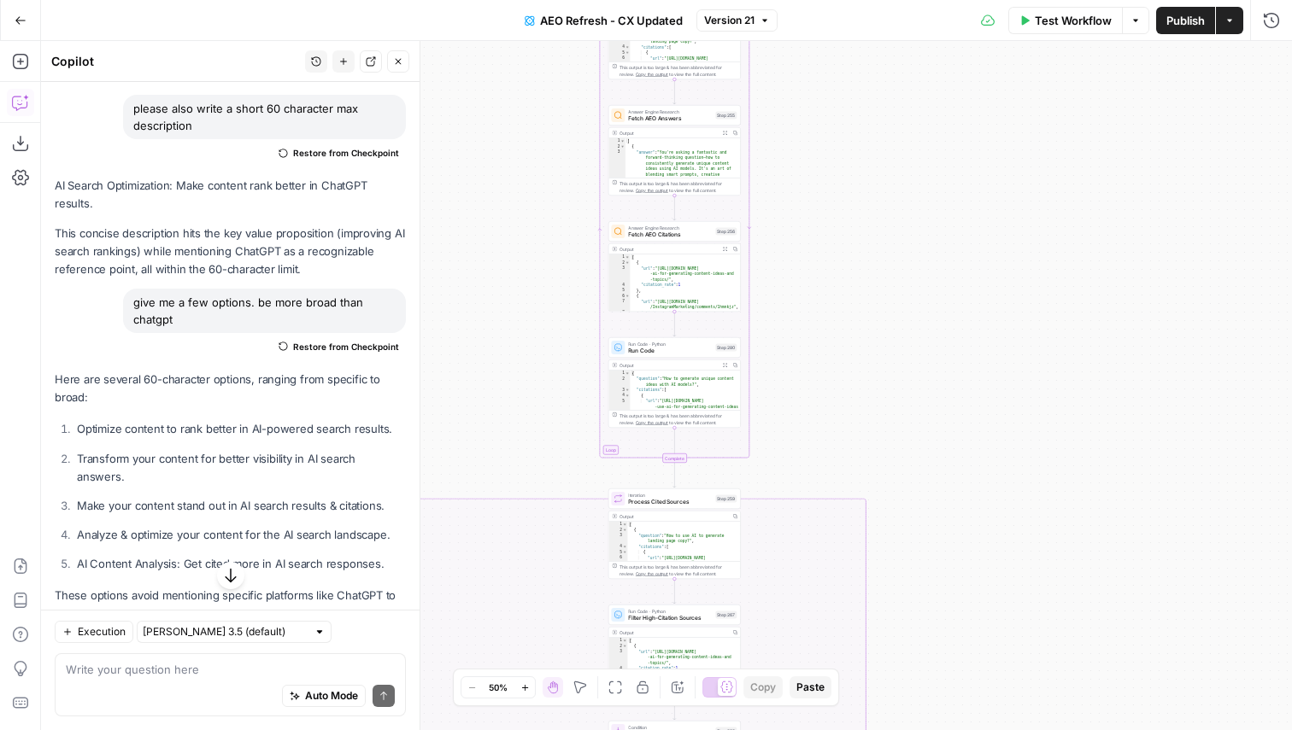
scroll to position [1716, 0]
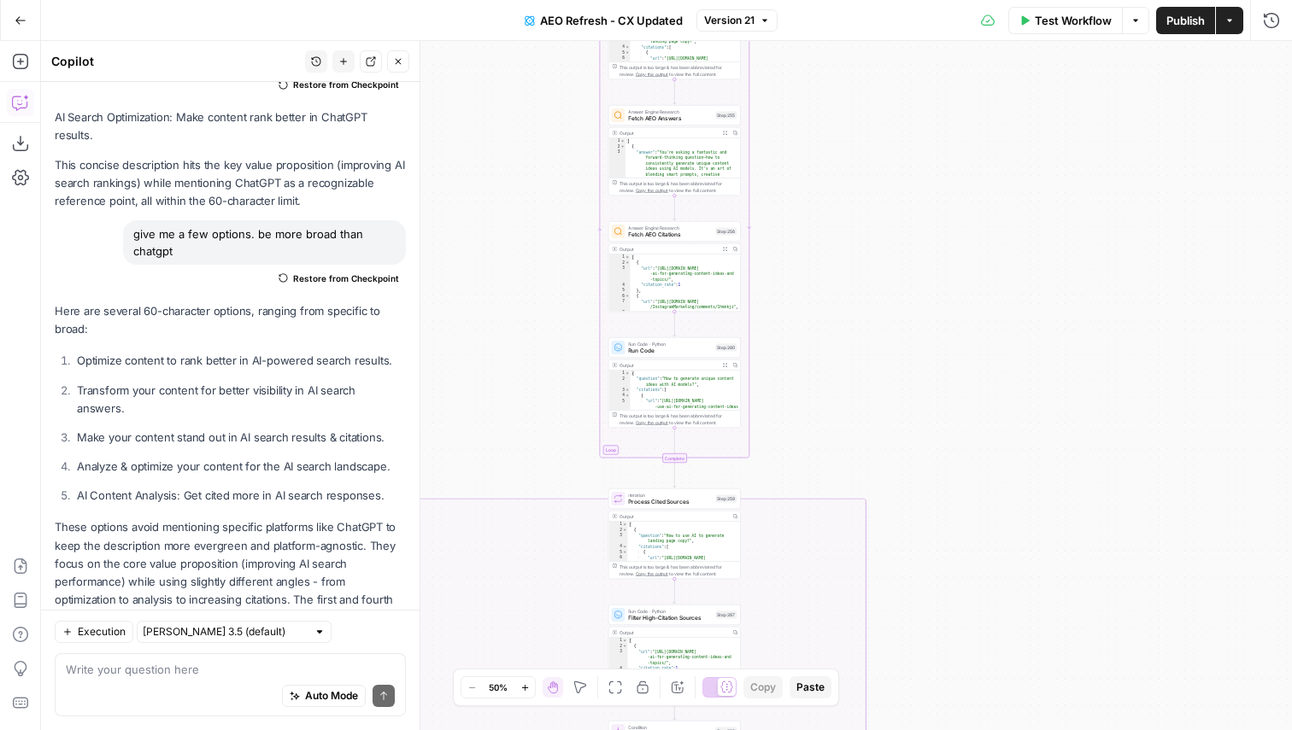
drag, startPoint x: 80, startPoint y: 273, endPoint x: 271, endPoint y: 273, distance: 190.5
click at [271, 352] on p "Optimize content to rank better in AI-powered search results." at bounding box center [241, 361] width 329 height 18
drag, startPoint x: 78, startPoint y: 360, endPoint x: 326, endPoint y: 359, distance: 248.6
click at [326, 458] on p "Analyze & optimize your content for the AI search landscape." at bounding box center [241, 467] width 329 height 18
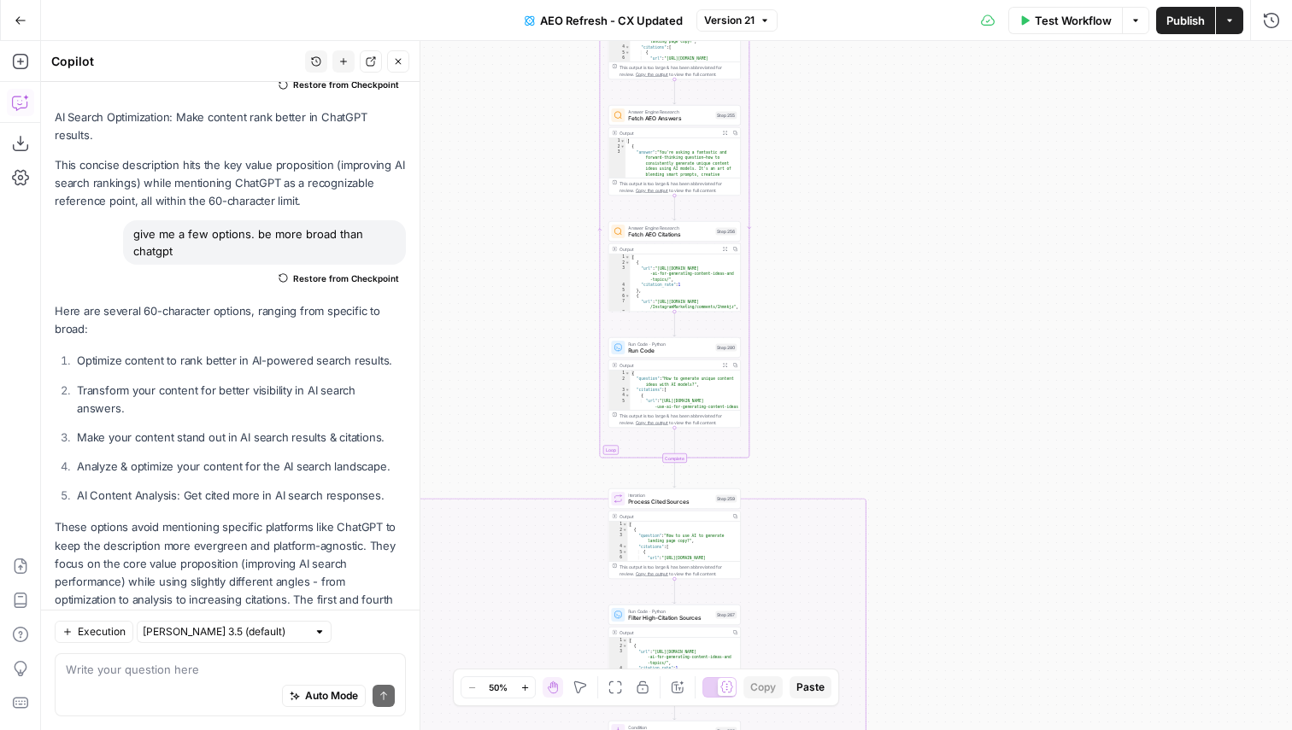
click at [206, 487] on p "AI Content Analysis: Get cited more in AI search responses." at bounding box center [241, 496] width 329 height 18
drag, startPoint x: 183, startPoint y: 391, endPoint x: 373, endPoint y: 388, distance: 190.5
click at [373, 487] on p "AI Content Analysis: Get cited more in AI search responses." at bounding box center [241, 496] width 329 height 18
click at [215, 372] on ol "Optimize content to rank better in AI-powered search results. Transform your co…" at bounding box center [230, 428] width 351 height 153
drag, startPoint x: 79, startPoint y: 360, endPoint x: 325, endPoint y: 361, distance: 245.2
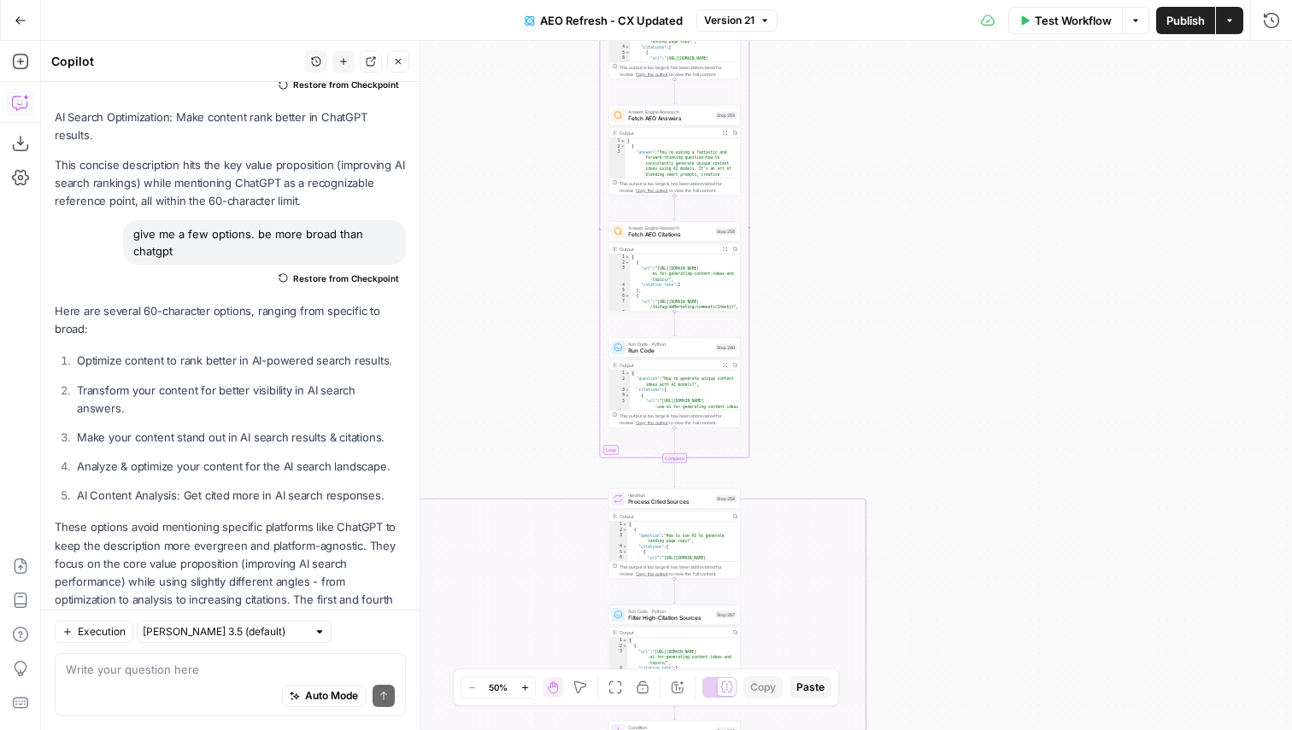
click at [325, 458] on p "Analyze & optimize your content for the AI search landscape." at bounding box center [241, 467] width 329 height 18
copy p "Analyze & optimize your content for the AI search"
click at [1225, 22] on icon "button" at bounding box center [1229, 20] width 10 height 10
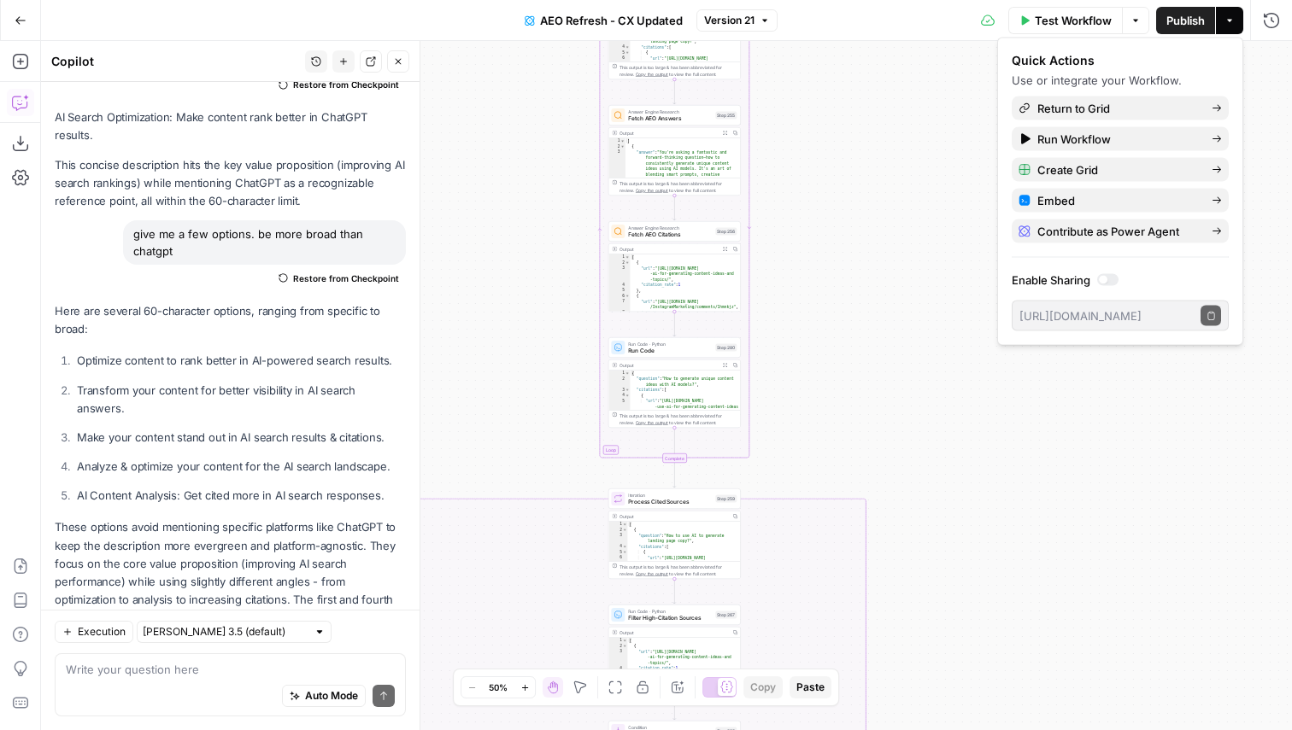
click at [272, 302] on div "Here are several 60-character options, ranging from specific to broad: Optimize…" at bounding box center [230, 497] width 351 height 390
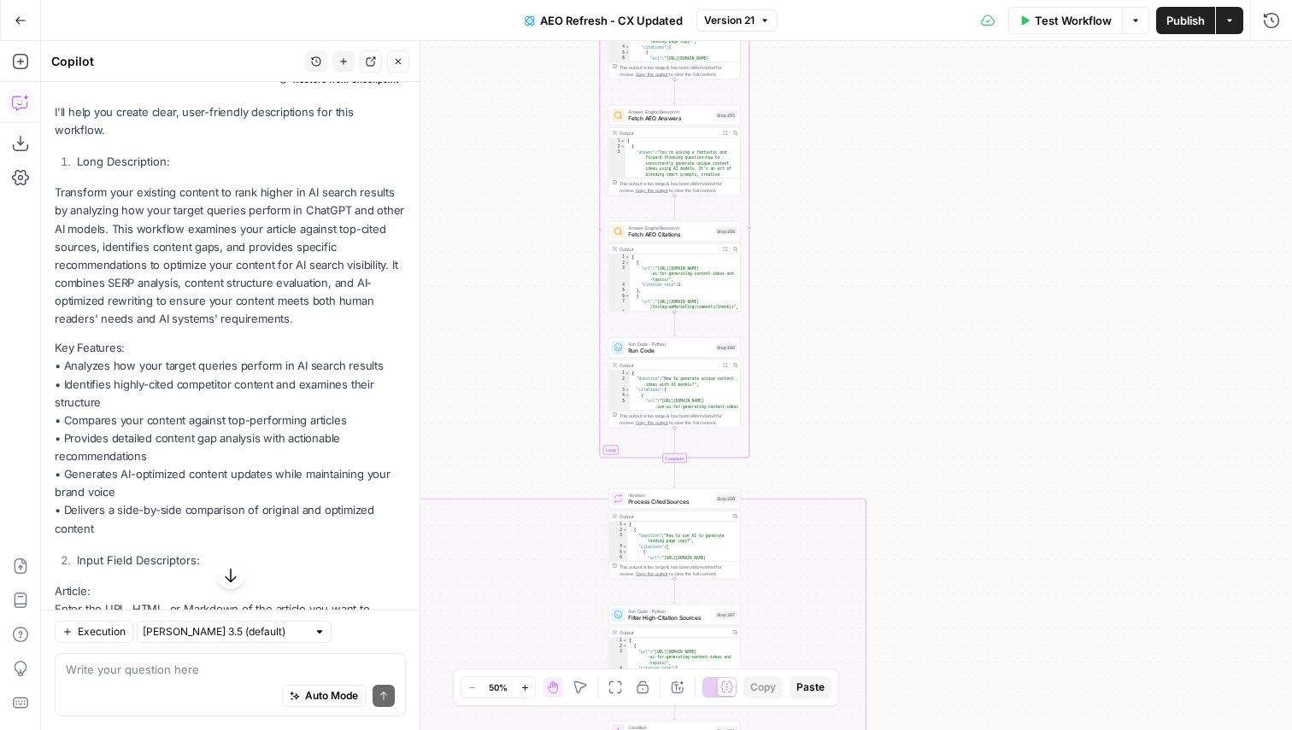
scroll to position [936, 0]
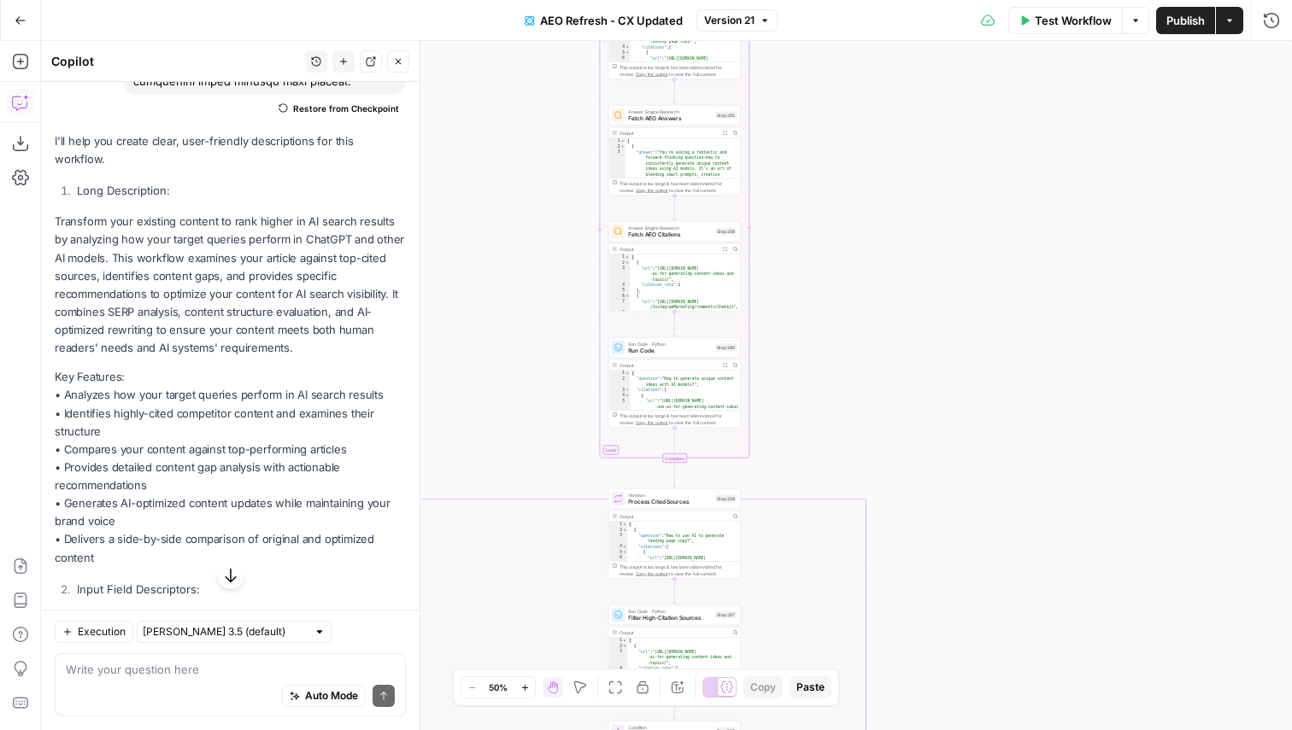
drag, startPoint x: 57, startPoint y: 154, endPoint x: 337, endPoint y: 483, distance: 432.7
click at [337, 483] on div "I'll help you create clear, user-friendly descriptions for this workflow. Long …" at bounding box center [230, 464] width 351 height 665
copy div "Transform your existing content to rank higher in AI search results by analyzin…"
click at [1228, 28] on button "Actions" at bounding box center [1229, 20] width 27 height 27
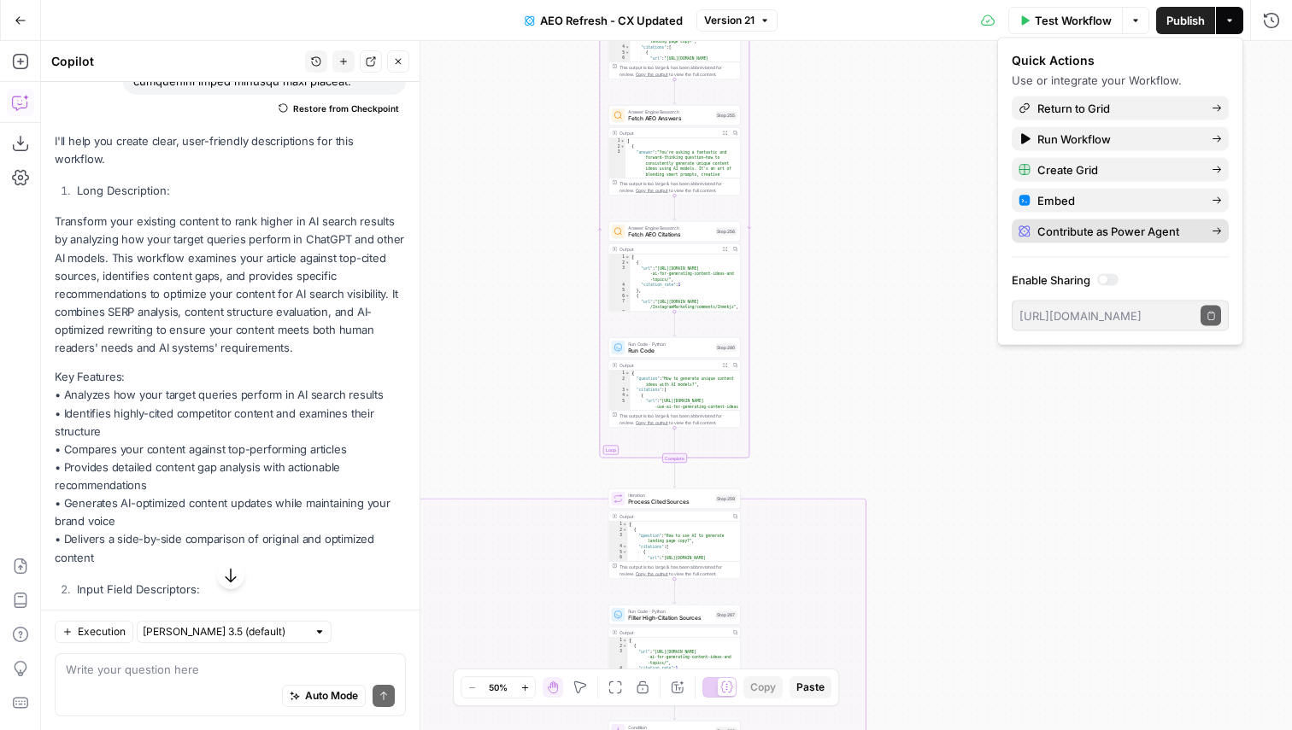
click at [1128, 225] on span "Contribute as Power Agent" at bounding box center [1117, 231] width 161 height 17
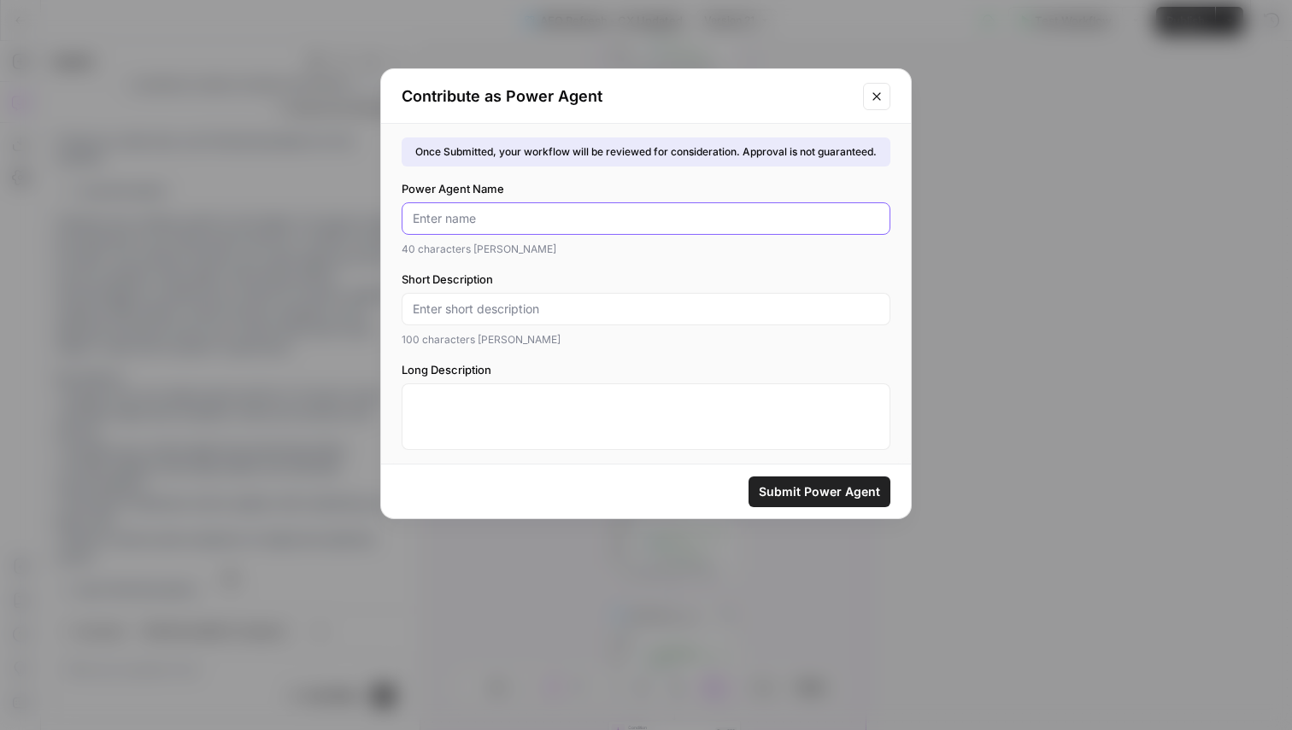
click at [508, 214] on input "Power Agent Name" at bounding box center [646, 218] width 466 height 17
type input "AEO Refresh v2"
click at [529, 311] on input "Optimize content for AI search" at bounding box center [646, 309] width 466 height 17
type input "Optimize content for an AI search query"
click at [505, 410] on textarea "Long Description" at bounding box center [646, 408] width 466 height 34
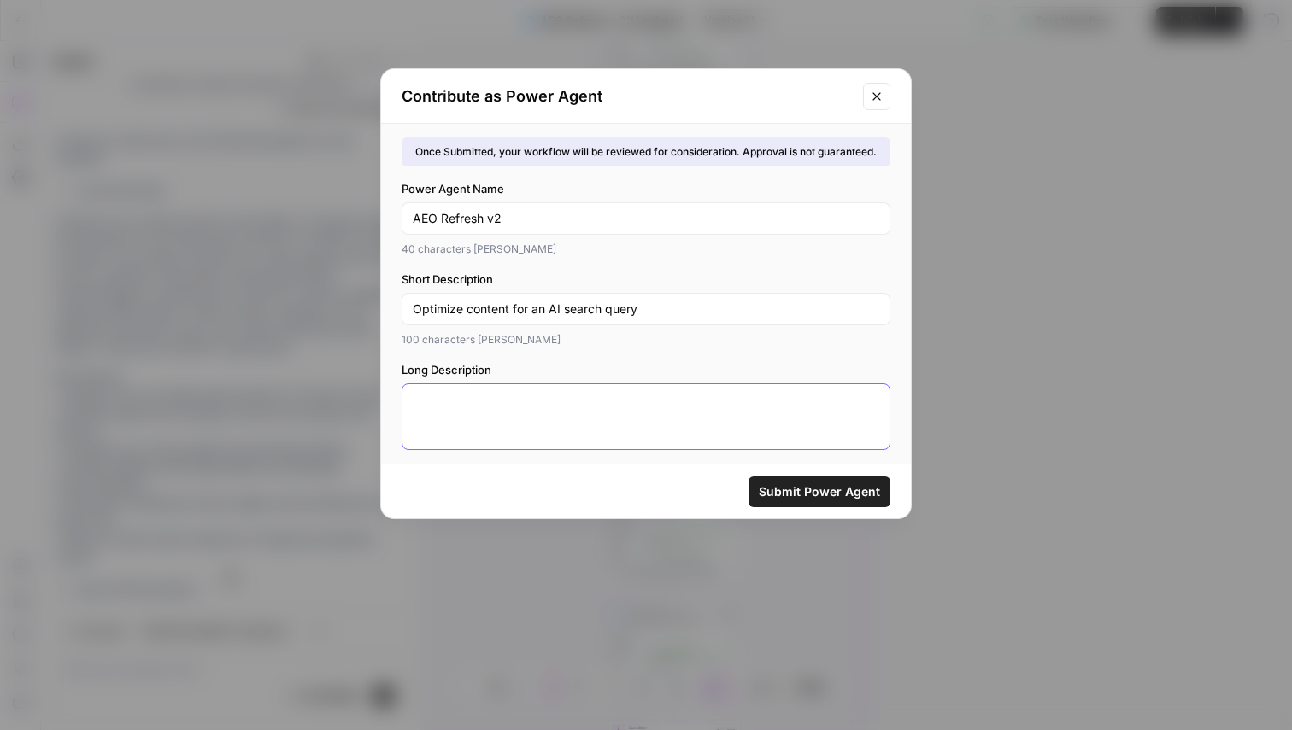
paste textarea "Transform your existing content to rank higher in AI search results by analyzin…"
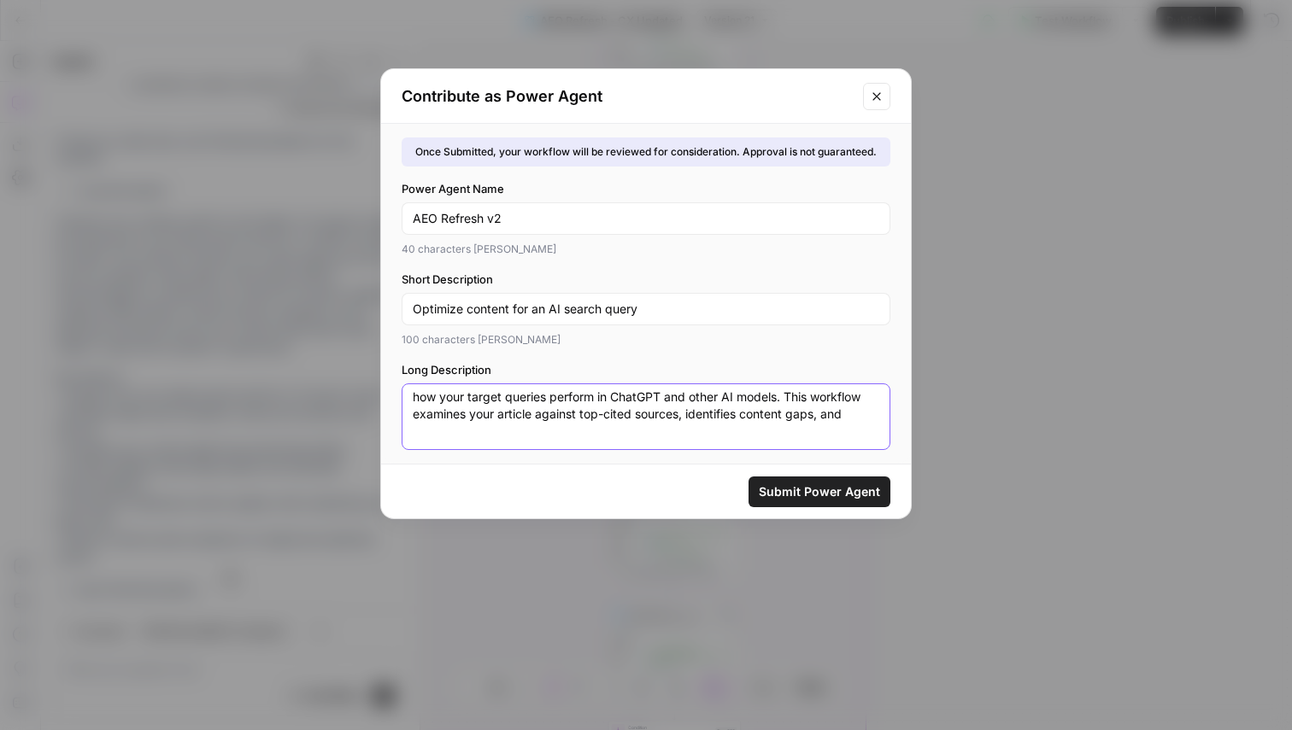
scroll to position [0, 0]
click at [434, 401] on textarea "Transform your existing content to rank higher in AI search results by analyzin…" at bounding box center [646, 408] width 466 height 34
click at [443, 401] on textarea "Improve your existing content to rank higher in AI search results by analyzing …" at bounding box center [646, 408] width 466 height 34
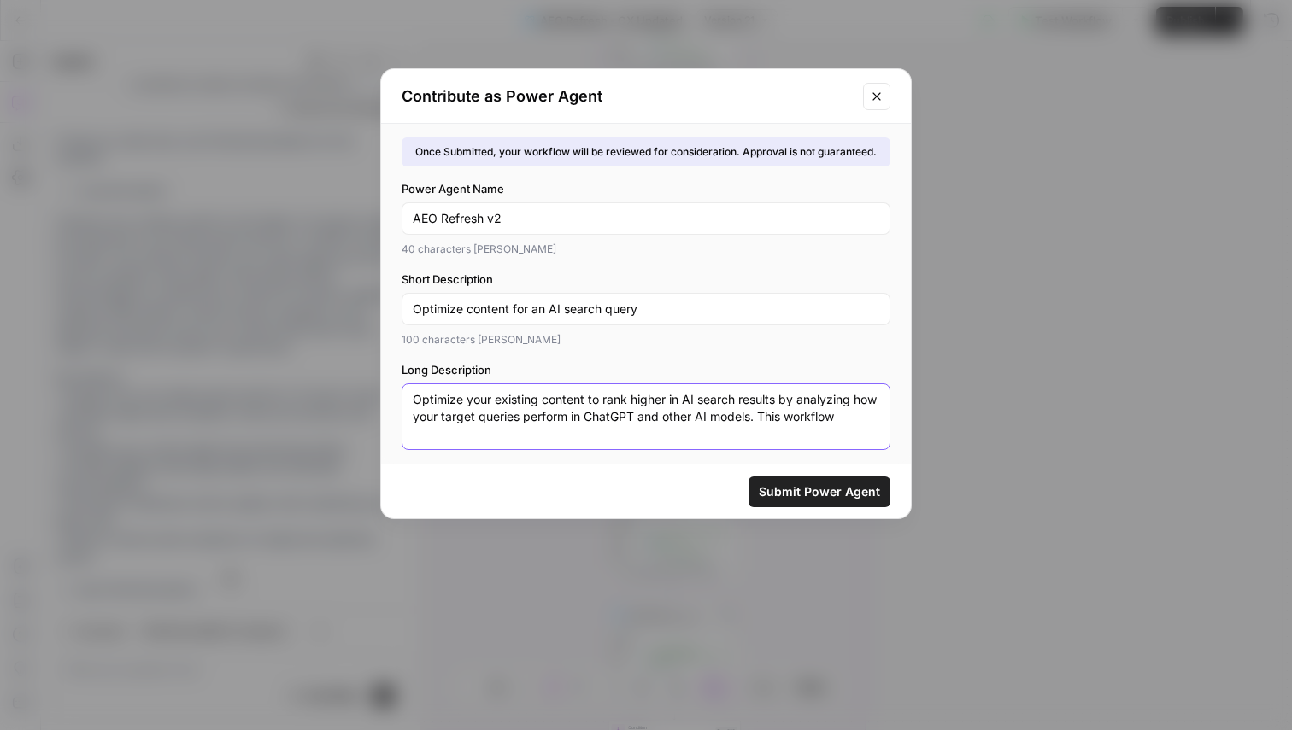
click at [478, 399] on textarea "Optimize your existing content to rank higher in AI search results by analyzing…" at bounding box center [646, 408] width 466 height 34
click at [550, 401] on textarea "Optimize an existing content to rank higher in AI search results by analyzing h…" at bounding box center [646, 408] width 466 height 34
click at [583, 403] on textarea "Optimize an existing page to rank higher in AI search results by analyzing how …" at bounding box center [646, 408] width 466 height 34
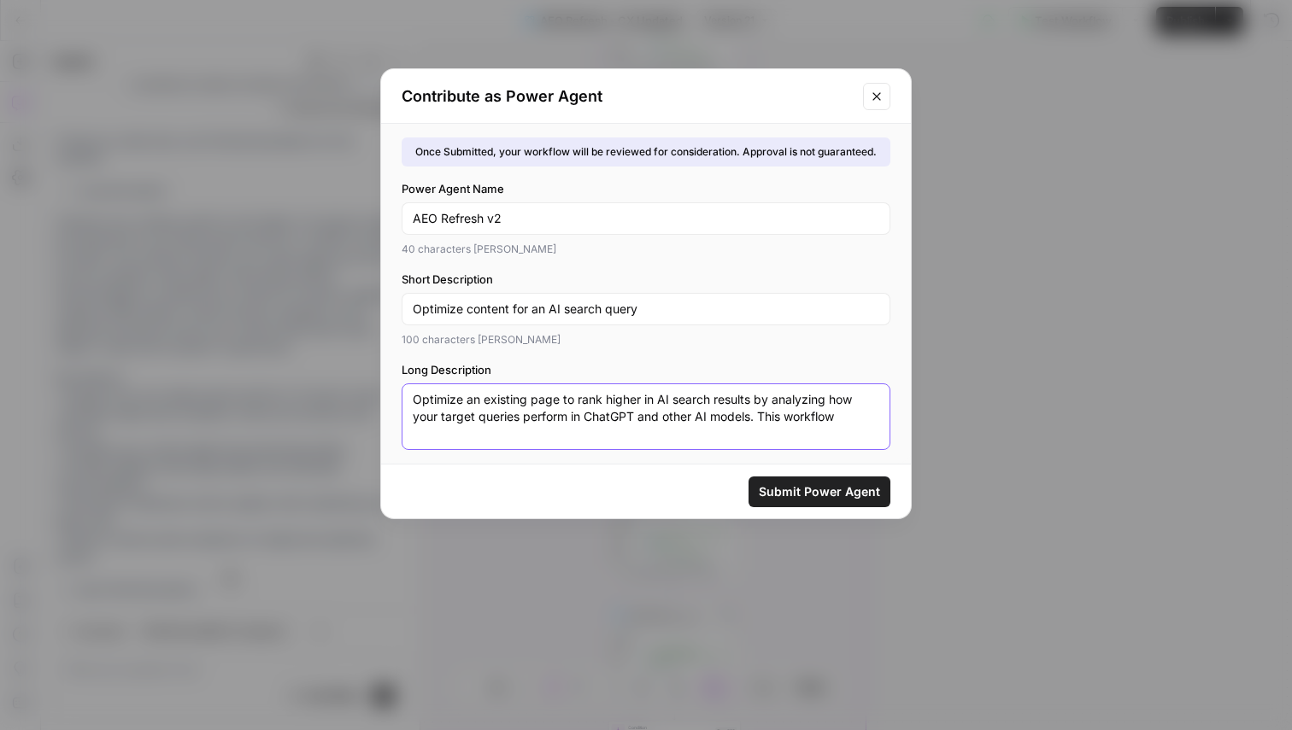
click at [583, 403] on textarea "Optimize an existing page to rank higher in AI search results by analyzing how …" at bounding box center [646, 408] width 466 height 34
click at [715, 400] on textarea "Optimize an existing page to increase citation rate higher in AI search results…" at bounding box center [646, 408] width 466 height 34
click at [842, 395] on textarea "Optimize an existing page to increase citation rate in AI search results by ana…" at bounding box center [646, 408] width 466 height 34
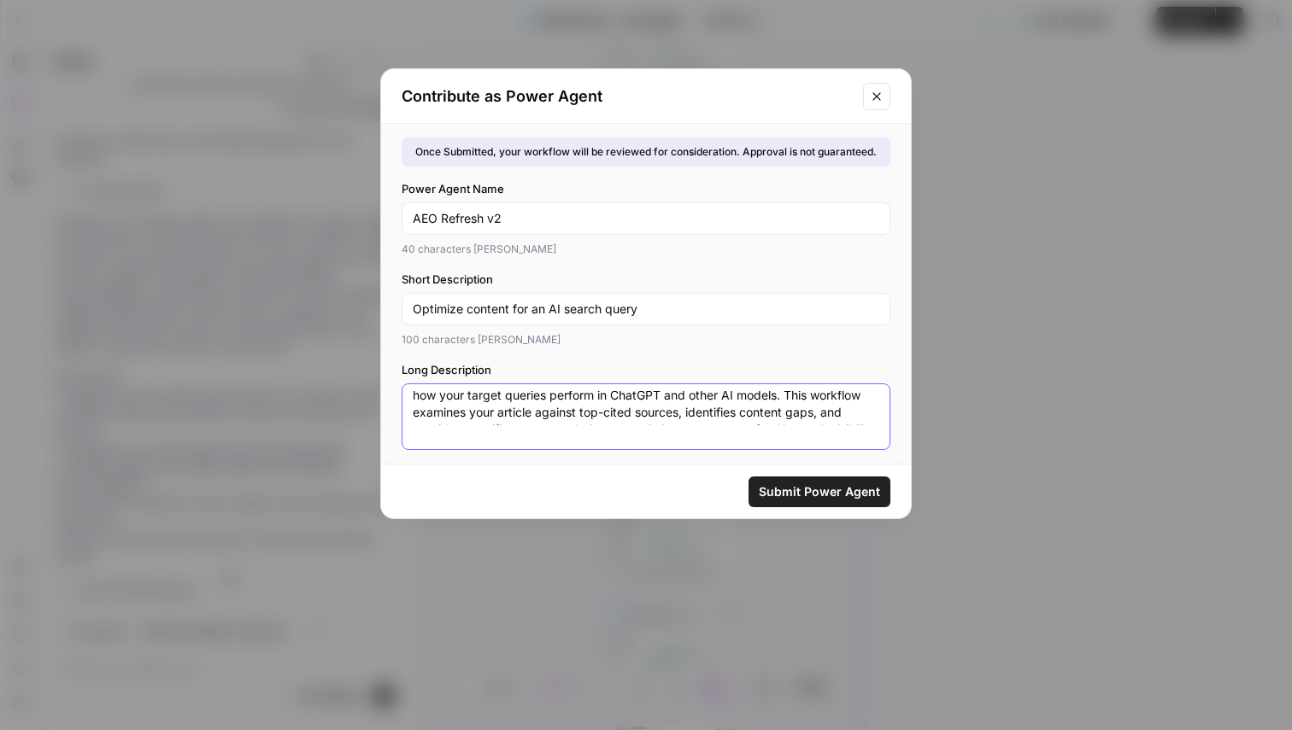
click at [842, 395] on textarea "Optimize an existing page to increase citation rate in AI search results by ana…" at bounding box center [646, 408] width 466 height 34
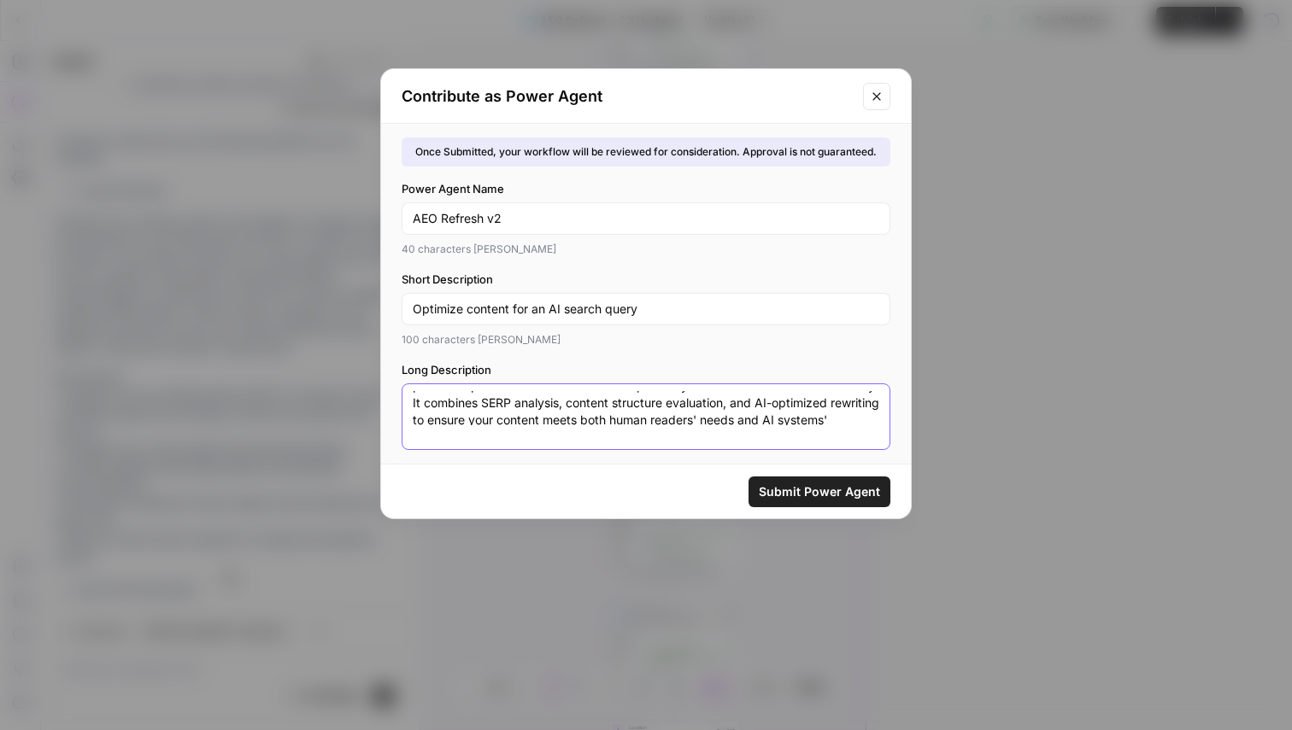
click at [551, 402] on textarea "Optimize an existing page to increase citation rate in AI search results by ana…" at bounding box center [646, 408] width 466 height 34
click at [432, 412] on textarea "Optimize an existing page to increase citation rate in AI search results by ana…" at bounding box center [646, 408] width 466 height 34
type textarea "Optimize an existing page to increase citation rate in AI search results by ana…"
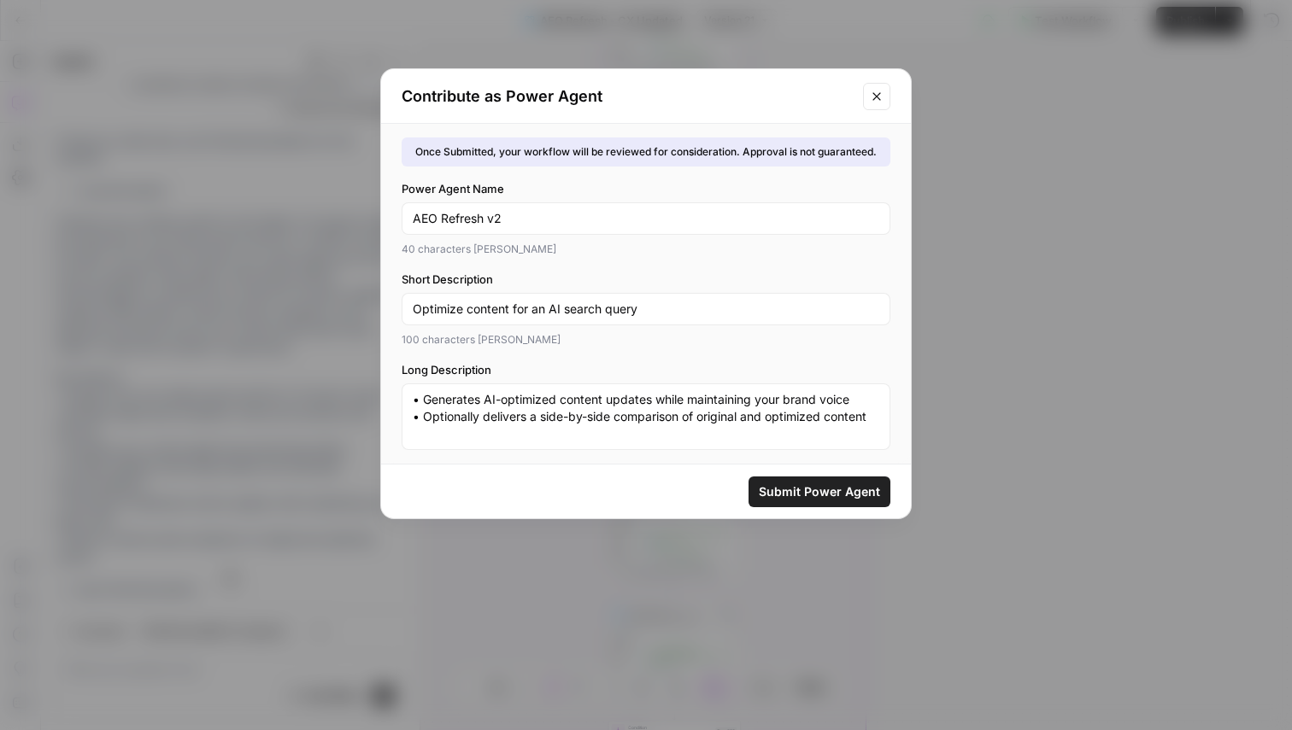
click at [819, 495] on span "Submit Power Agent" at bounding box center [819, 491] width 121 height 17
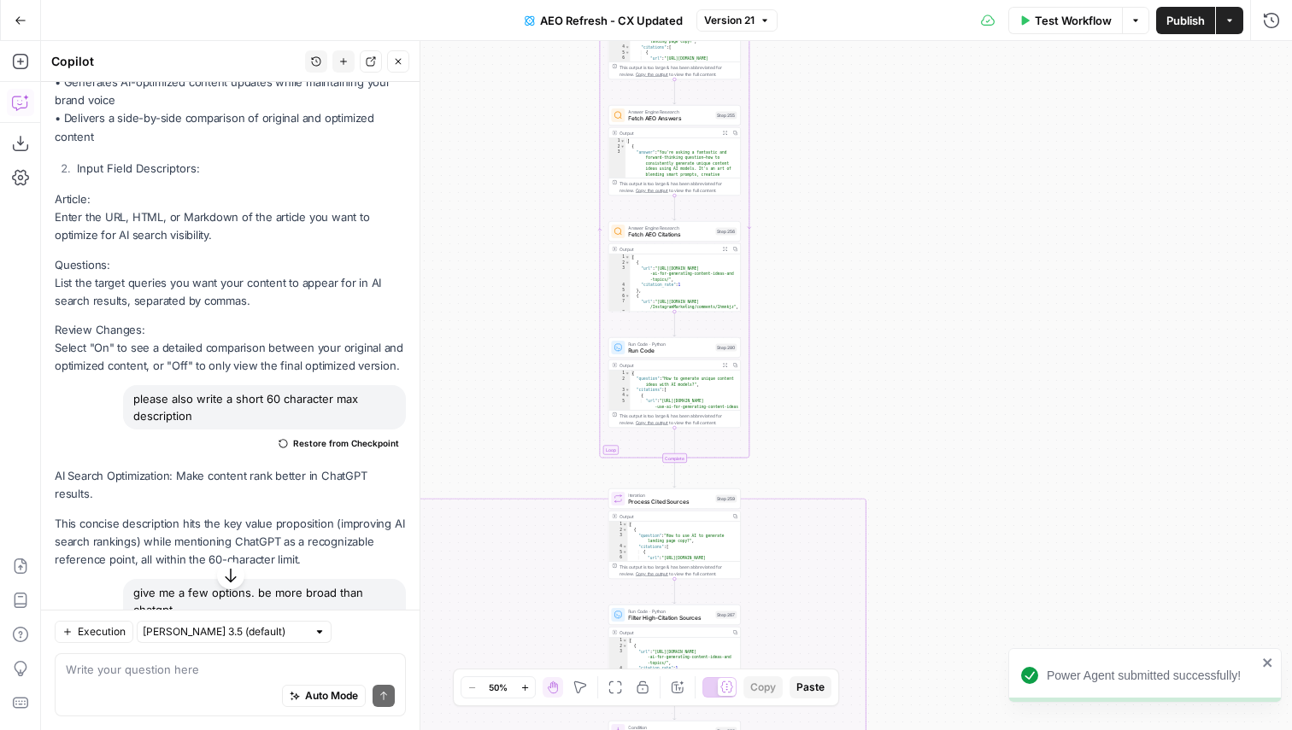
scroll to position [1716, 0]
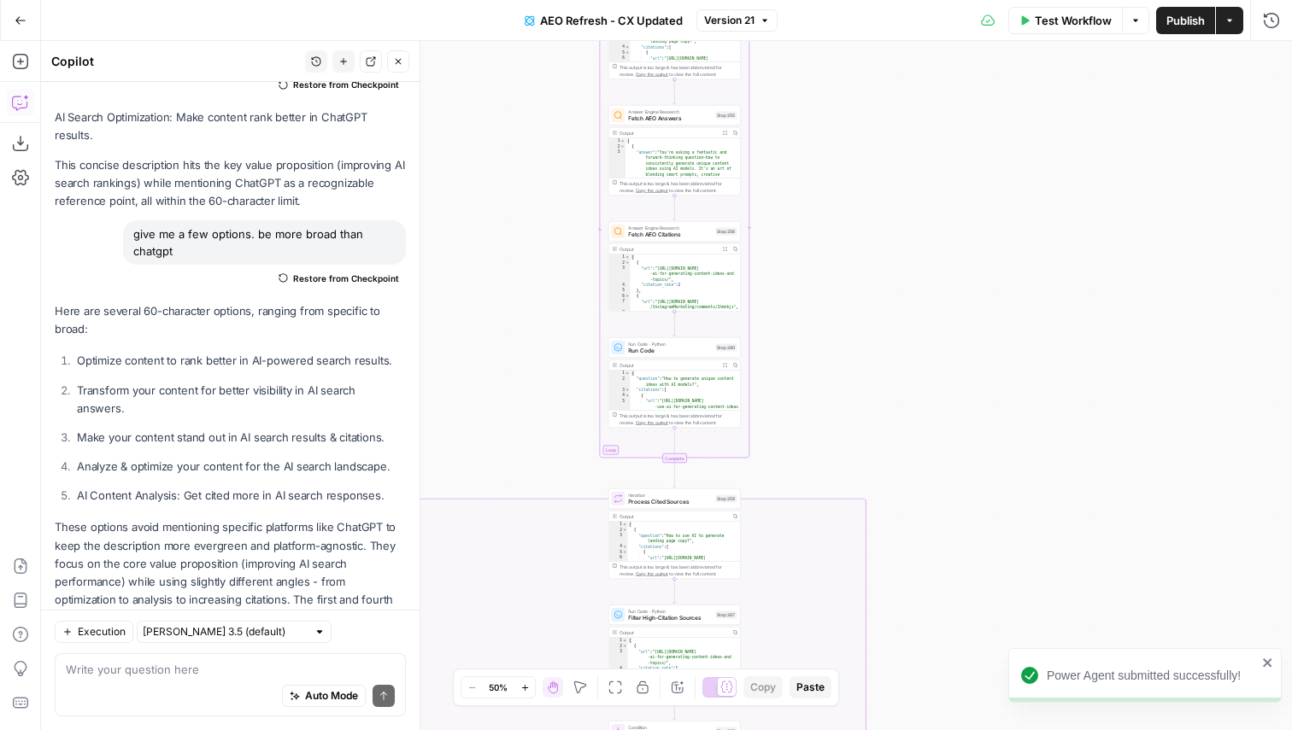
click at [399, 67] on button "Close" at bounding box center [398, 61] width 22 height 22
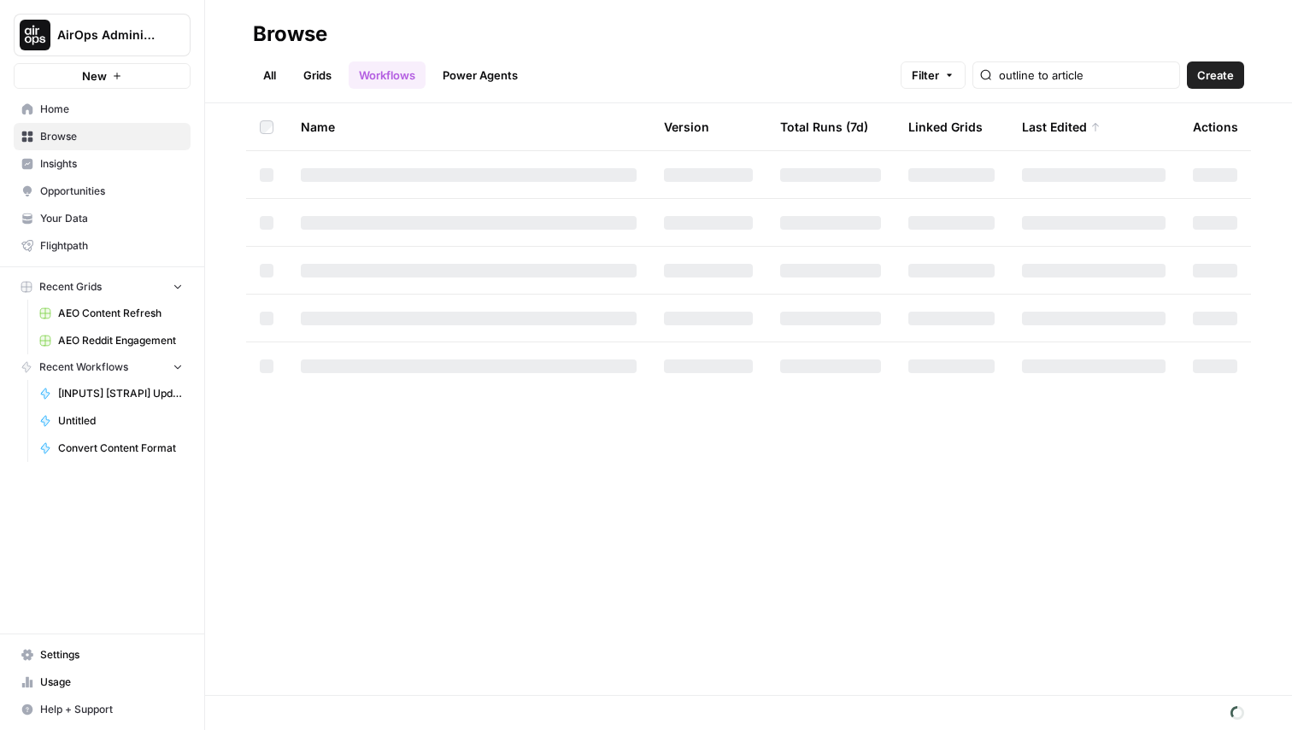
click at [97, 312] on span "AEO Content Refresh" at bounding box center [120, 313] width 125 height 15
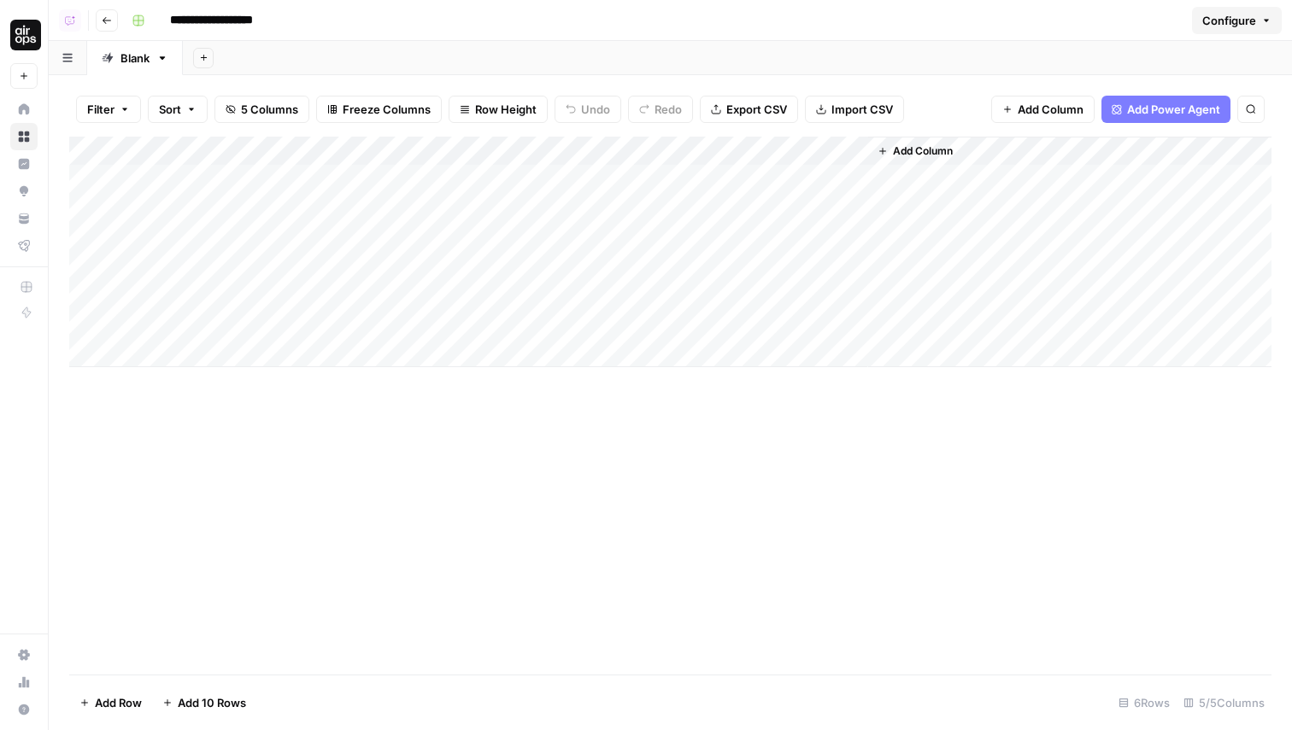
click at [917, 152] on span "Add Column" at bounding box center [923, 151] width 60 height 15
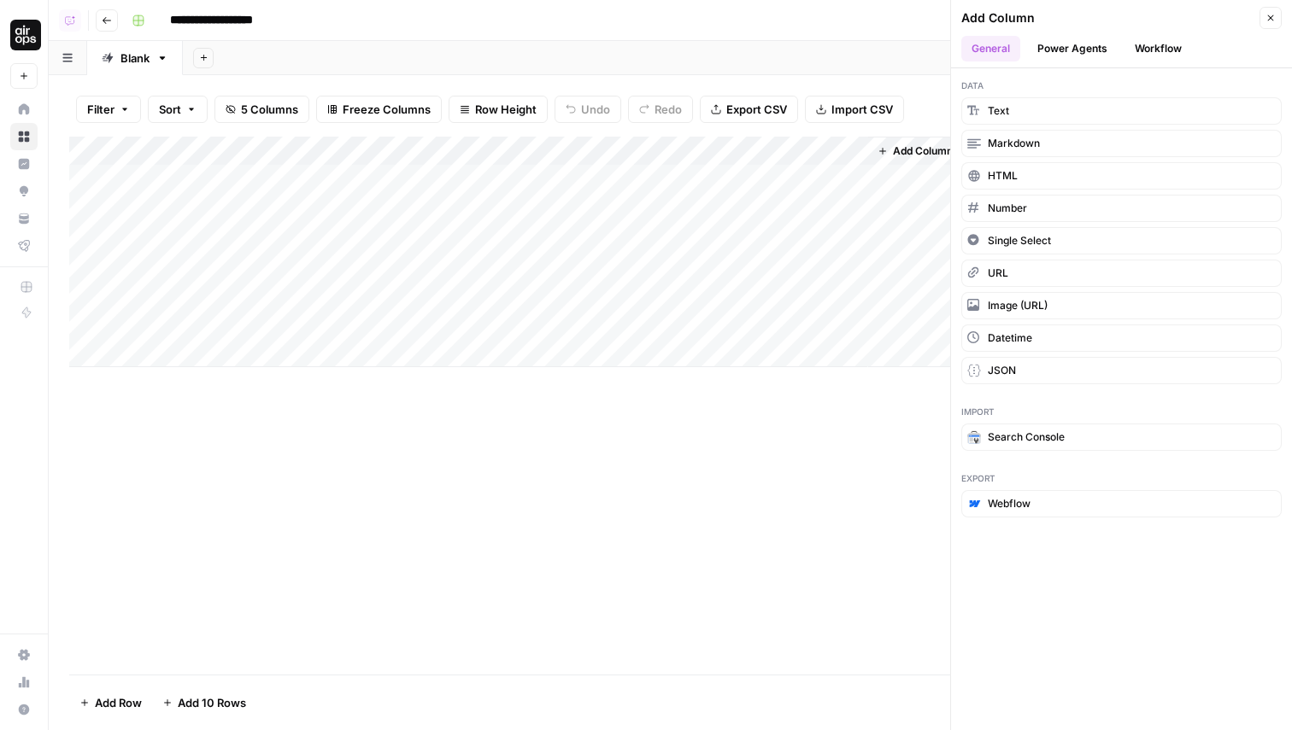
click at [1089, 44] on button "Power Agents" at bounding box center [1072, 49] width 91 height 26
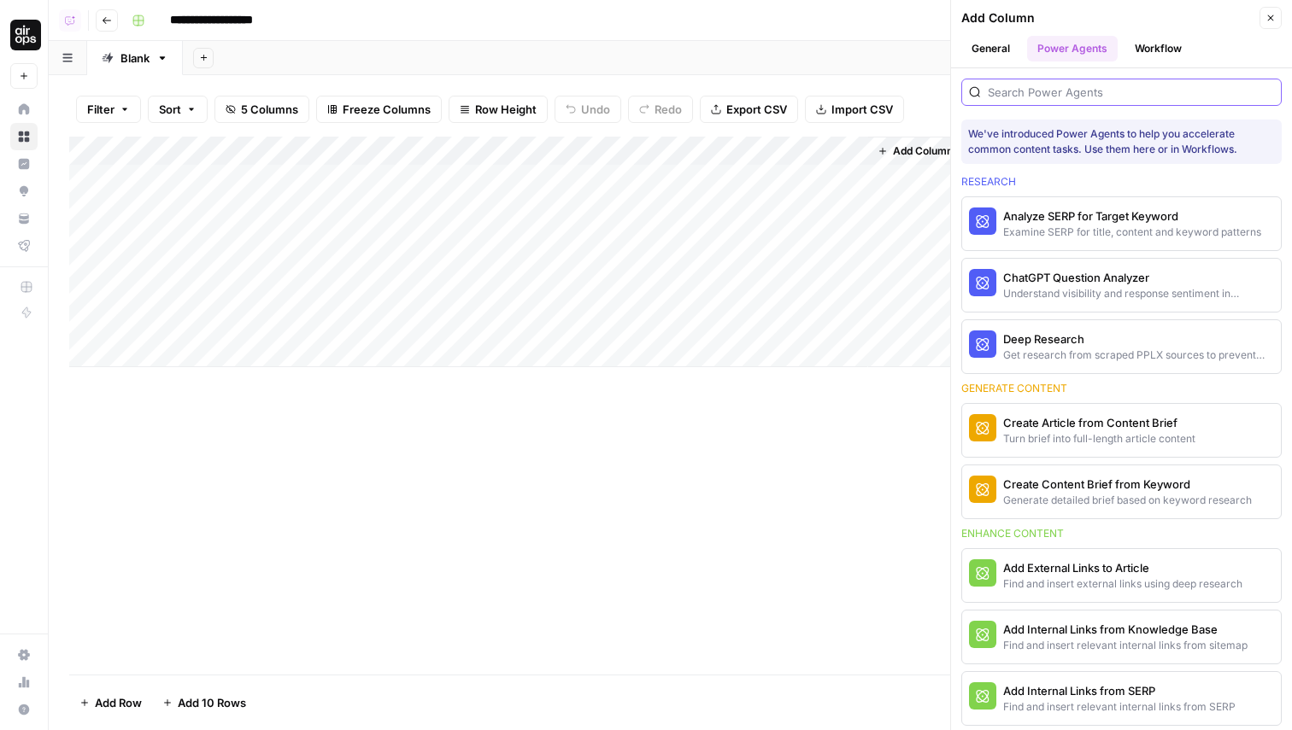
click at [1040, 91] on input "search" at bounding box center [1130, 92] width 286 height 17
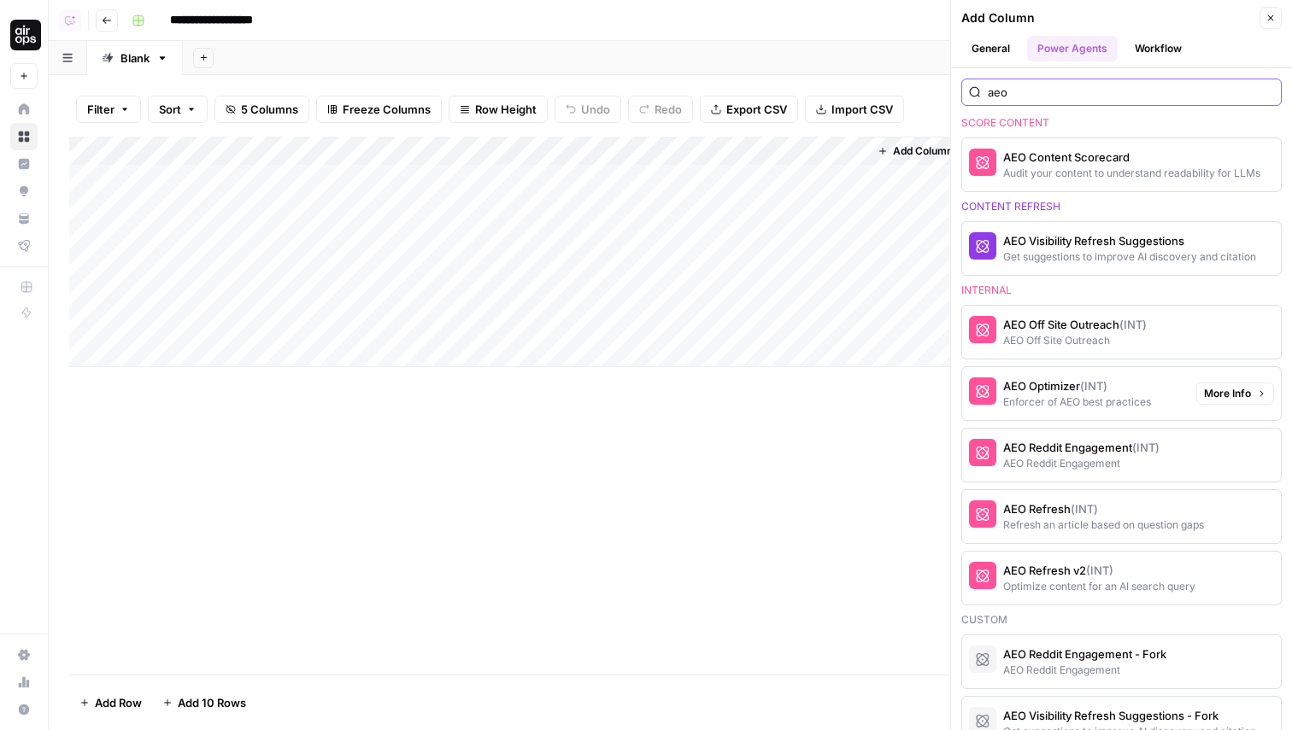
scroll to position [56, 0]
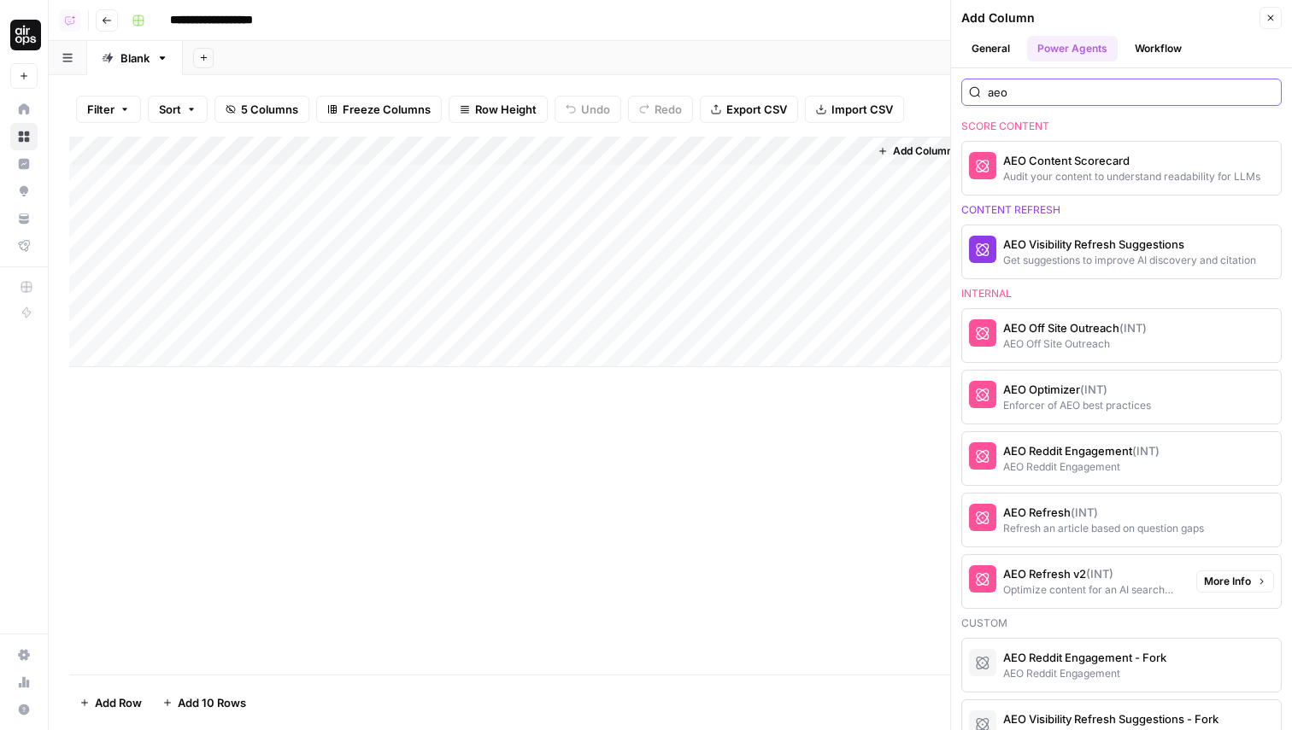
type input "aeo"
click at [1067, 583] on div "Optimize content for an AI search query" at bounding box center [1092, 590] width 179 height 15
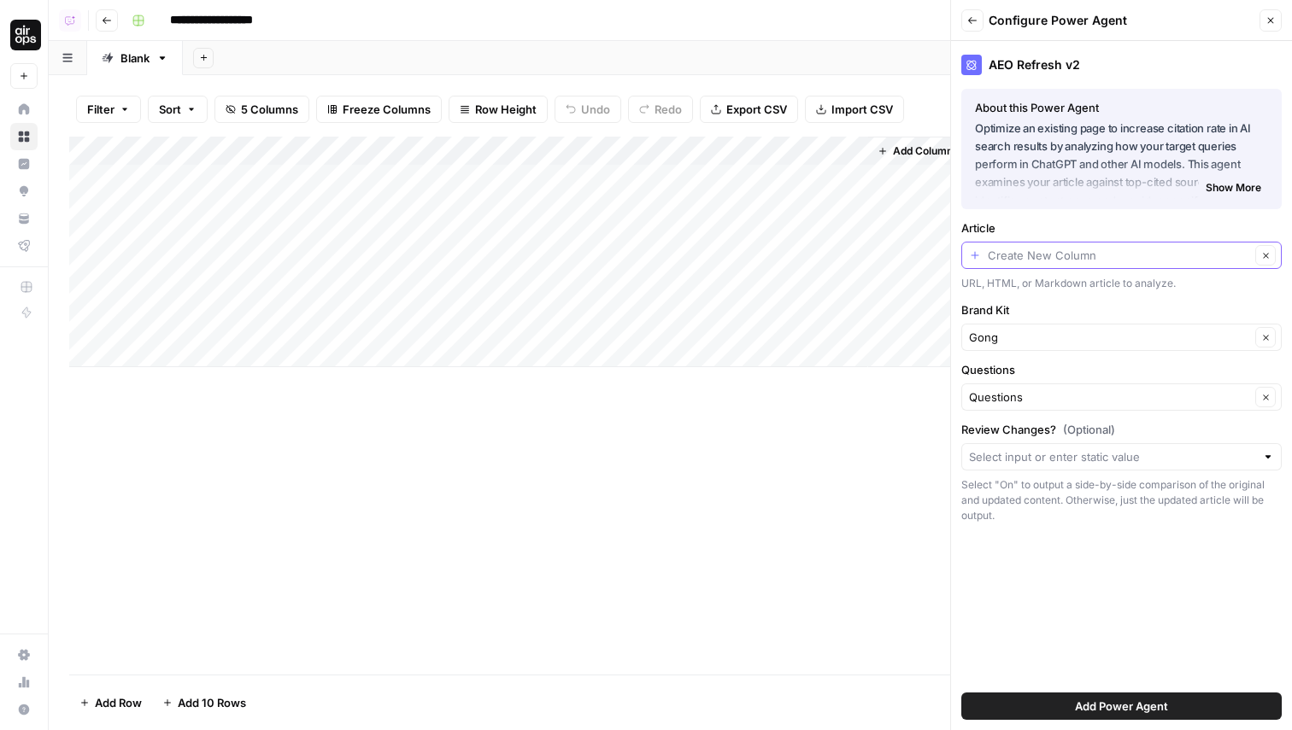
click at [1089, 255] on input "Article" at bounding box center [1118, 255] width 262 height 17
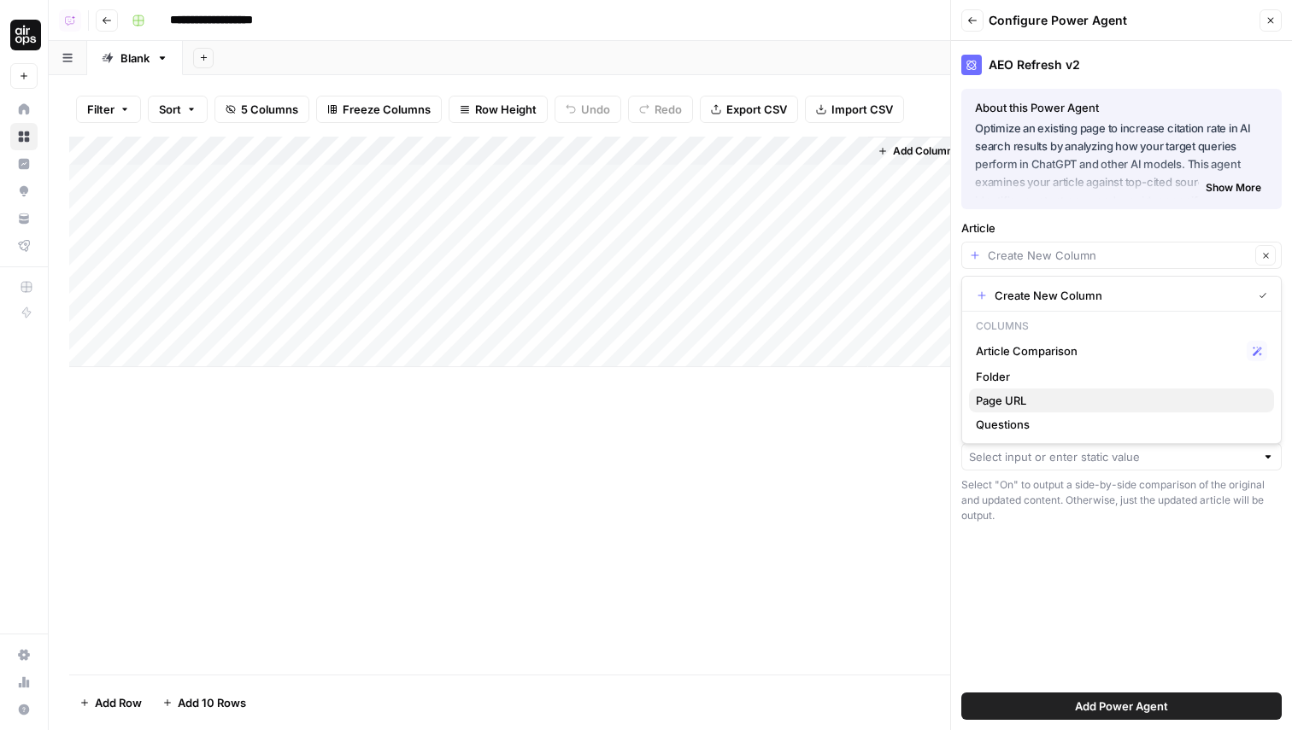
click at [1031, 401] on span "Page URL" at bounding box center [1118, 400] width 284 height 17
type input "Page URL"
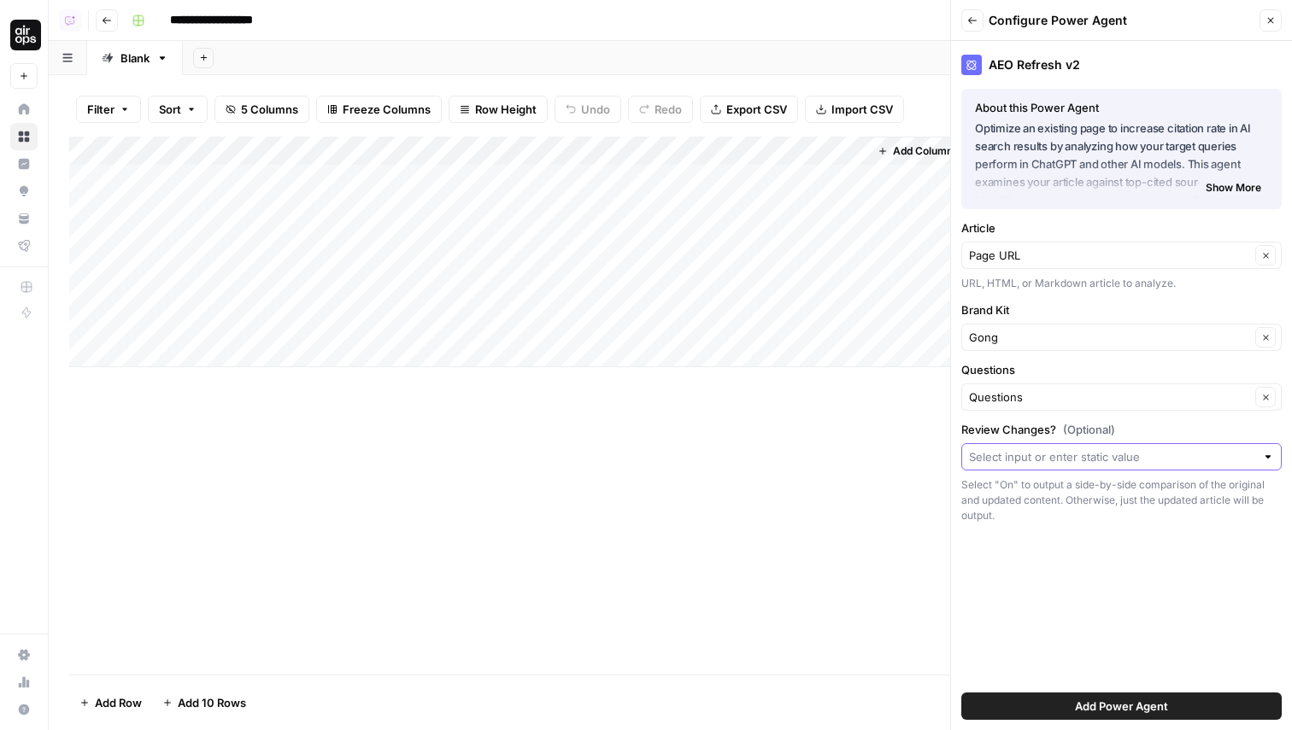
click at [1027, 464] on input "Review Changes? (Optional)" at bounding box center [1112, 456] width 286 height 17
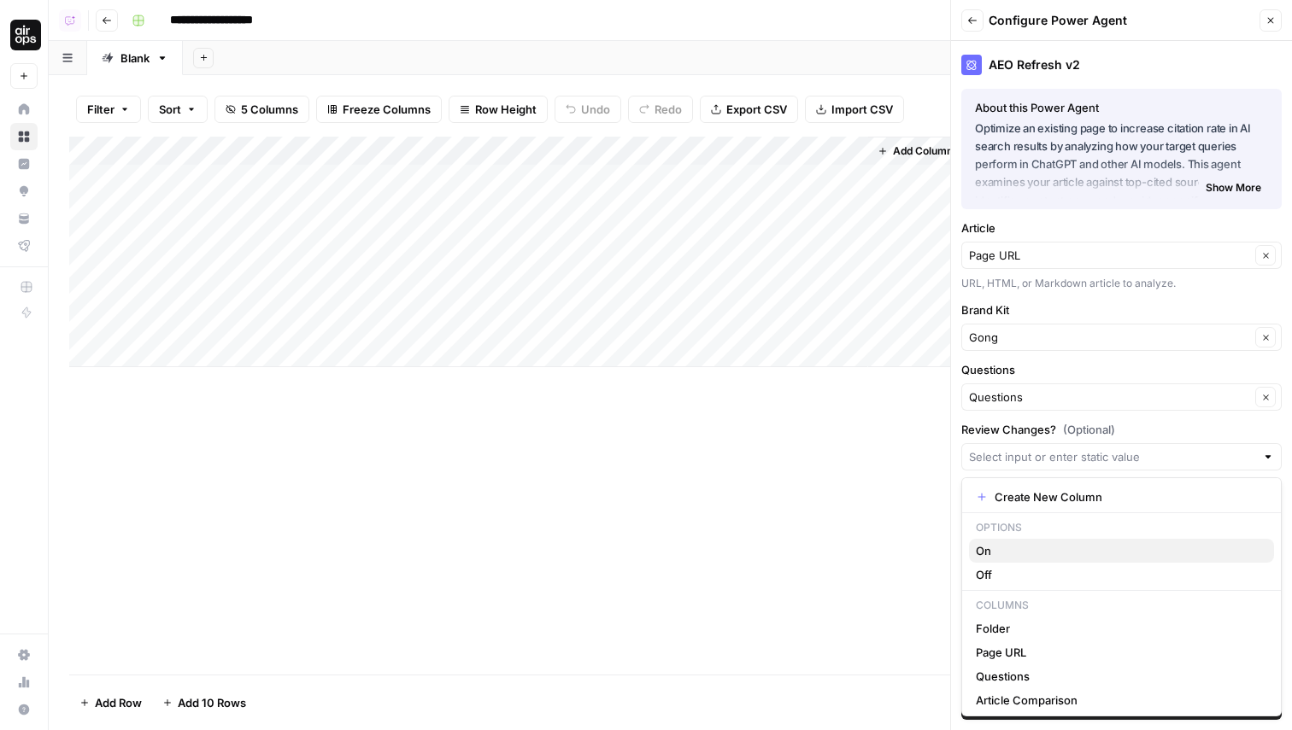
click at [1003, 542] on span "On" at bounding box center [1118, 550] width 284 height 17
type input "On"
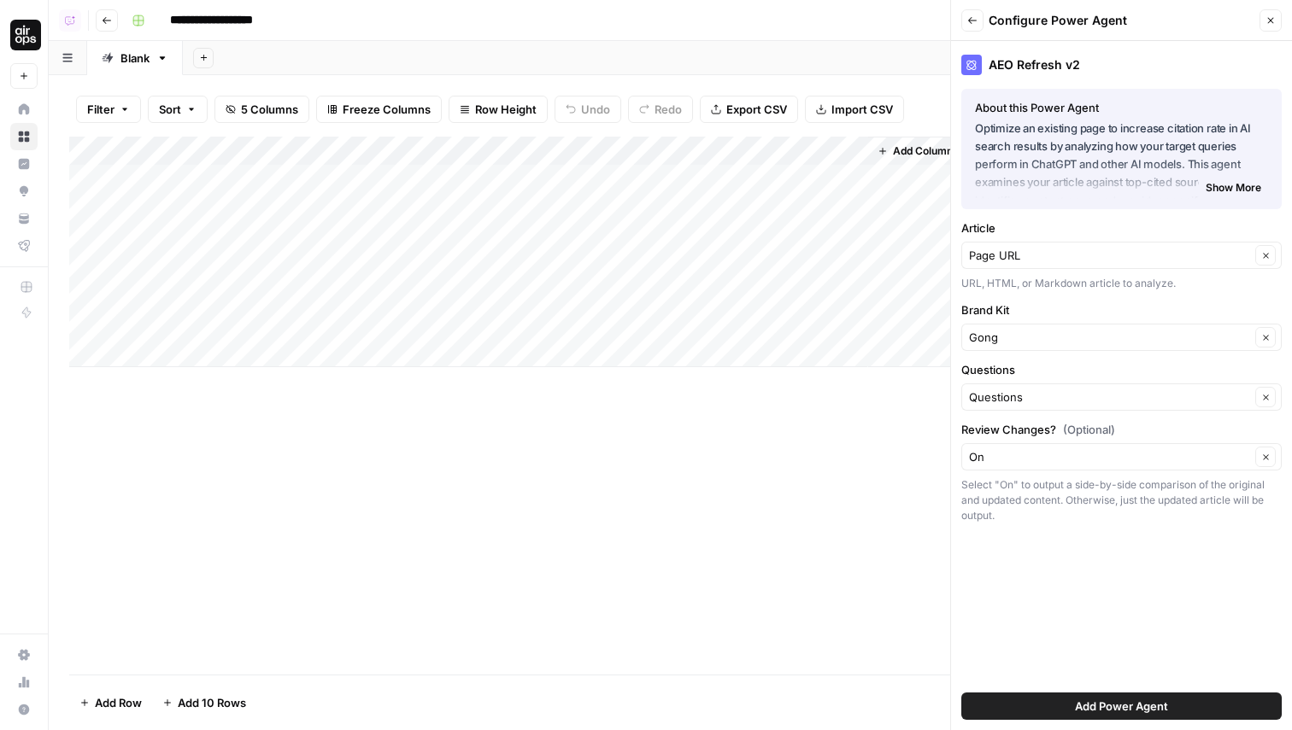
click at [1076, 700] on span "Add Power Agent" at bounding box center [1121, 706] width 93 height 17
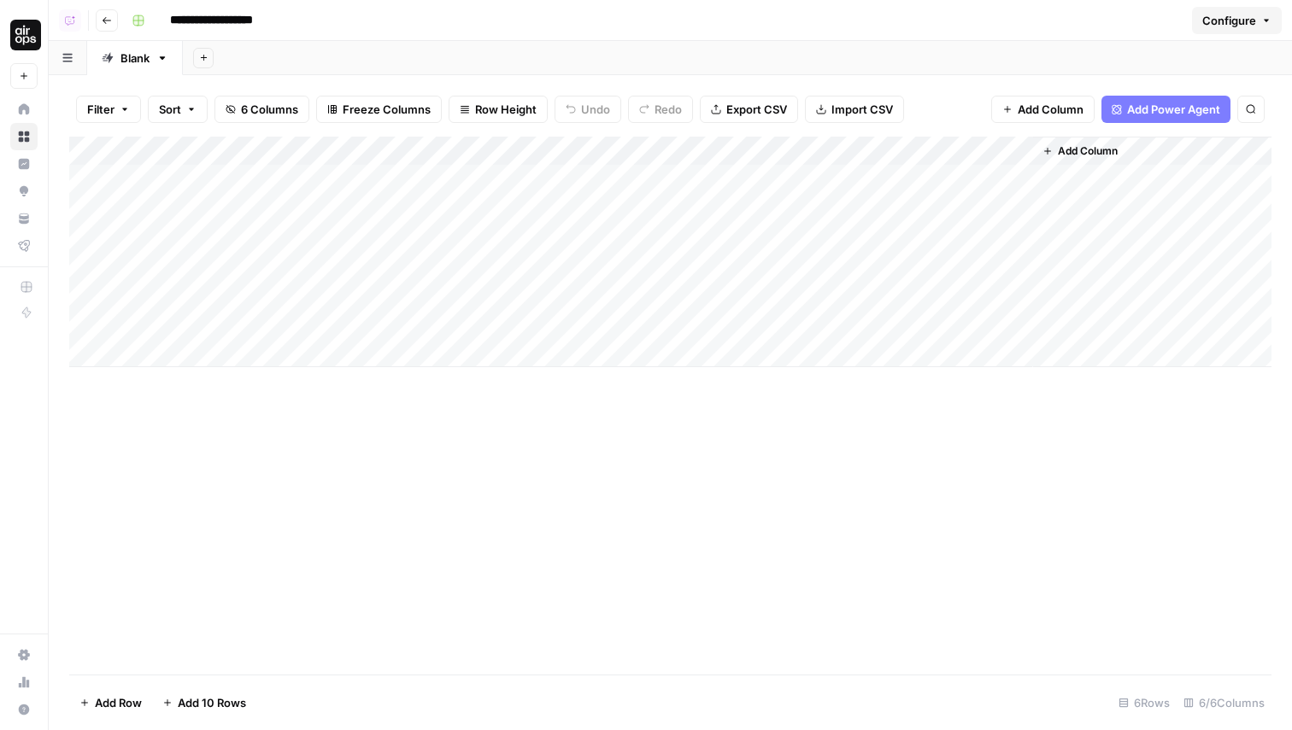
drag, startPoint x: 929, startPoint y: 146, endPoint x: 659, endPoint y: 149, distance: 270.0
click at [659, 149] on div "Add Column" at bounding box center [670, 252] width 1202 height 231
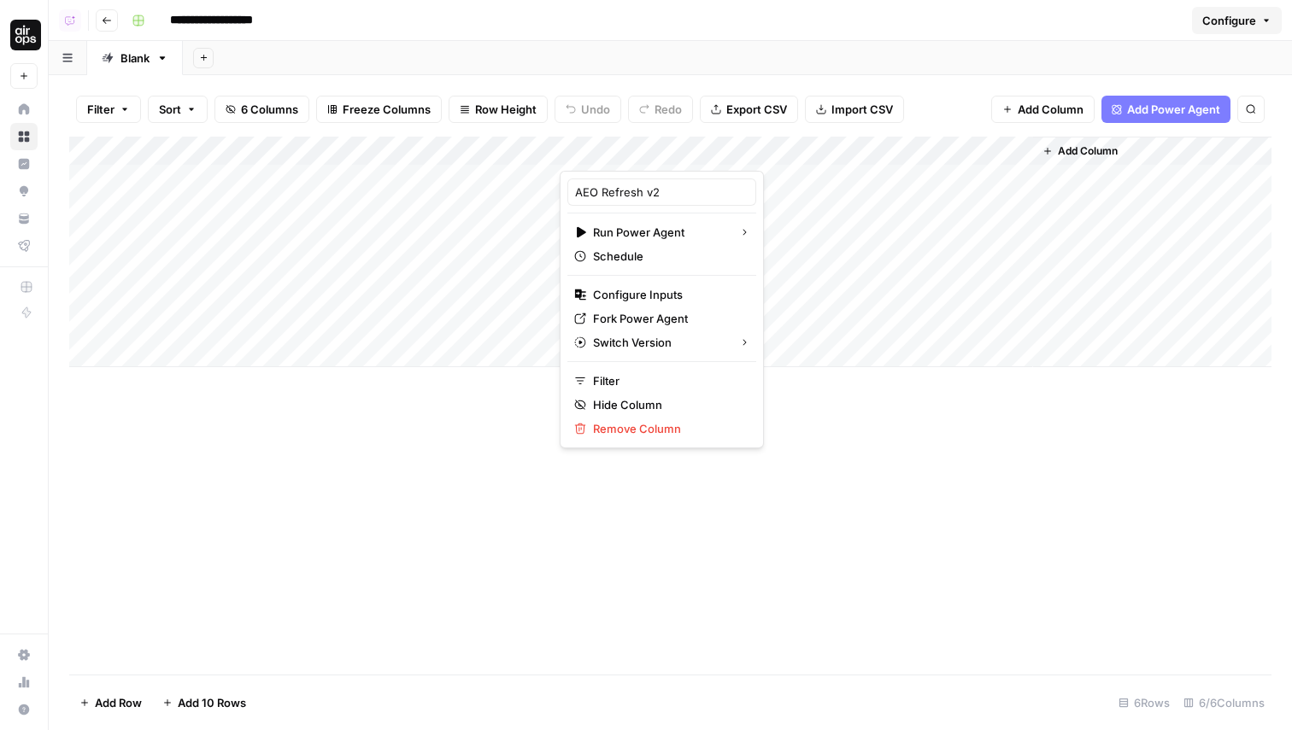
click at [659, 149] on div at bounding box center [643, 154] width 166 height 34
drag, startPoint x: 642, startPoint y: 193, endPoint x: 718, endPoint y: 193, distance: 76.9
click at [706, 193] on input "AEO Refresh v2" at bounding box center [661, 192] width 173 height 17
type input "AEO Refresh"
click at [845, 145] on div "Add Column" at bounding box center [670, 252] width 1202 height 231
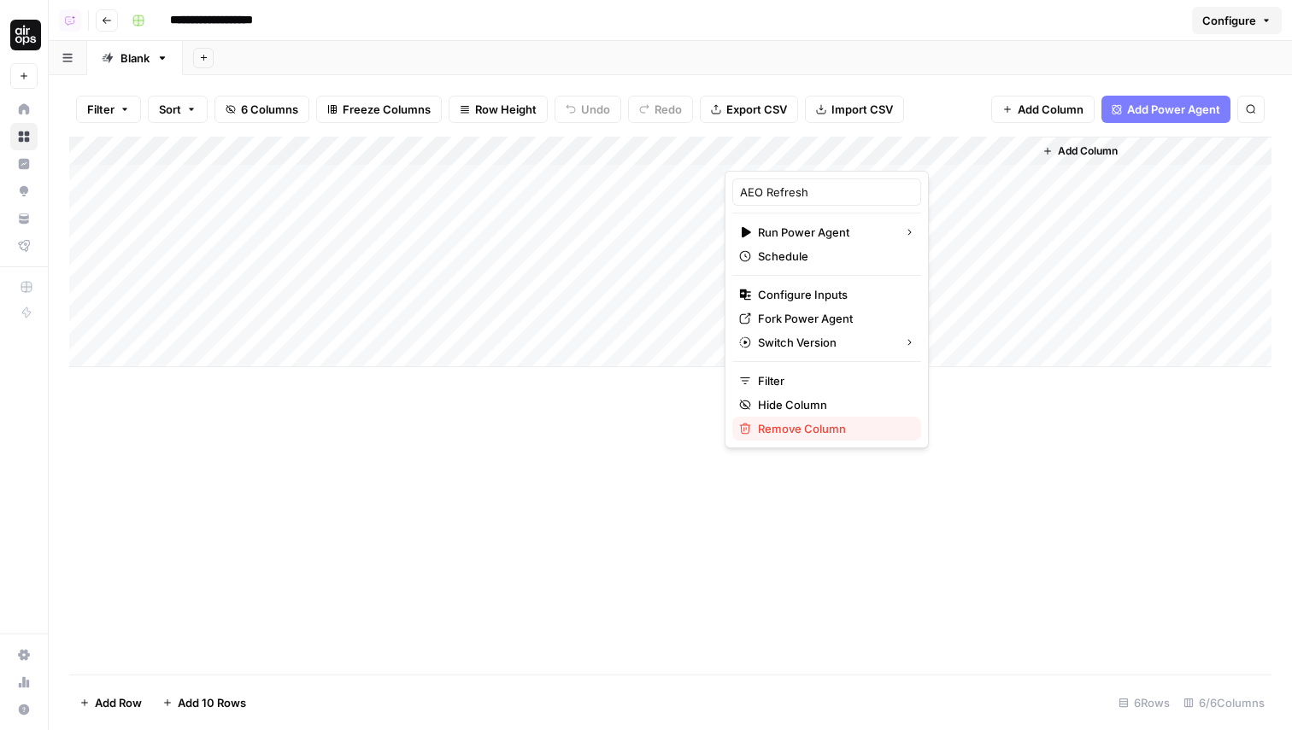
click at [793, 424] on span "Remove Column" at bounding box center [832, 428] width 149 height 17
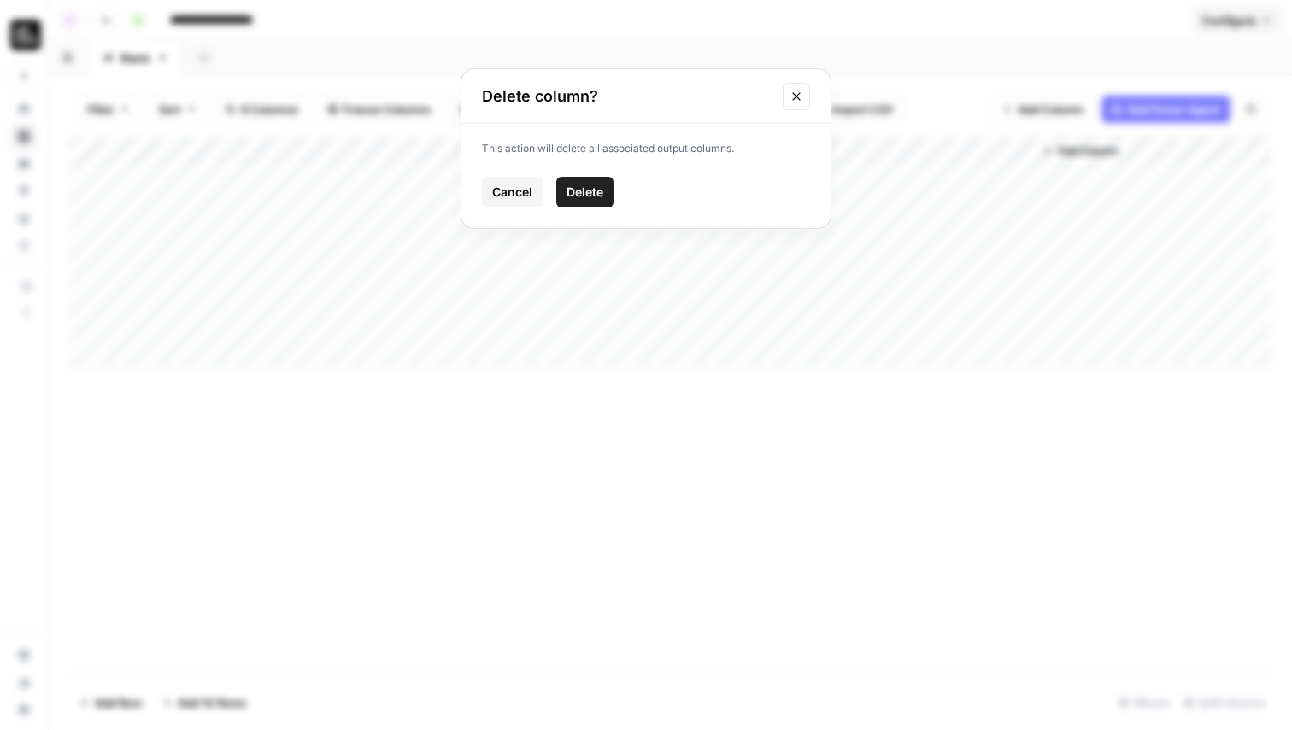
click at [571, 188] on span "Delete" at bounding box center [584, 192] width 37 height 17
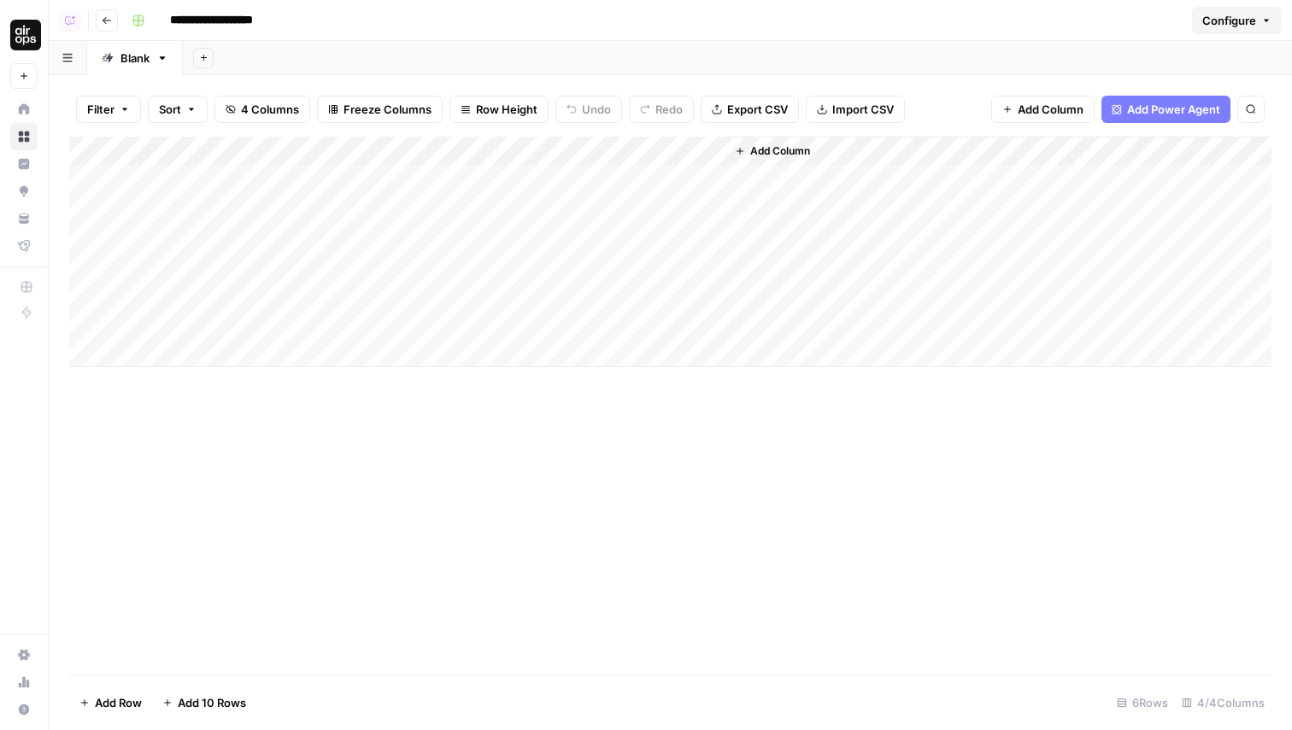
click at [631, 174] on div "Add Column" at bounding box center [670, 252] width 1202 height 231
click at [642, 208] on div "Add Column" at bounding box center [670, 252] width 1202 height 231
click at [639, 150] on div "Add Column" at bounding box center [670, 252] width 1202 height 231
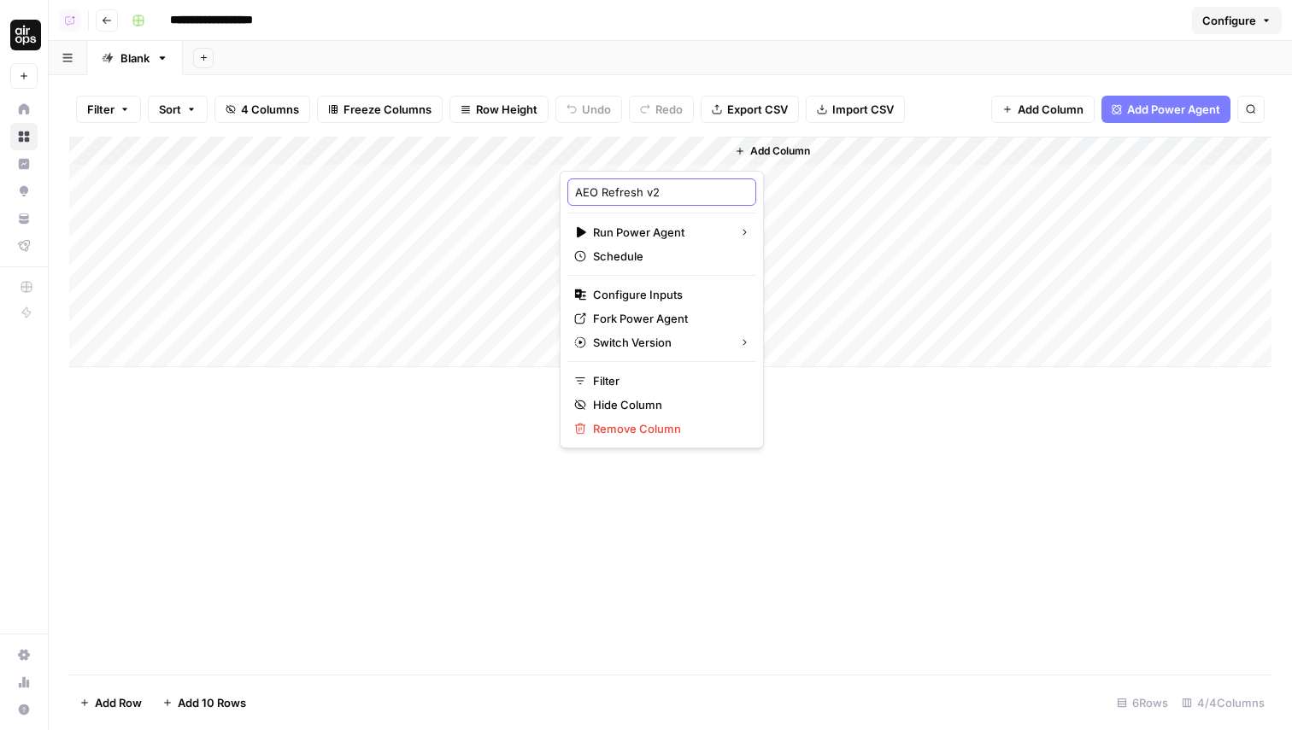
drag, startPoint x: 639, startPoint y: 193, endPoint x: 701, endPoint y: 193, distance: 62.4
click at [701, 193] on input "AEO Refresh v2" at bounding box center [661, 192] width 173 height 17
type input "AEO Refresh"
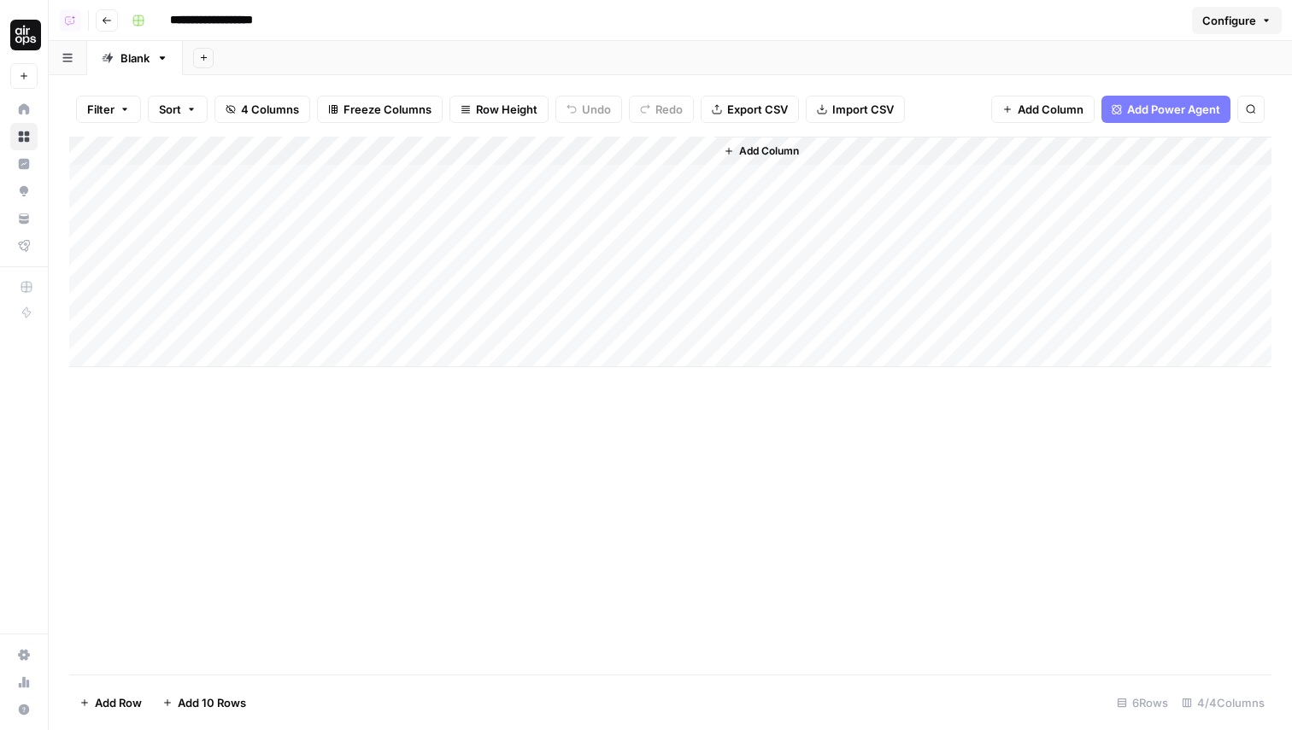
click at [842, 462] on div "Add Column" at bounding box center [670, 406] width 1202 height 538
click at [1229, 18] on span "Configure" at bounding box center [1229, 20] width 54 height 17
click at [1192, 116] on span "Brand Kit" at bounding box center [1205, 121] width 109 height 17
click at [1227, 12] on span "Configure" at bounding box center [1229, 20] width 54 height 17
click at [1192, 62] on span "Grid Variables" at bounding box center [1205, 60] width 109 height 17
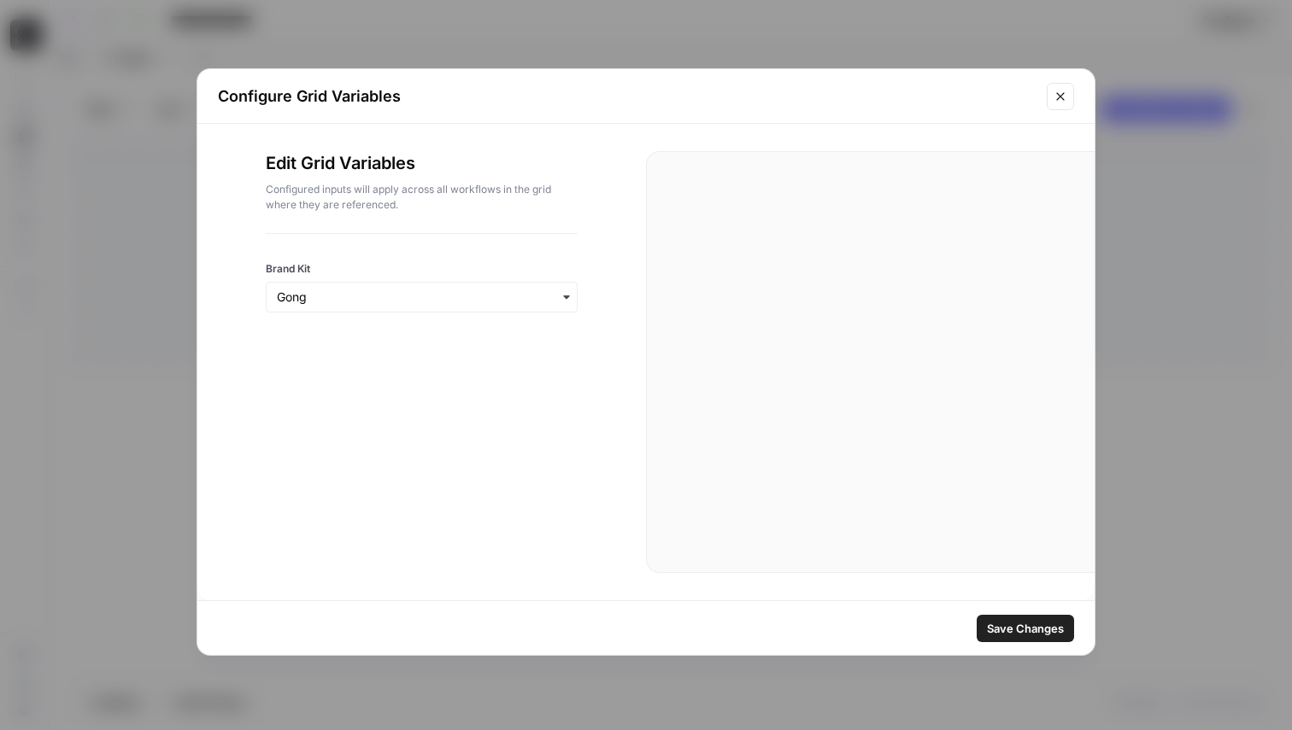
click at [1012, 642] on button "Save Changes" at bounding box center [1024, 628] width 97 height 27
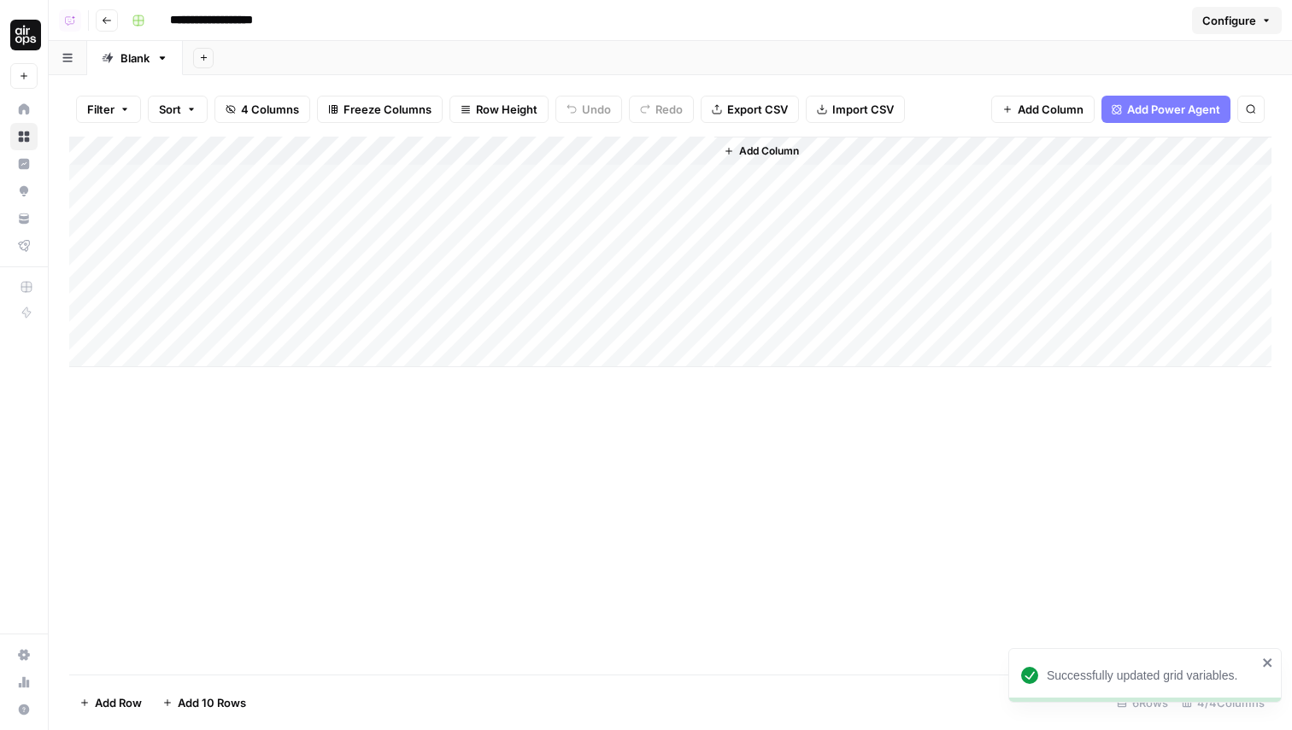
click at [1048, 529] on div "Add Column" at bounding box center [670, 406] width 1202 height 538
click at [383, 529] on div "Add Column" at bounding box center [670, 406] width 1202 height 538
click at [676, 175] on div "Add Column" at bounding box center [670, 252] width 1202 height 231
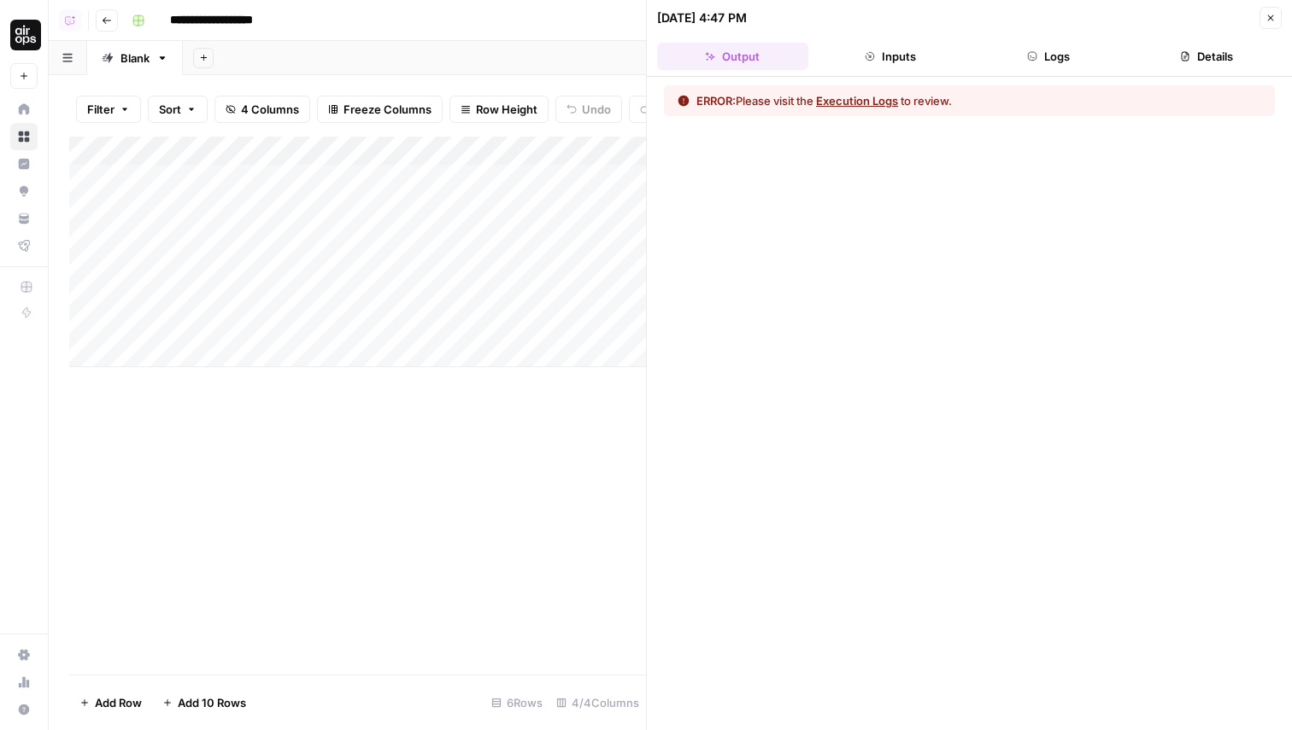
click at [1034, 59] on icon "button" at bounding box center [1032, 56] width 10 height 10
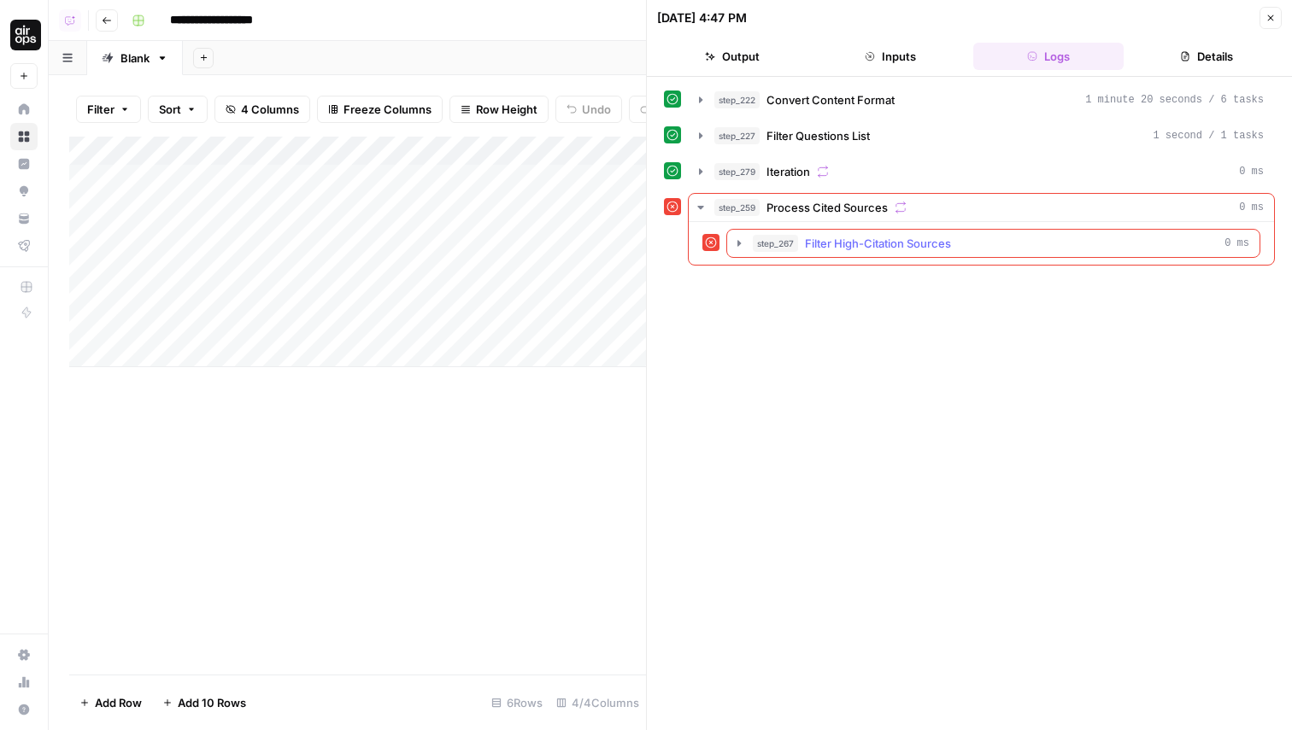
click at [742, 243] on icon "button" at bounding box center [739, 244] width 14 height 14
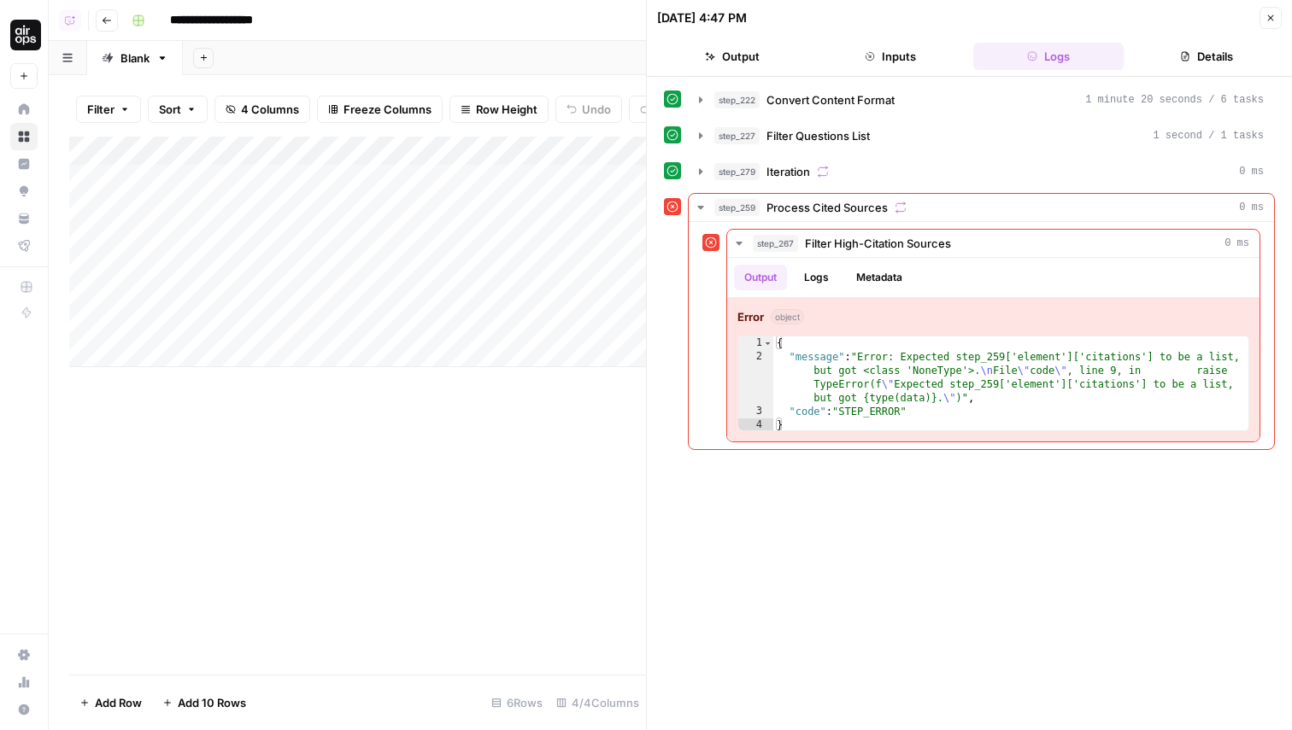
click at [625, 395] on div "Add Column" at bounding box center [357, 406] width 577 height 538
click at [1270, 12] on button "Close" at bounding box center [1270, 18] width 22 height 22
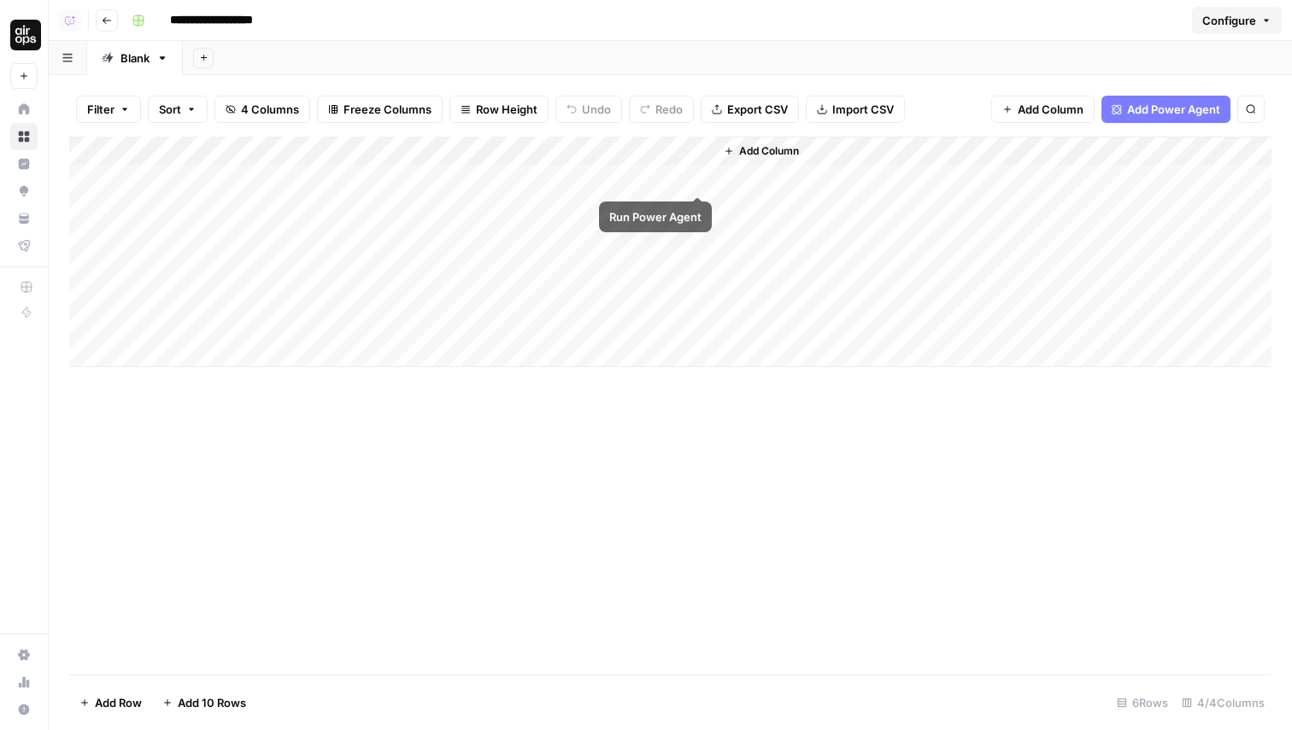
click at [699, 175] on div "Add Column" at bounding box center [670, 252] width 1202 height 231
click at [636, 233] on div "Add Column" at bounding box center [670, 252] width 1202 height 231
click at [675, 175] on div "Add Column" at bounding box center [670, 252] width 1202 height 231
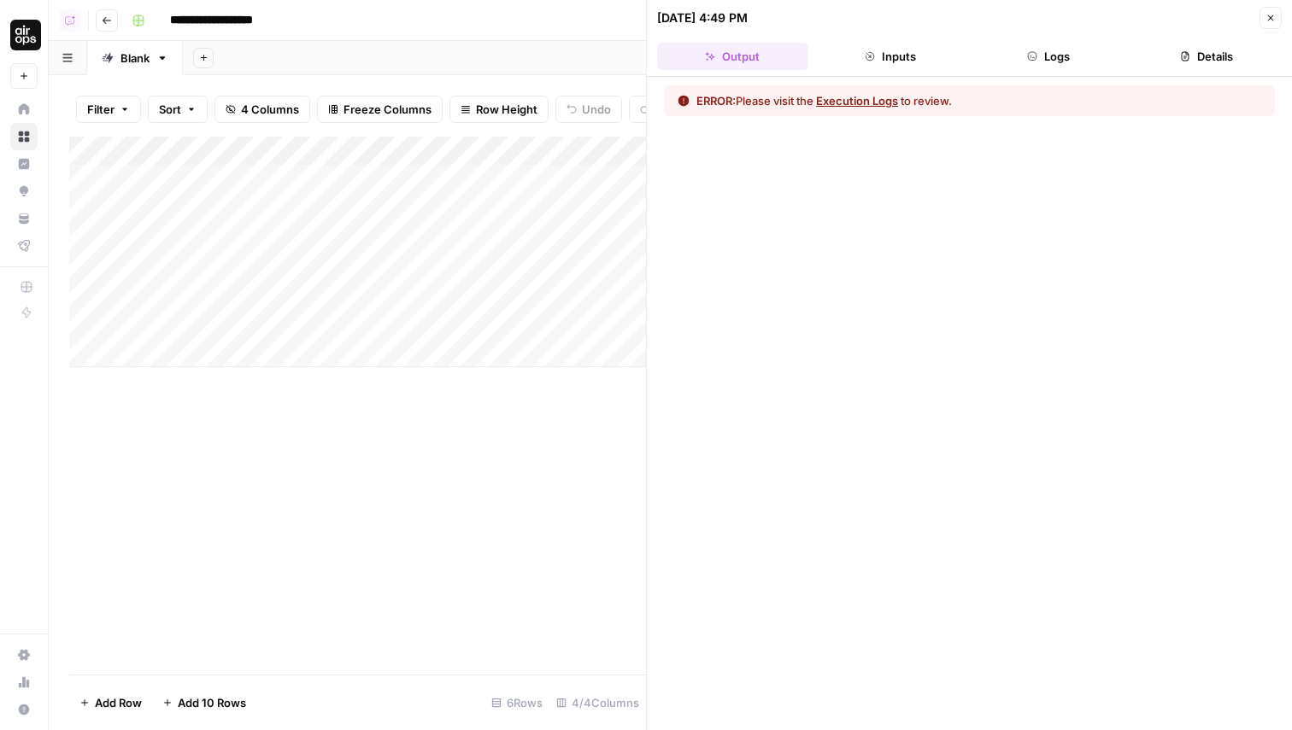
click at [1278, 20] on button "Close" at bounding box center [1270, 18] width 22 height 22
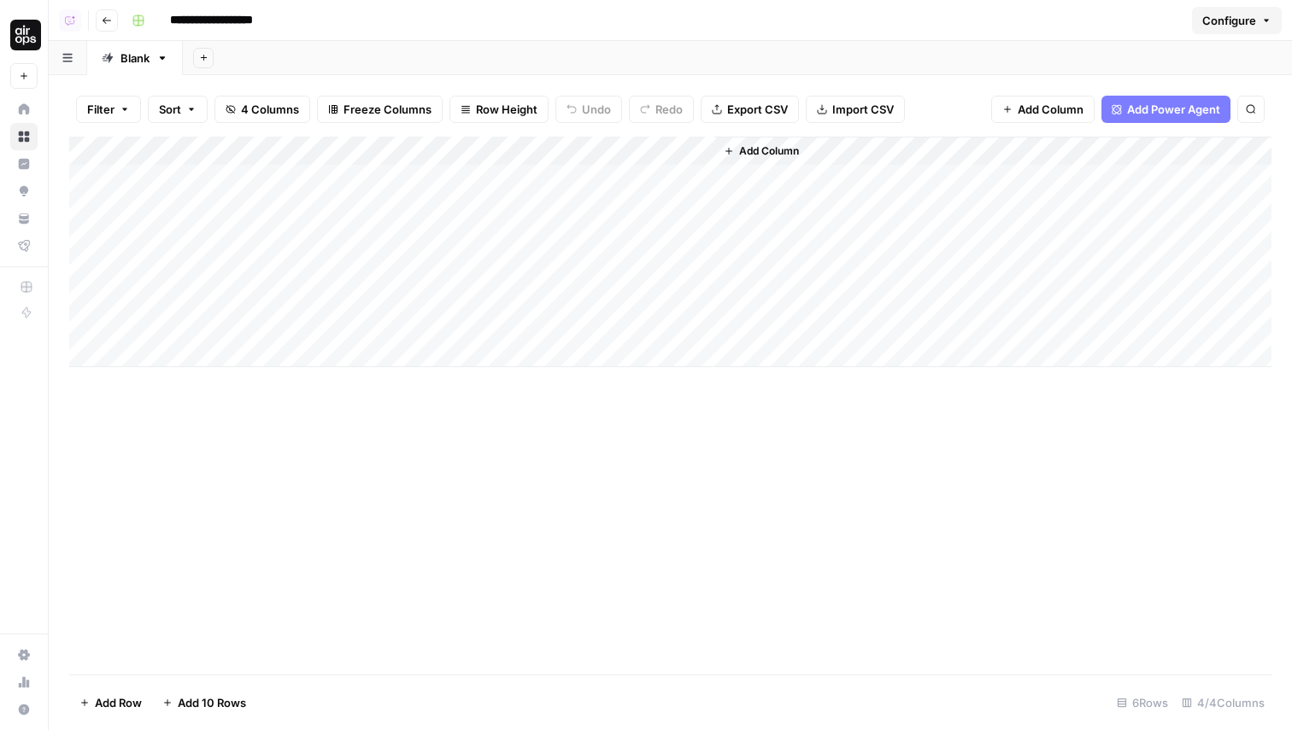
click at [671, 230] on div "Add Column" at bounding box center [670, 252] width 1202 height 231
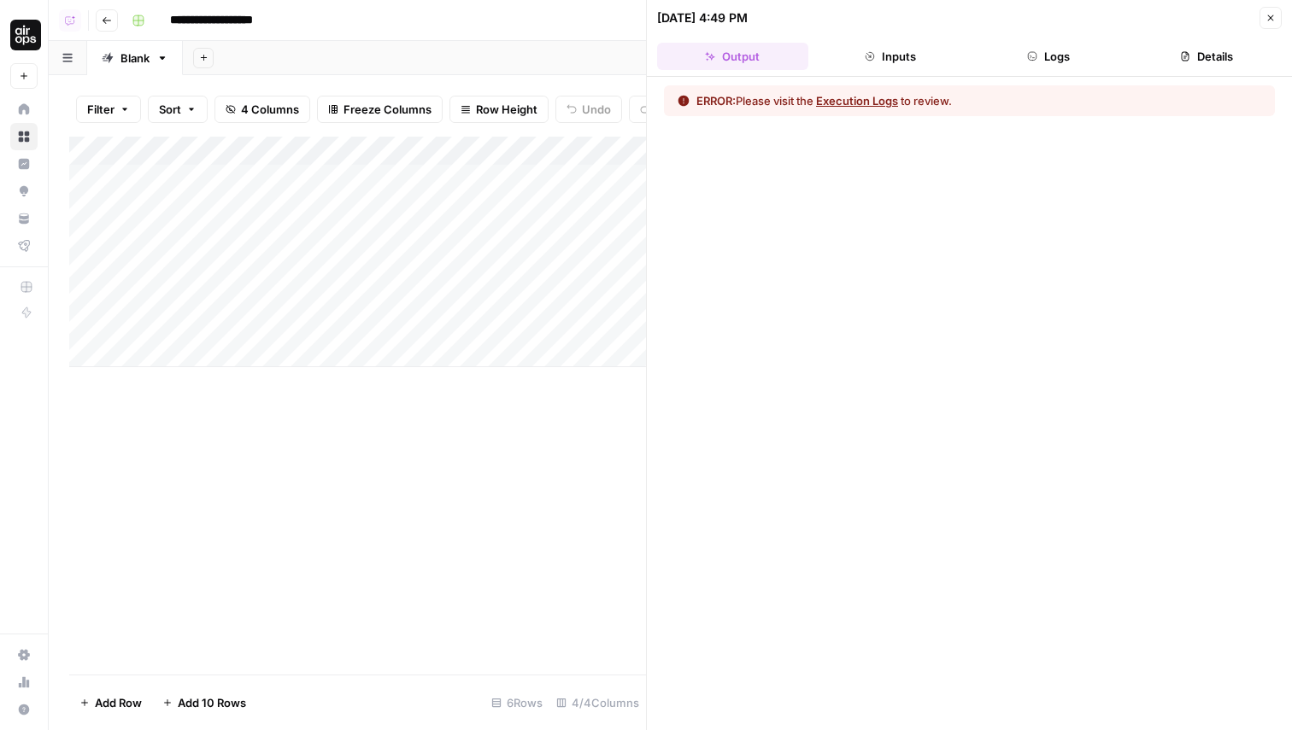
click at [1047, 61] on button "Logs" at bounding box center [1048, 56] width 151 height 27
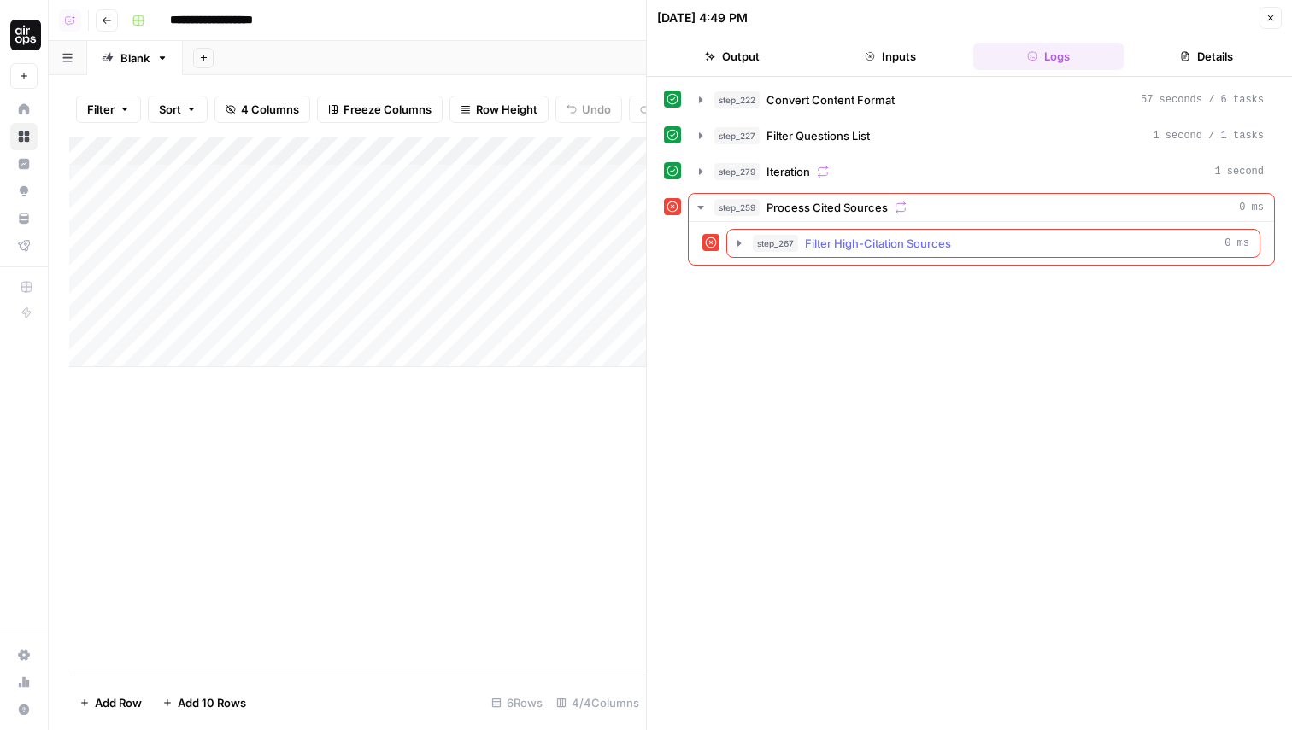
click at [734, 243] on icon "button" at bounding box center [739, 244] width 14 height 14
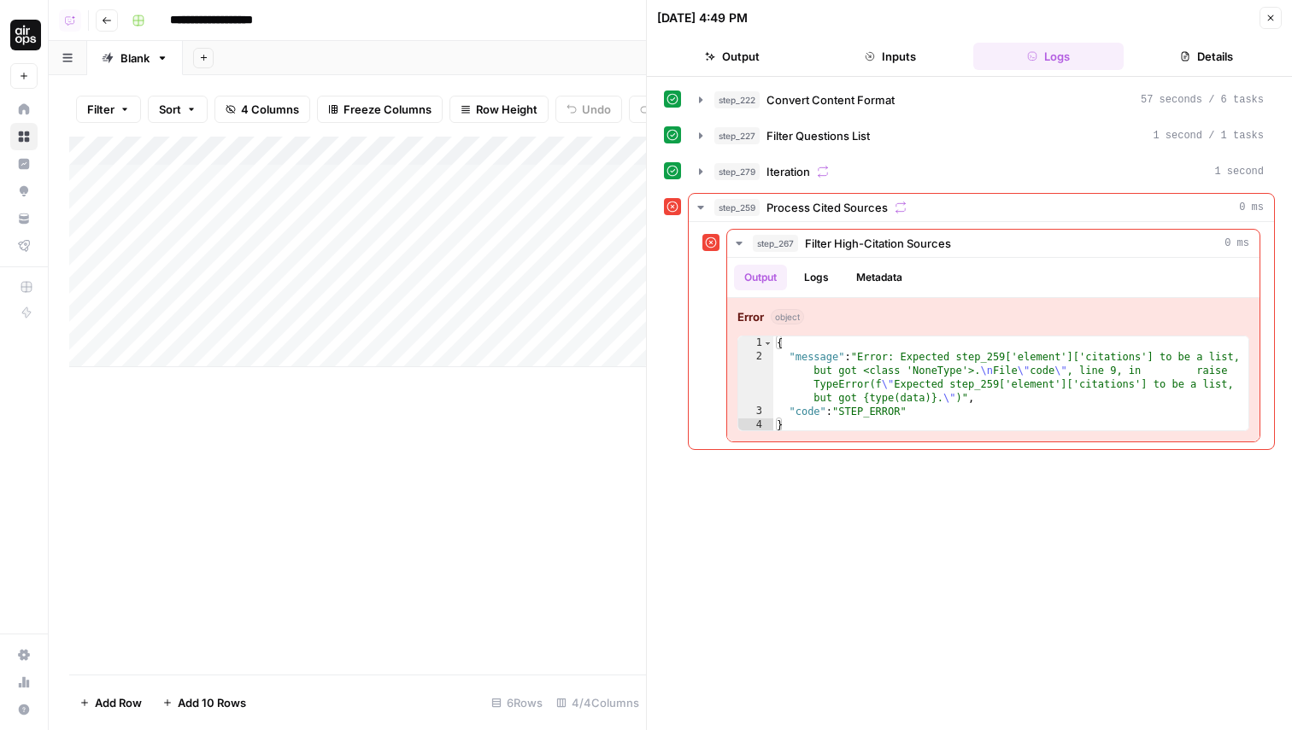
click at [1272, 16] on icon "button" at bounding box center [1270, 18] width 10 height 10
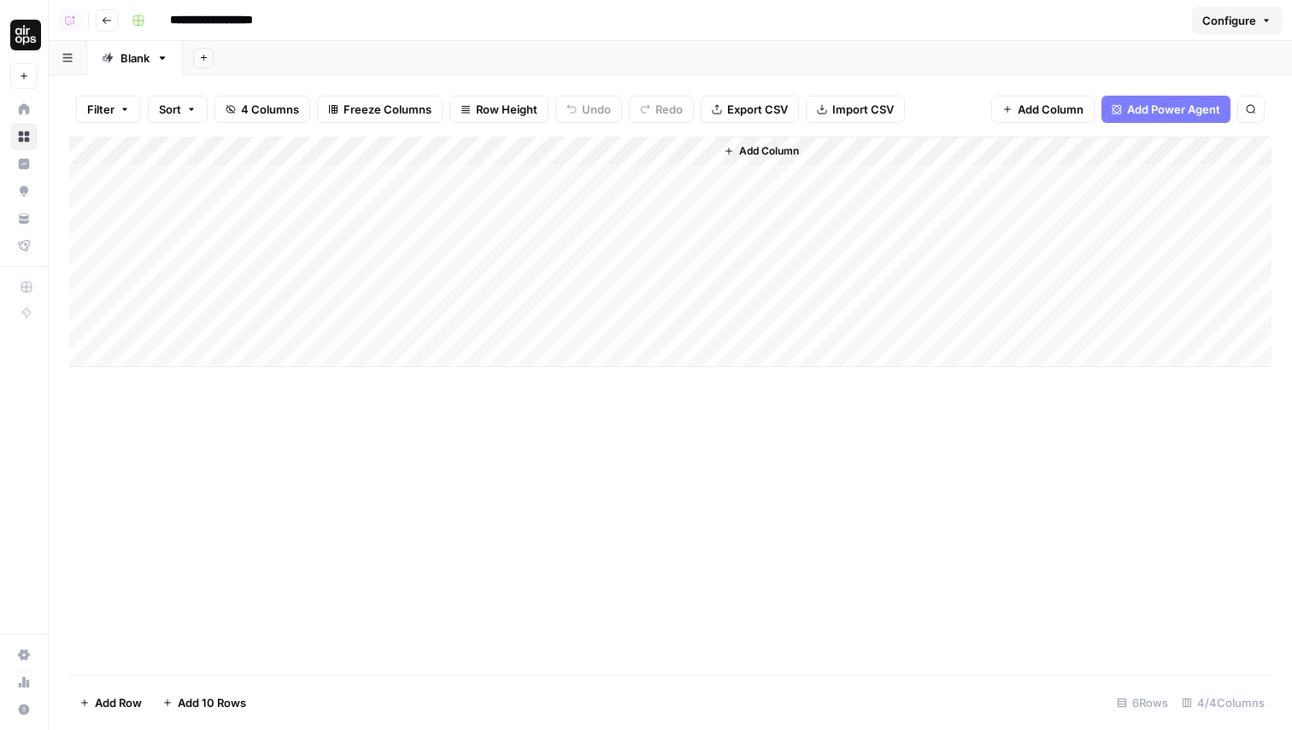
click at [660, 442] on div "Add Column" at bounding box center [670, 406] width 1202 height 538
click at [646, 207] on div "Add Column" at bounding box center [670, 252] width 1202 height 231
click at [674, 208] on div "Add Column" at bounding box center [670, 252] width 1202 height 231
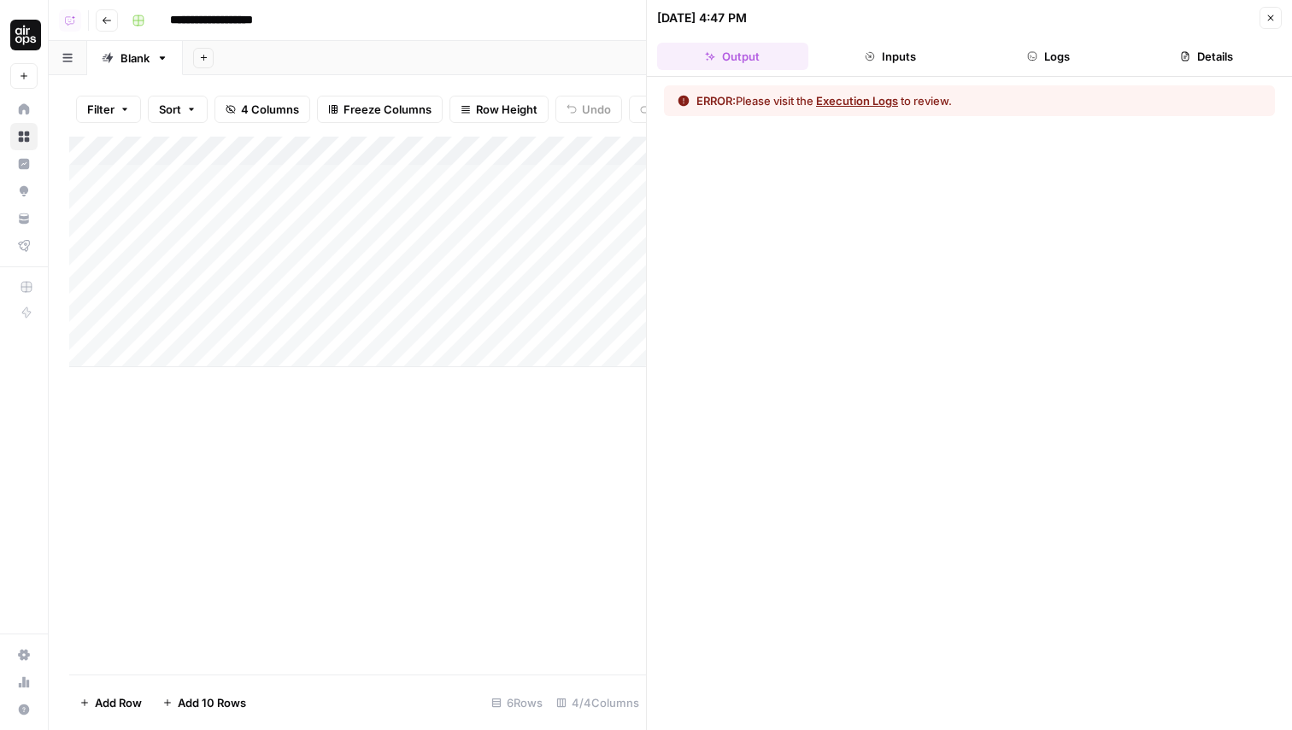
click at [1072, 56] on button "Logs" at bounding box center [1048, 56] width 151 height 27
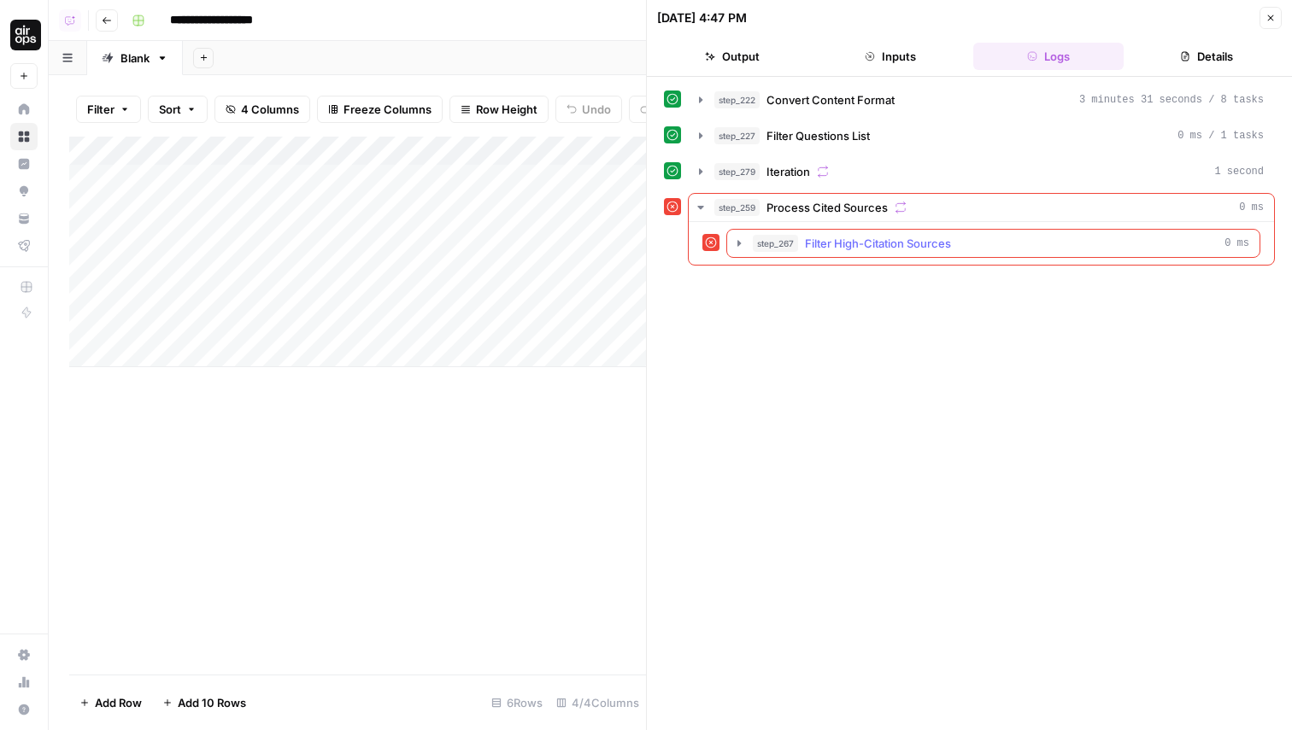
click at [741, 237] on icon "button" at bounding box center [739, 244] width 14 height 14
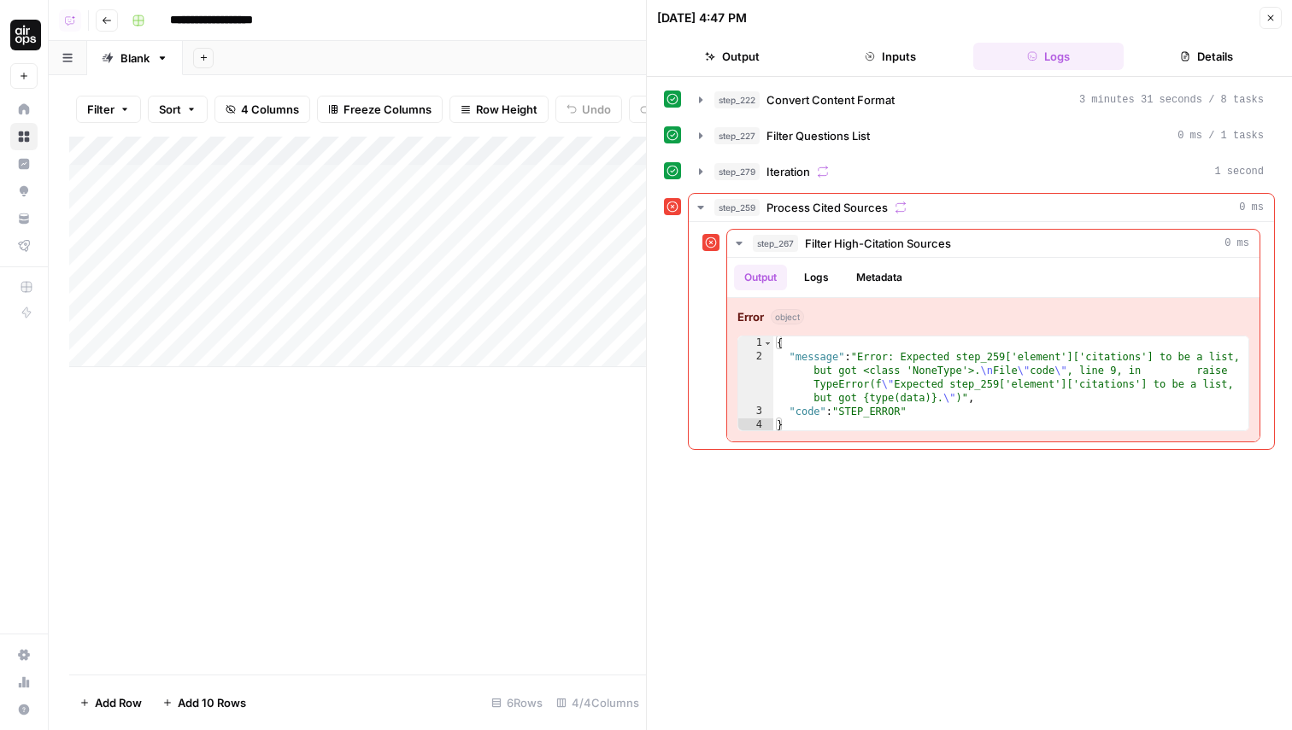
click at [1274, 16] on icon "button" at bounding box center [1270, 18] width 10 height 10
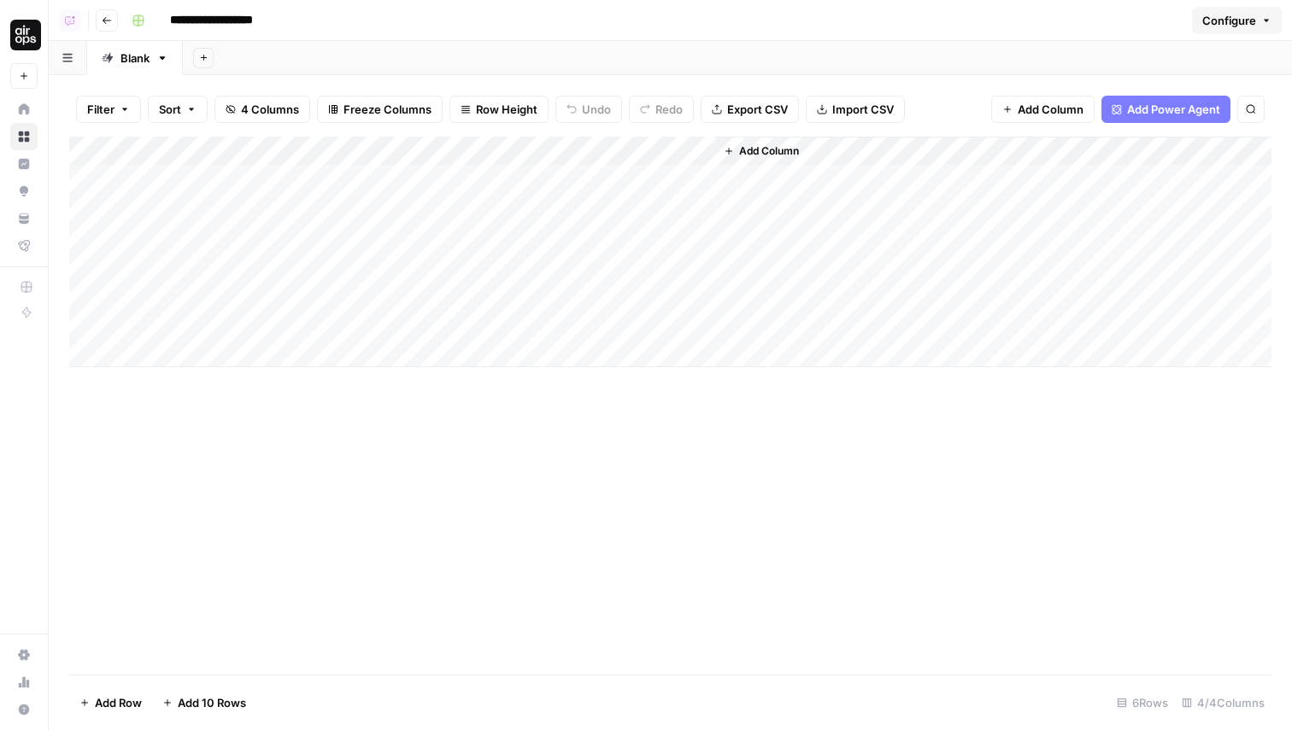
click at [675, 145] on div "Add Column" at bounding box center [670, 252] width 1202 height 231
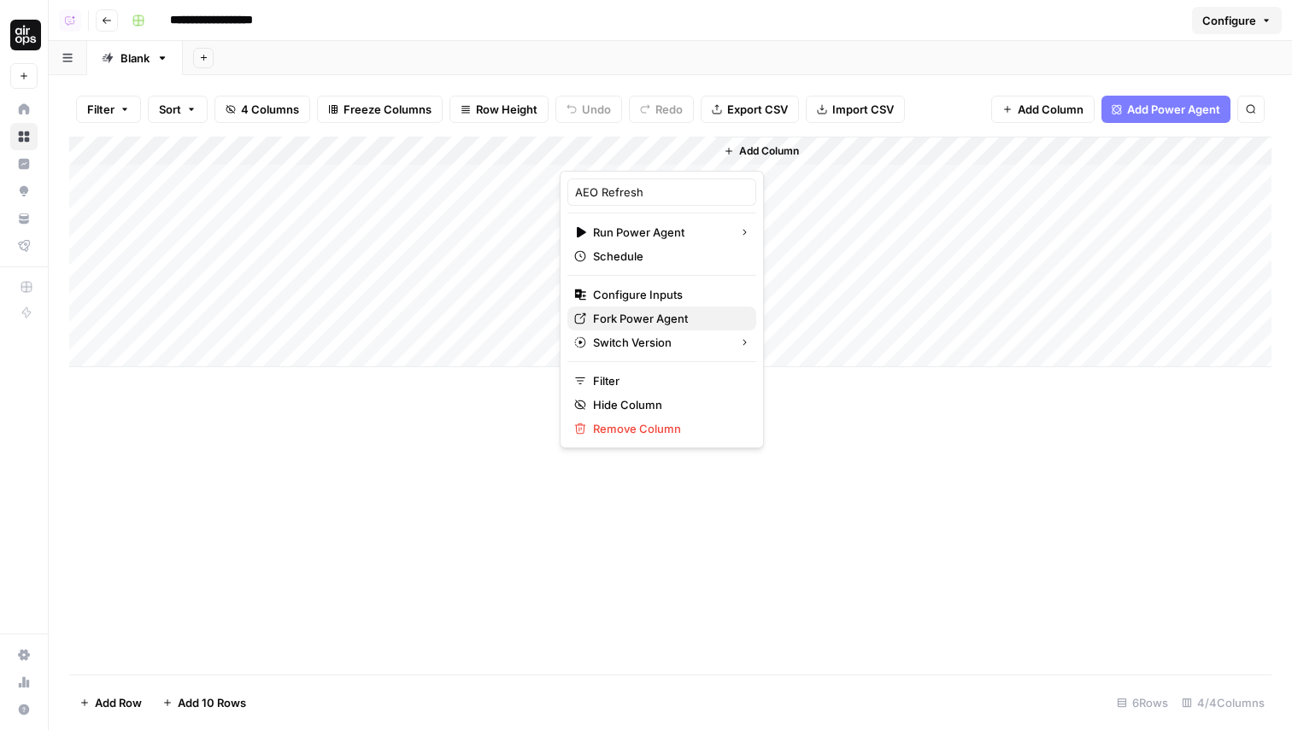
click at [658, 317] on span "Fork Power Agent" at bounding box center [667, 318] width 149 height 17
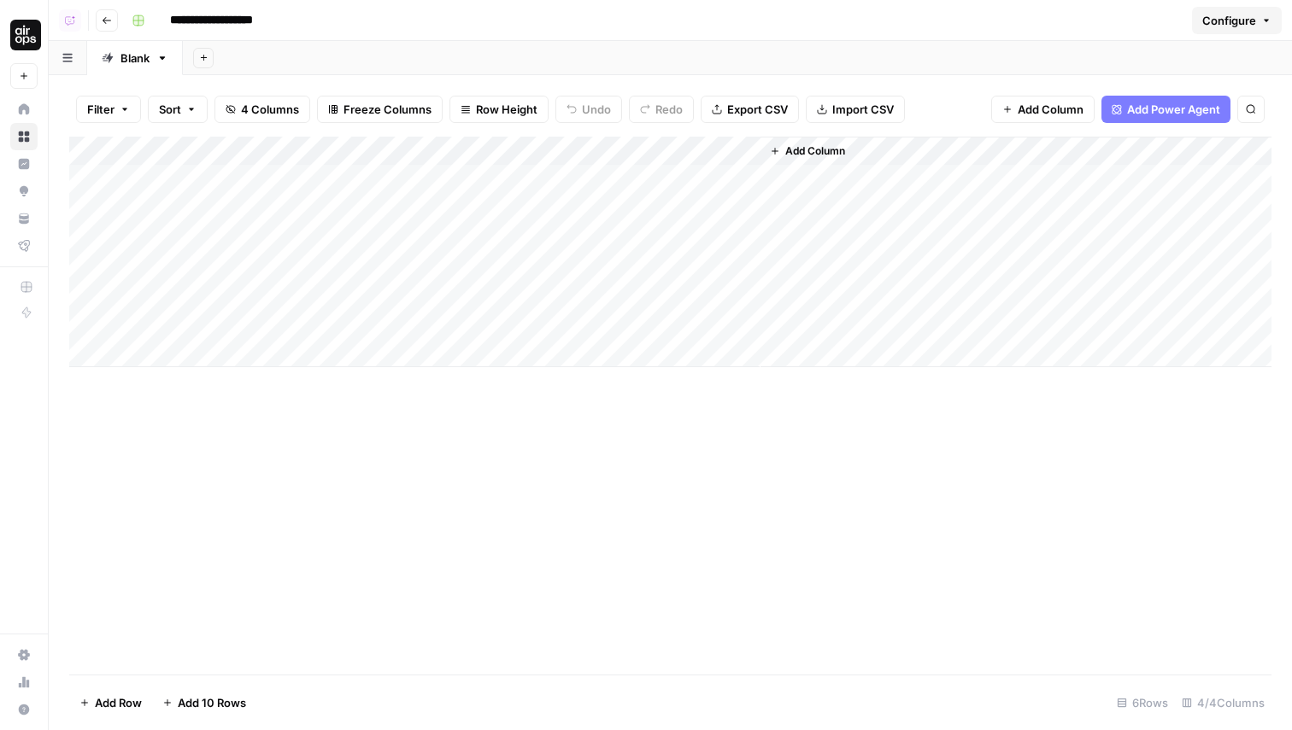
click at [700, 468] on div "Add Column" at bounding box center [670, 406] width 1202 height 538
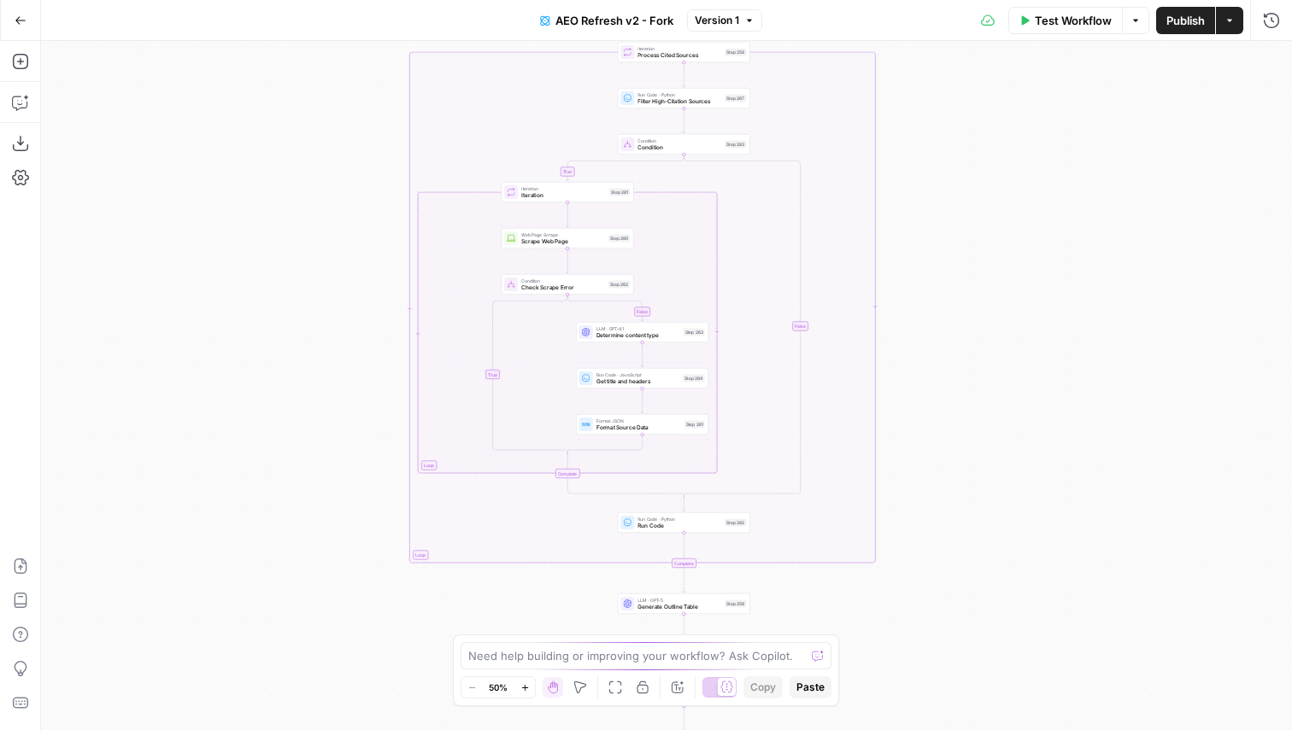
drag, startPoint x: 956, startPoint y: 554, endPoint x: 947, endPoint y: 499, distance: 55.3
click at [948, 499] on div "true false true false true false Workflow Set Inputs Inputs Content Processing …" at bounding box center [666, 385] width 1251 height 689
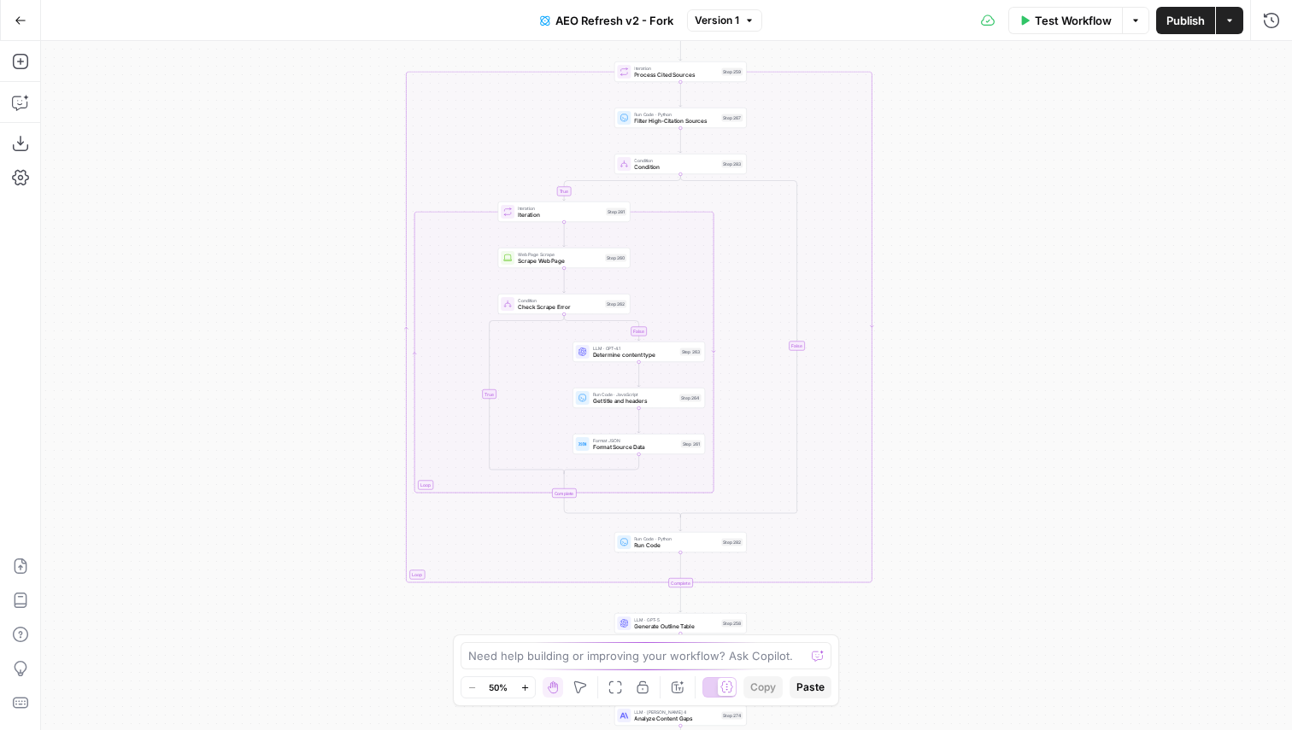
drag, startPoint x: 979, startPoint y: 198, endPoint x: 992, endPoint y: 262, distance: 65.3
click at [992, 262] on div "true false true false true false Workflow Set Inputs Inputs Content Processing …" at bounding box center [666, 385] width 1251 height 689
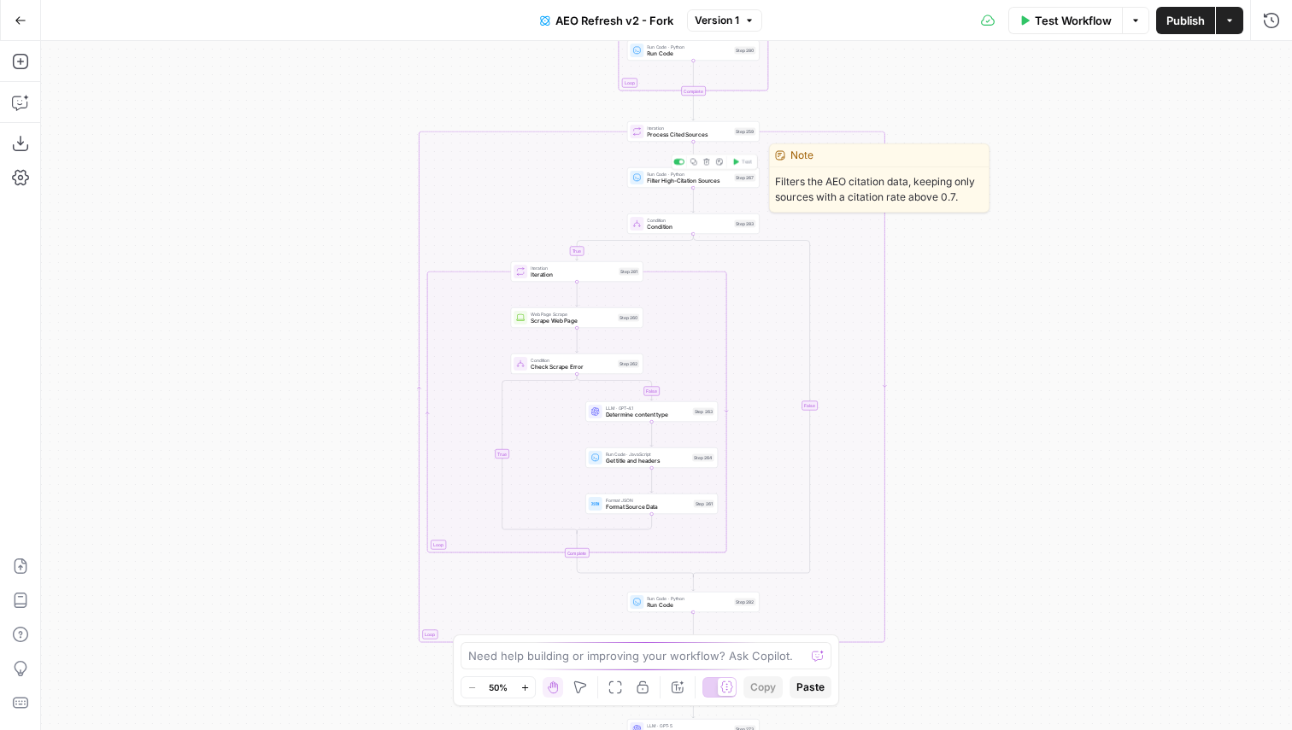
click at [697, 183] on span "Filter High-Citation Sources" at bounding box center [689, 181] width 84 height 9
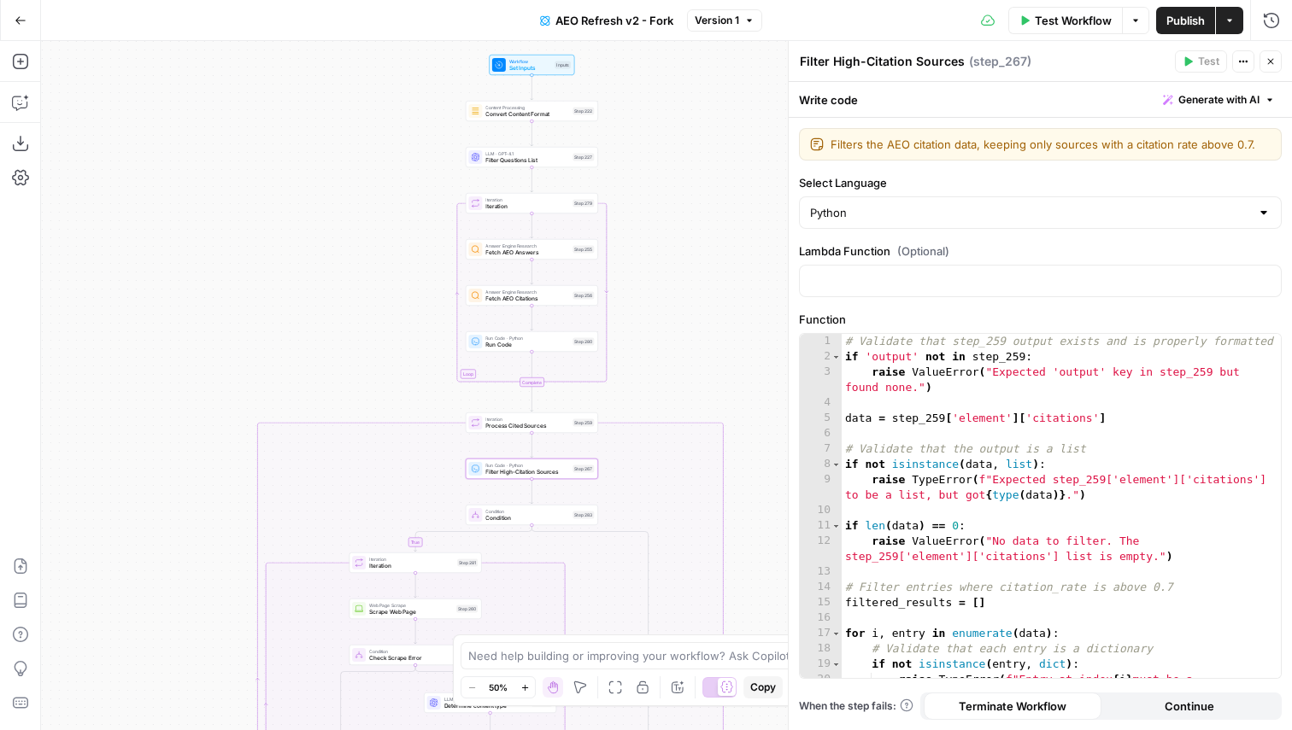
drag, startPoint x: 499, startPoint y: 93, endPoint x: 337, endPoint y: 384, distance: 333.4
click at [337, 384] on div "false true true false true false Workflow Set Inputs Inputs Content Processing …" at bounding box center [666, 385] width 1251 height 689
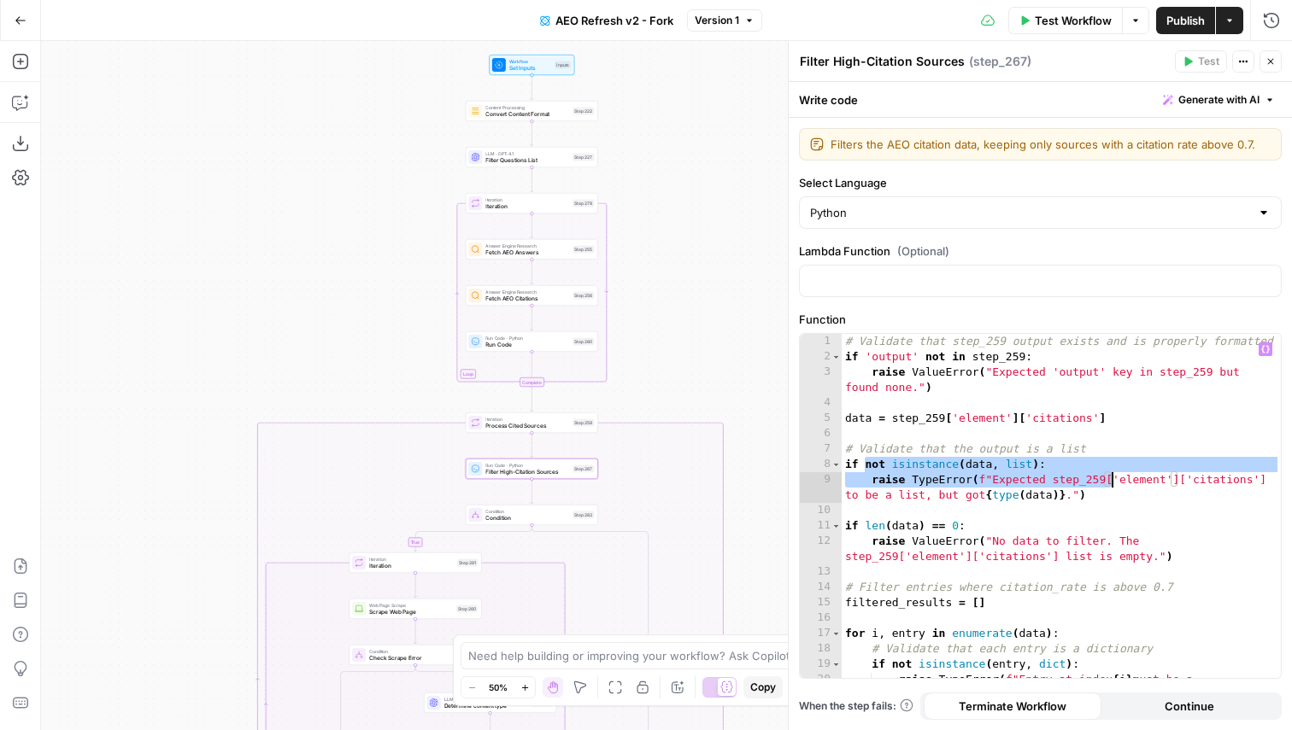
drag, startPoint x: 865, startPoint y: 463, endPoint x: 1110, endPoint y: 481, distance: 245.8
click at [1110, 481] on div "# Validate that step_259 output exists and is properly formatted if 'output' no…" at bounding box center [1060, 529] width 439 height 390
type textarea "**********"
click at [552, 429] on span "Process Cited Sources" at bounding box center [527, 426] width 84 height 9
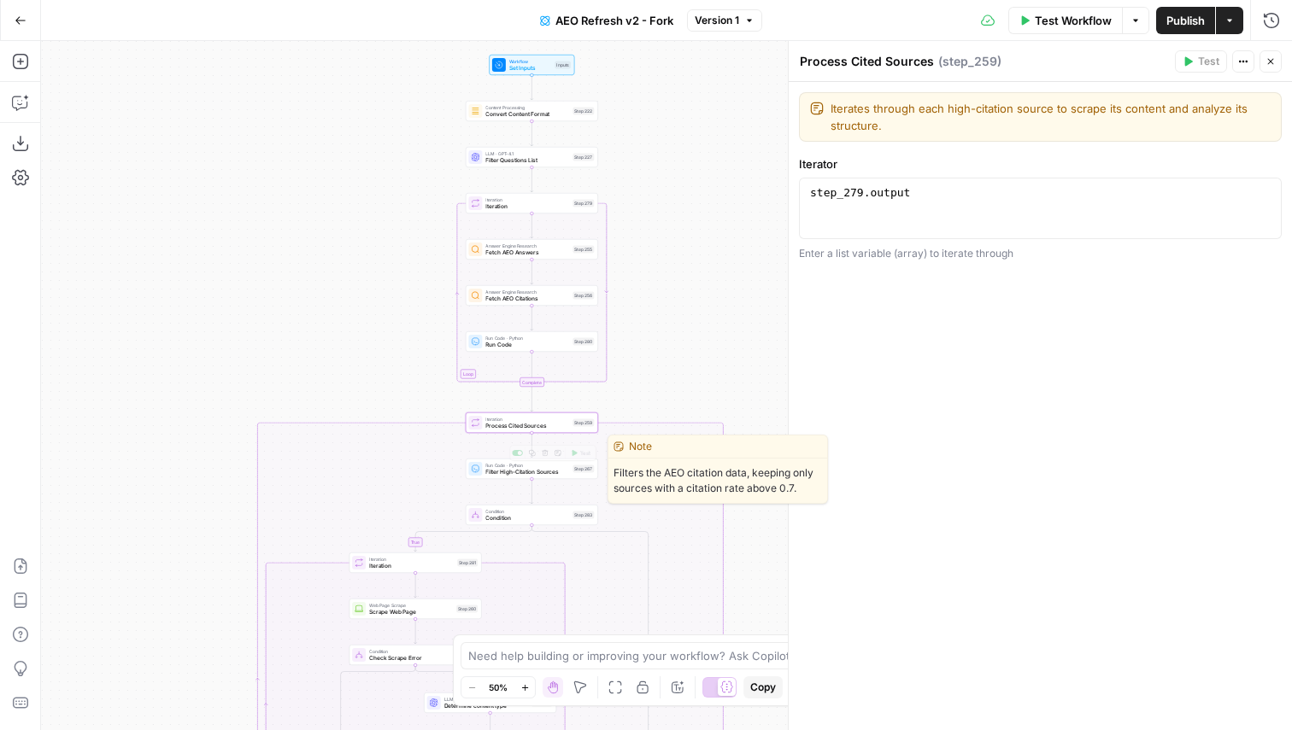
click at [541, 472] on span "Filter High-Citation Sources" at bounding box center [527, 472] width 84 height 9
